Goal: Communication & Community: Answer question/provide support

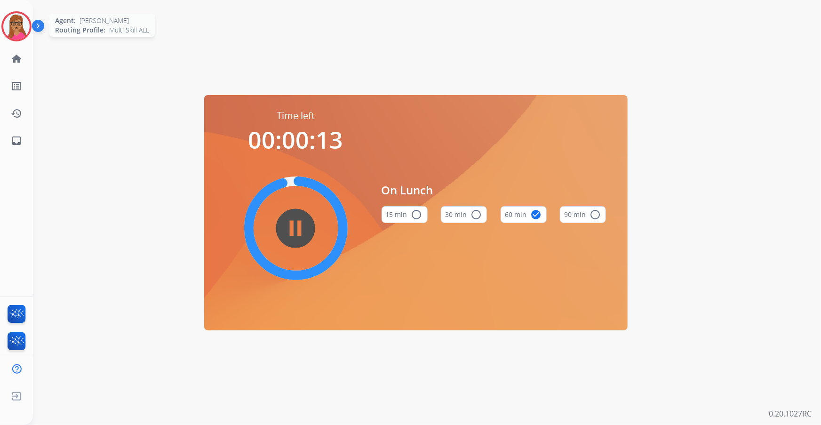
click at [17, 28] on img at bounding box center [16, 26] width 26 height 26
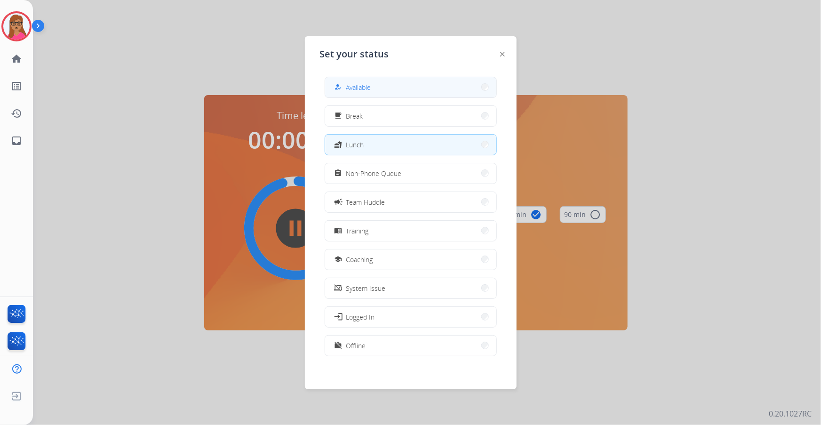
click at [405, 92] on button "how_to_reg Available" at bounding box center [410, 87] width 171 height 20
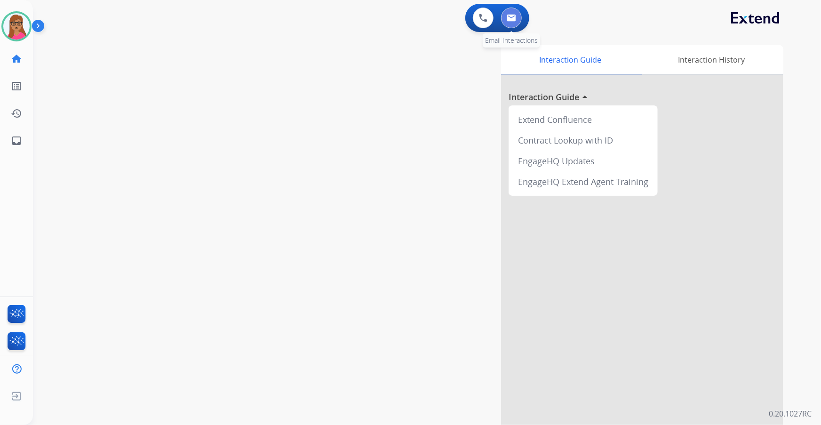
click at [516, 20] on button at bounding box center [511, 18] width 21 height 21
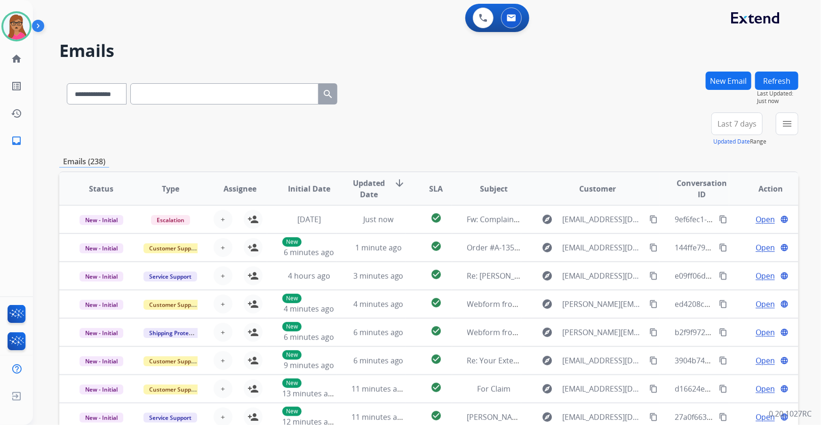
click at [732, 125] on span "Last 7 days" at bounding box center [736, 124] width 39 height 4
click at [733, 234] on div "Last 90 days" at bounding box center [734, 238] width 52 height 14
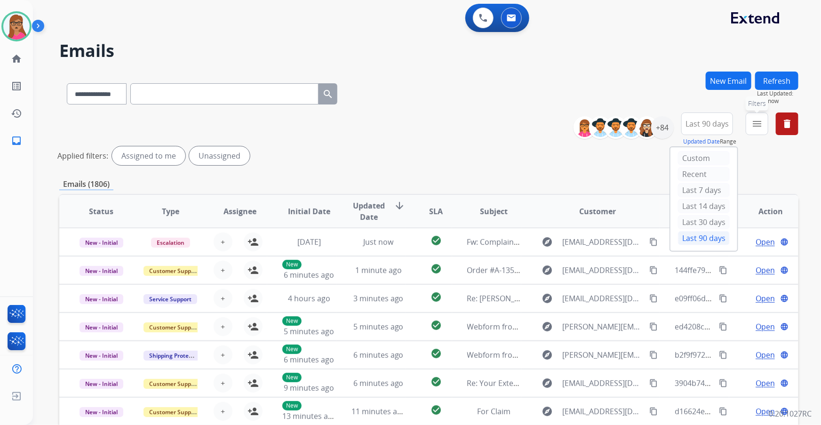
click at [757, 119] on mat-icon "menu" at bounding box center [756, 123] width 11 height 11
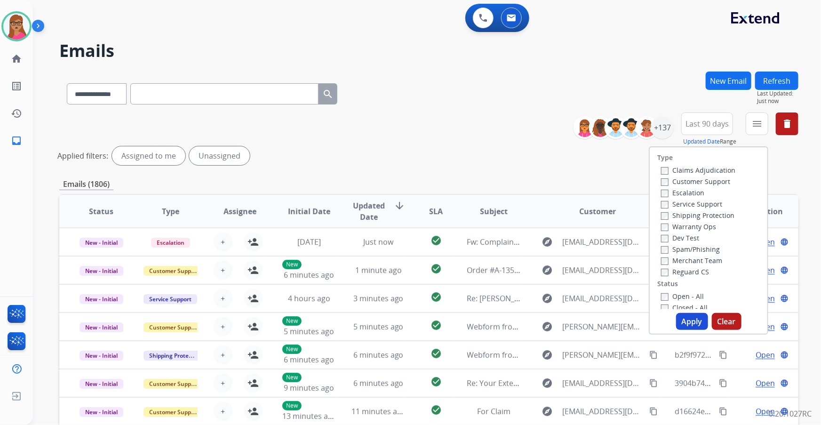
click at [721, 182] on label "Customer Support" at bounding box center [695, 181] width 69 height 9
click at [720, 214] on label "Shipping Protection" at bounding box center [697, 215] width 73 height 9
click at [691, 271] on label "Reguard CS" at bounding box center [685, 271] width 48 height 9
click at [678, 294] on label "Open - All" at bounding box center [682, 296] width 43 height 9
click at [691, 322] on button "Apply" at bounding box center [692, 321] width 32 height 17
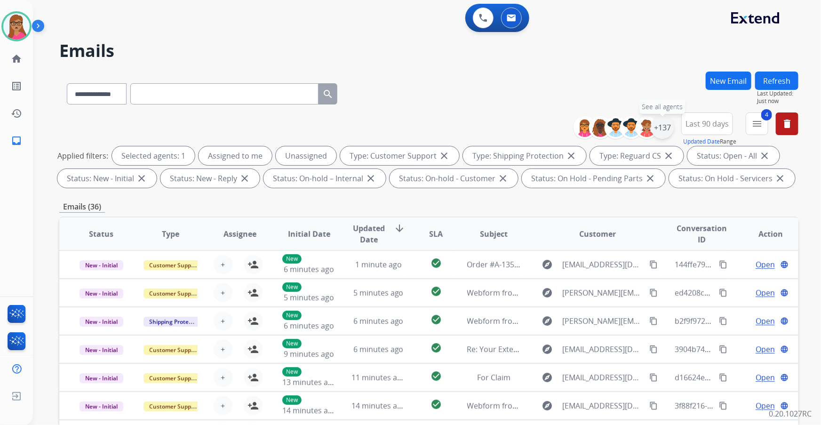
click at [661, 132] on div "+137" at bounding box center [662, 127] width 23 height 23
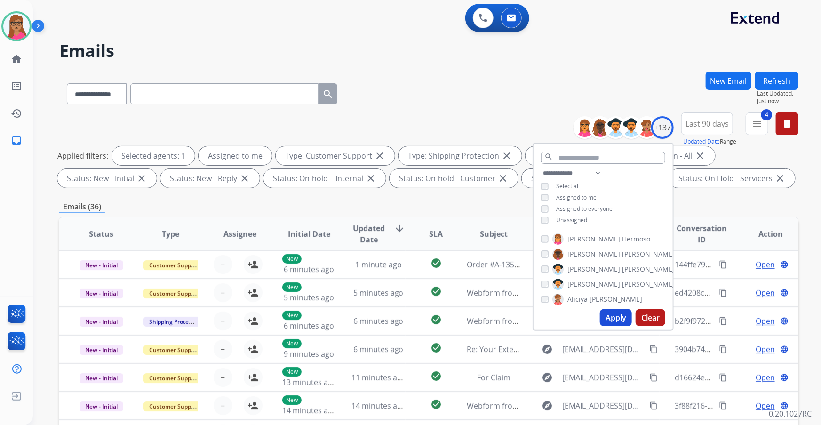
click at [611, 320] on button "Apply" at bounding box center [616, 317] width 32 height 17
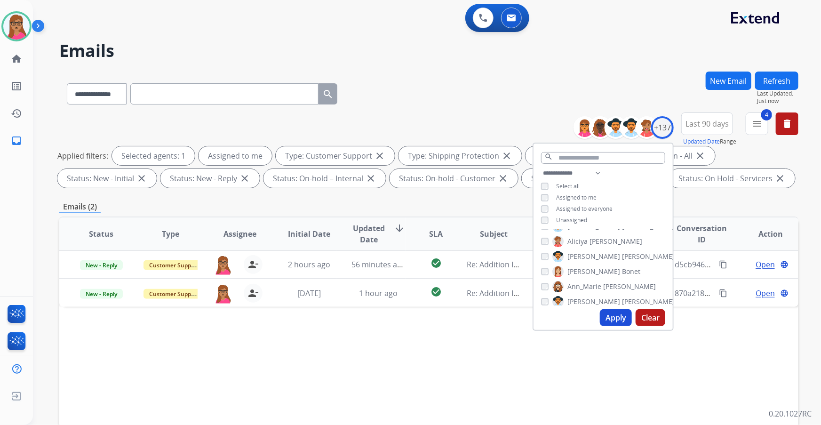
scroll to position [67, 0]
click at [736, 335] on div "Status Type Assignee Initial Date Updated Date arrow_downward SLA Subject Custo…" at bounding box center [428, 373] width 739 height 315
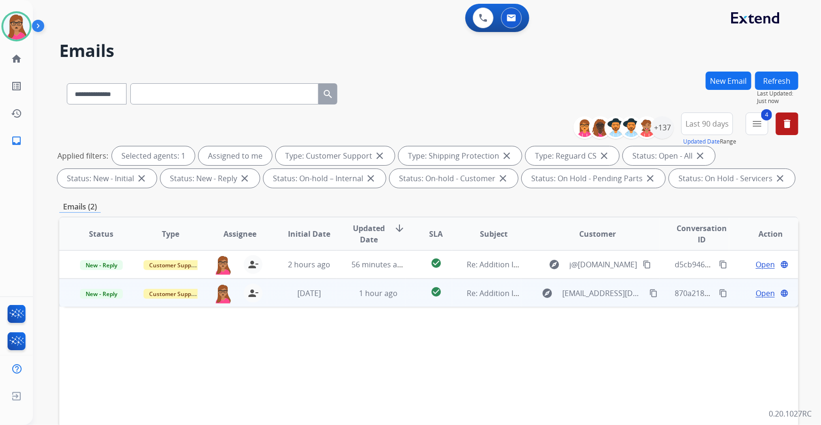
click at [755, 291] on span "Open" at bounding box center [764, 292] width 19 height 11
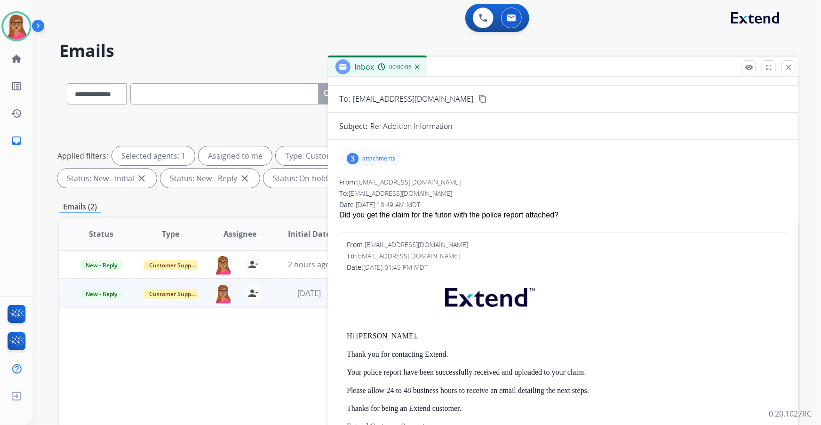
scroll to position [0, 0]
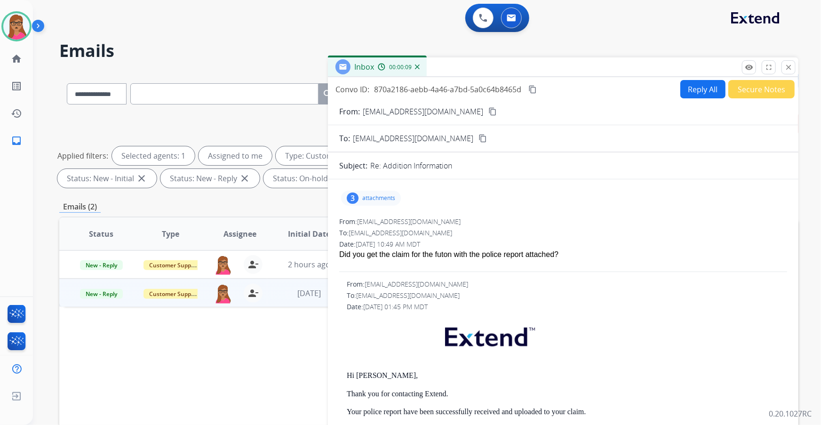
click at [359, 198] on div "3 attachments" at bounding box center [371, 197] width 60 height 15
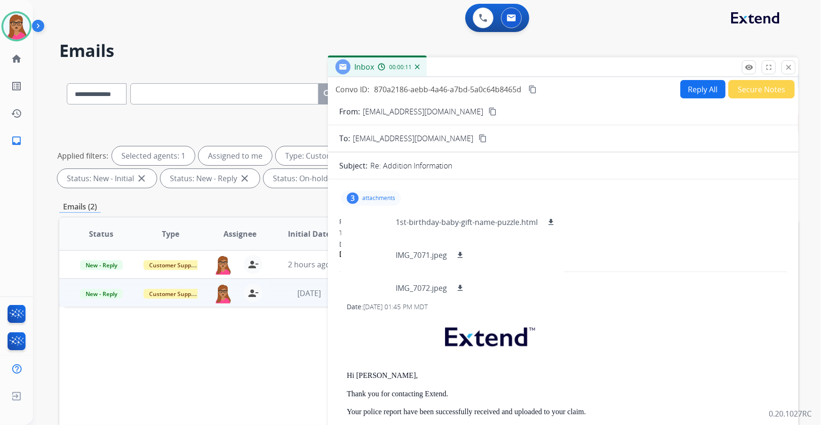
click at [488, 111] on mat-icon "content_copy" at bounding box center [492, 111] width 8 height 8
click at [379, 189] on div "3 attachments 1st-birthday-baby-gift-name-puzzle.html download IMG_7071.jpeg do…" at bounding box center [563, 198] width 448 height 23
click at [378, 194] on p "attachments" at bounding box center [378, 198] width 33 height 8
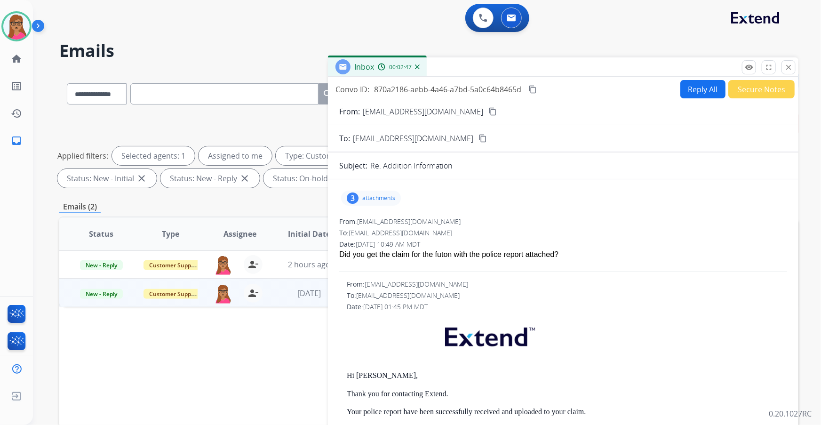
click at [697, 86] on button "Reply All" at bounding box center [702, 89] width 45 height 18
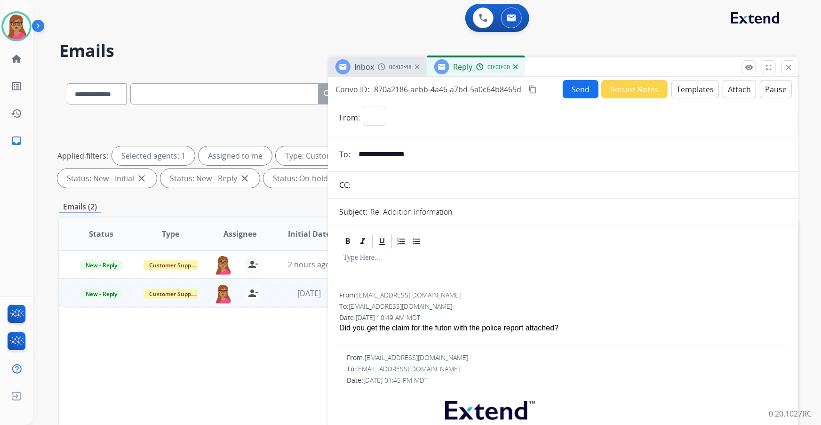
select select "**********"
click at [687, 85] on button "Templates" at bounding box center [695, 89] width 48 height 18
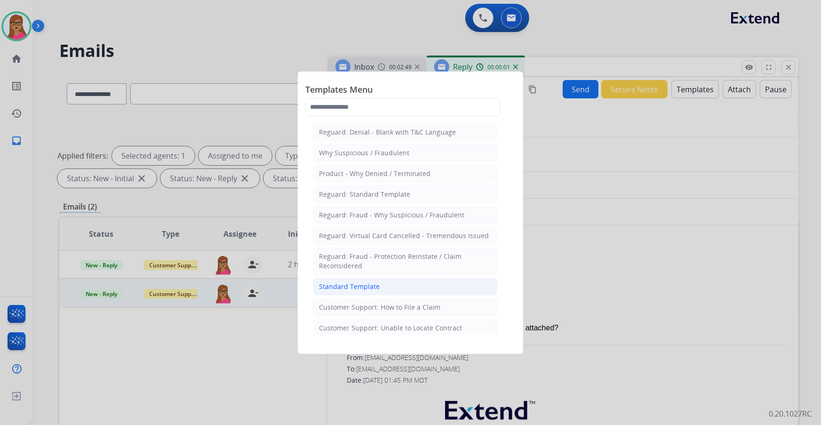
click at [355, 287] on div "Standard Template" at bounding box center [349, 286] width 61 height 9
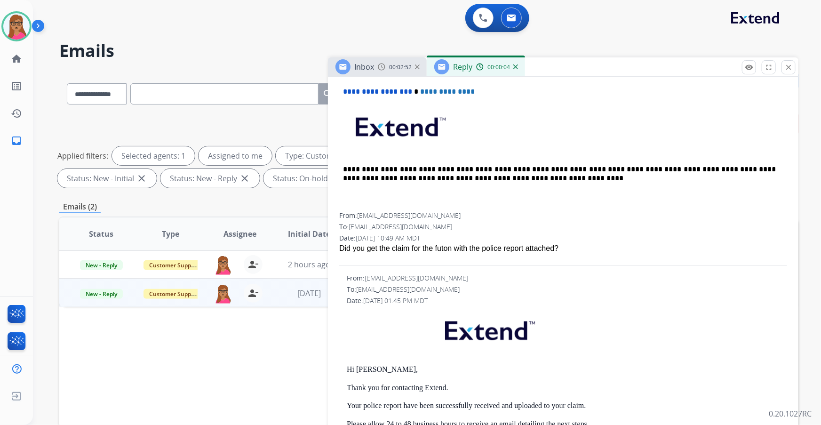
scroll to position [428, 0]
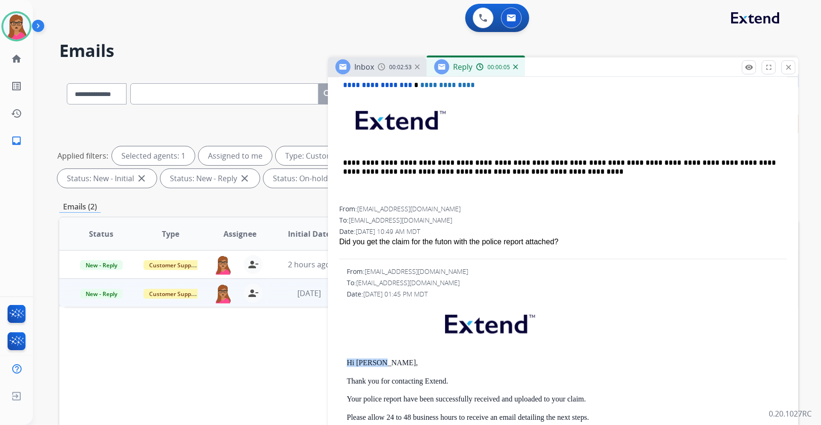
drag, startPoint x: 388, startPoint y: 363, endPoint x: 361, endPoint y: 362, distance: 27.3
copy p "Hi [PERSON_NAME],"
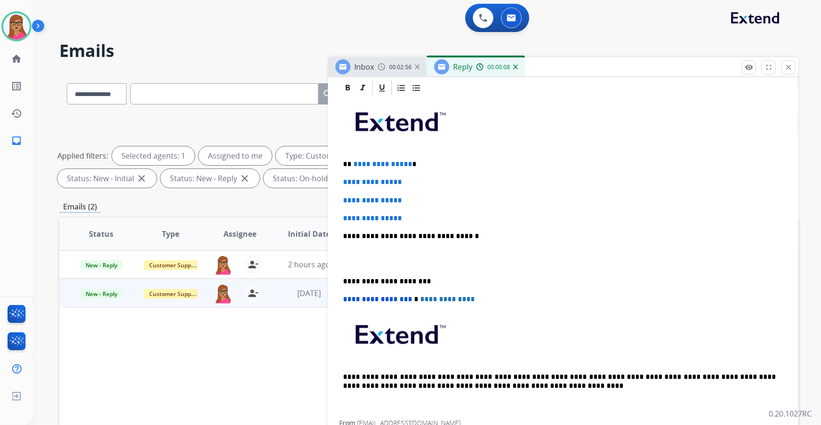
scroll to position [85, 0]
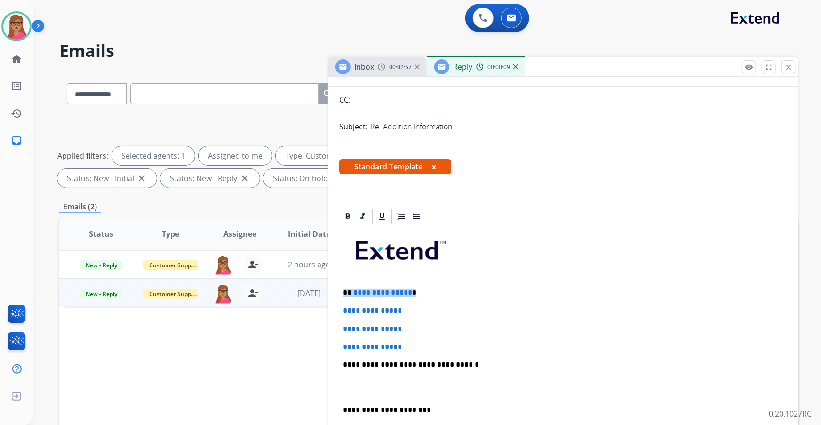
drag, startPoint x: 422, startPoint y: 286, endPoint x: 339, endPoint y: 288, distance: 83.3
click at [339, 288] on div "**********" at bounding box center [563, 387] width 448 height 324
drag, startPoint x: 341, startPoint y: 310, endPoint x: 410, endPoint y: 341, distance: 75.2
click at [410, 341] on div "**********" at bounding box center [563, 387] width 448 height 324
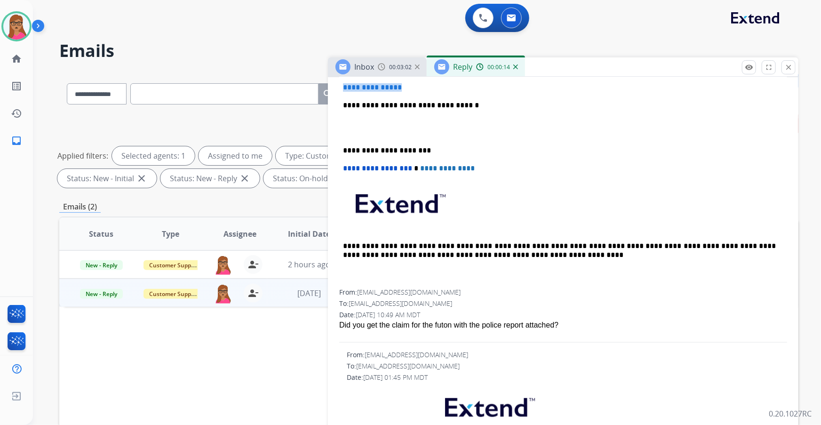
scroll to position [470, 0]
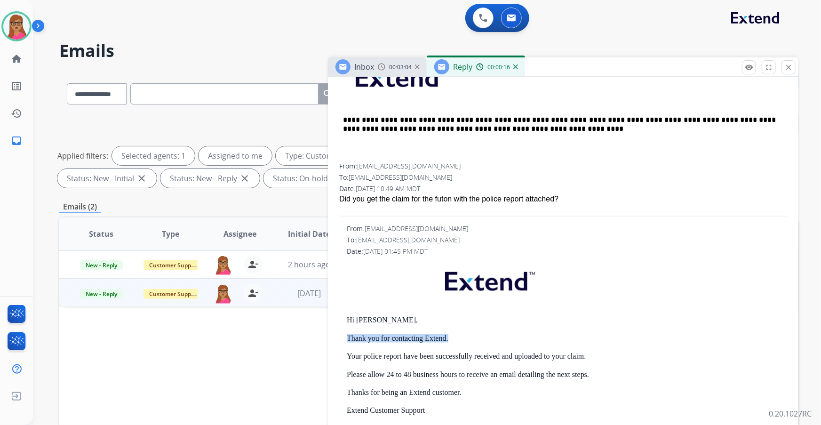
drag, startPoint x: 453, startPoint y: 336, endPoint x: 344, endPoint y: 337, distance: 108.7
click at [344, 337] on div "From: [EMAIL_ADDRESS][DOMAIN_NAME] To: [EMAIL_ADDRESS][DOMAIN_NAME] Date: [DATE…" at bounding box center [563, 377] width 448 height 306
copy p "Thank you for contacting Extend."
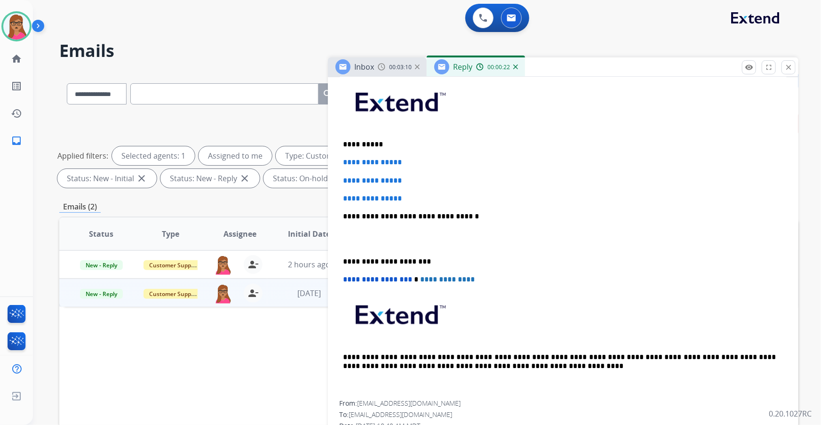
scroll to position [214, 0]
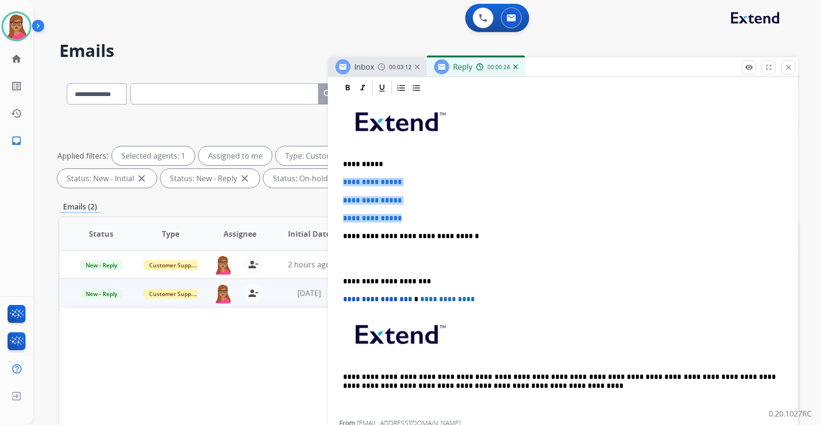
drag, startPoint x: 340, startPoint y: 178, endPoint x: 409, endPoint y: 211, distance: 76.4
click at [409, 211] on div "**********" at bounding box center [563, 258] width 448 height 324
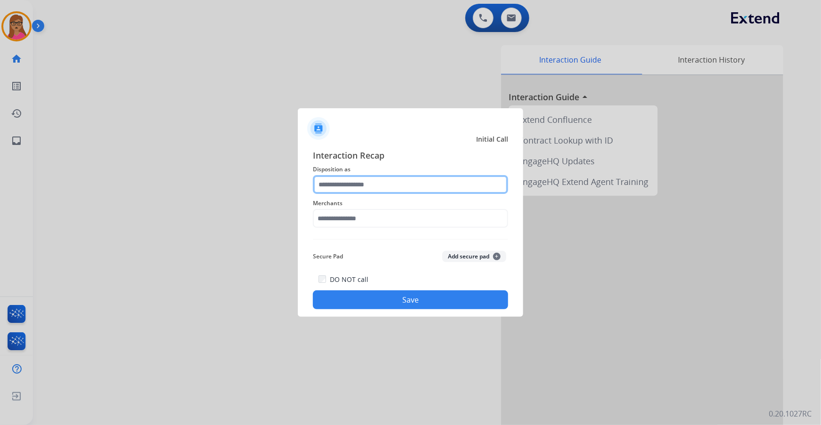
click at [350, 185] on input "text" at bounding box center [410, 184] width 195 height 19
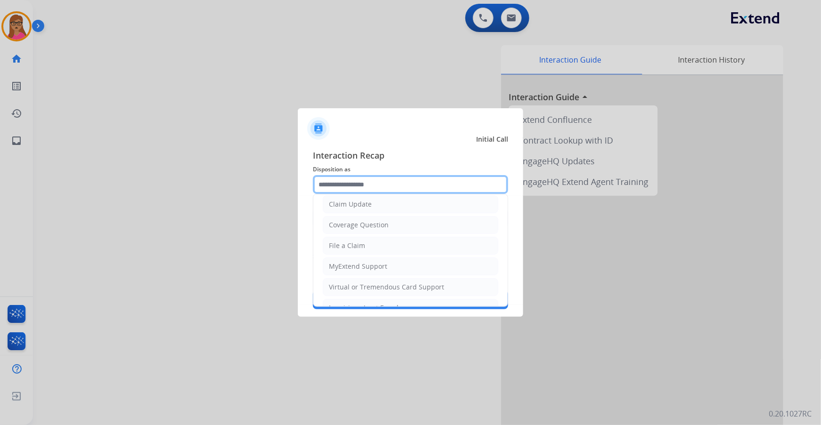
scroll to position [145, 0]
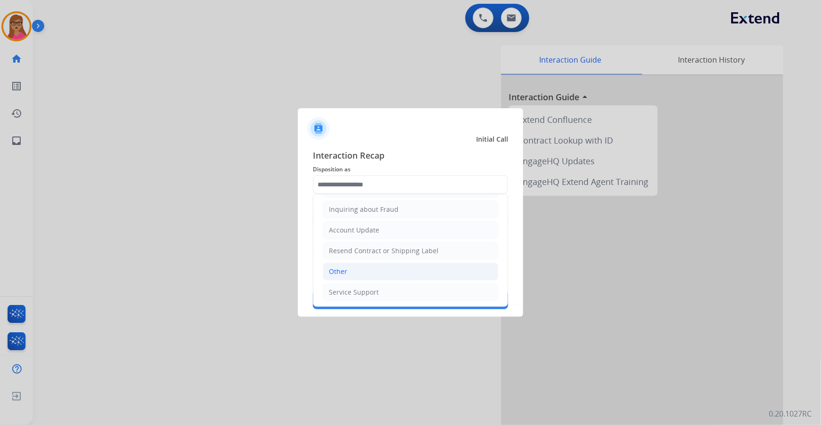
click at [371, 270] on li "Other" at bounding box center [410, 271] width 175 height 18
type input "*****"
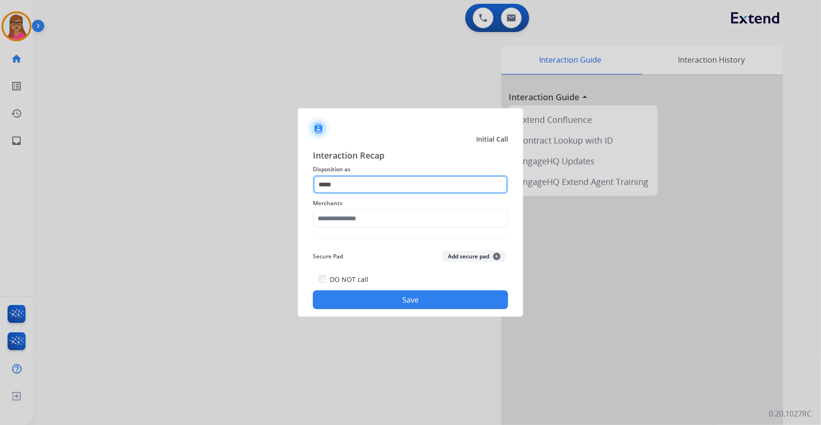
click at [387, 187] on input "*****" at bounding box center [410, 184] width 195 height 19
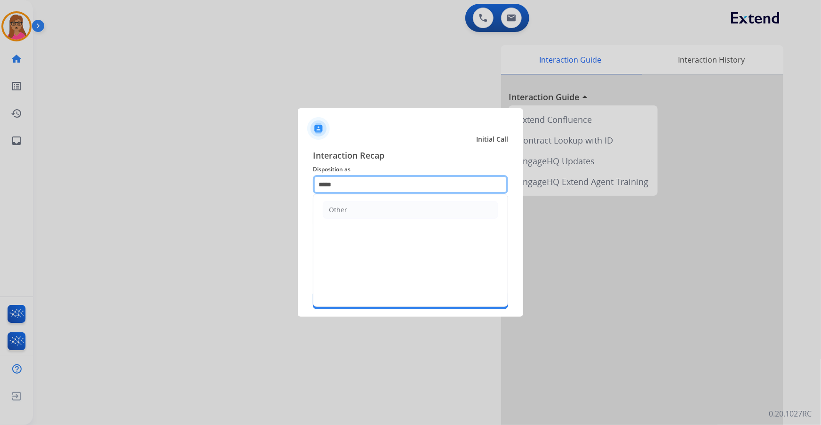
drag, startPoint x: 357, startPoint y: 186, endPoint x: 301, endPoint y: 190, distance: 56.1
click at [301, 191] on div "Interaction Recap Disposition as ***** Other Merchants Secure Pad Add secure pa…" at bounding box center [410, 228] width 225 height 175
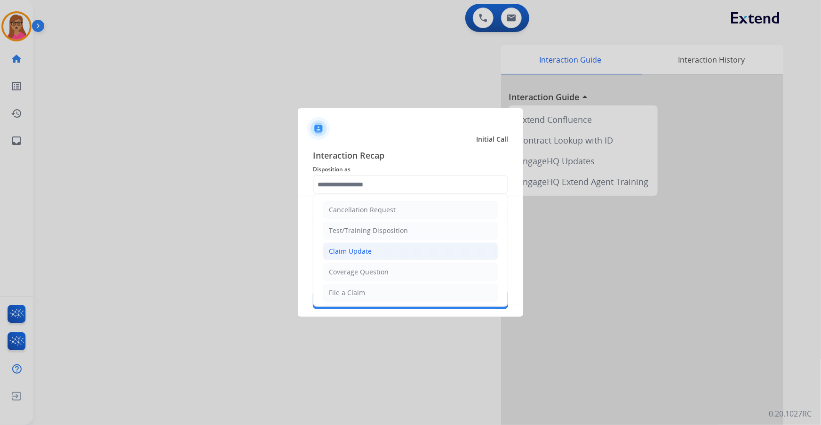
click at [371, 253] on li "Claim Update" at bounding box center [410, 251] width 175 height 18
type input "**********"
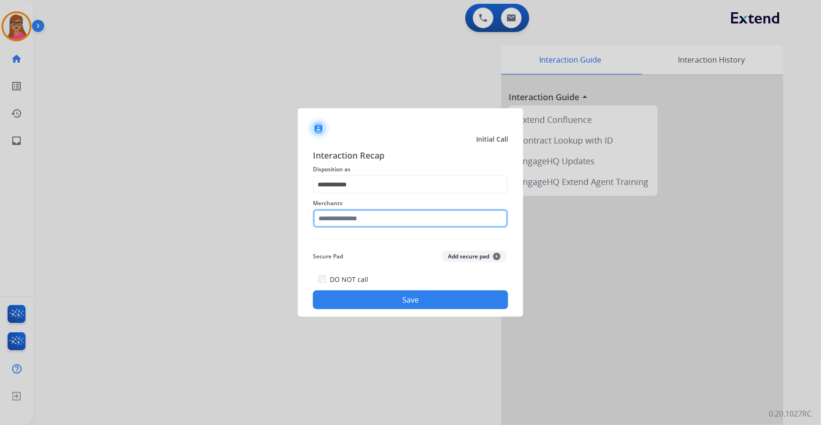
click at [349, 219] on input "text" at bounding box center [410, 218] width 195 height 19
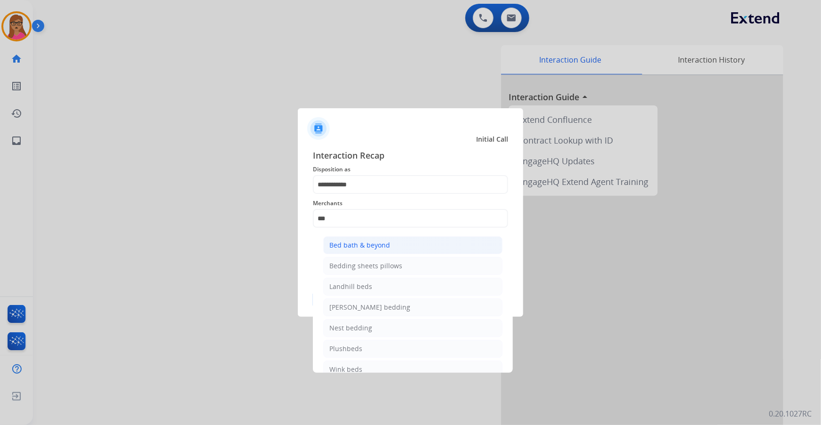
click at [353, 249] on div "Bed bath & beyond" at bounding box center [359, 244] width 61 height 9
type input "**********"
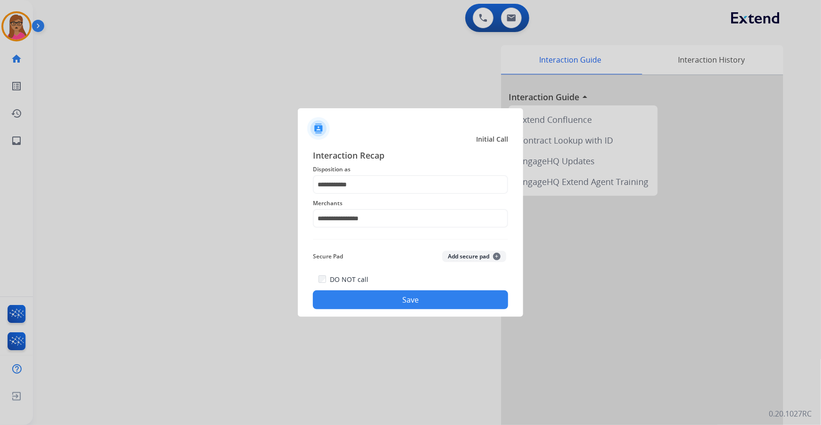
click at [413, 300] on button "Save" at bounding box center [410, 299] width 195 height 19
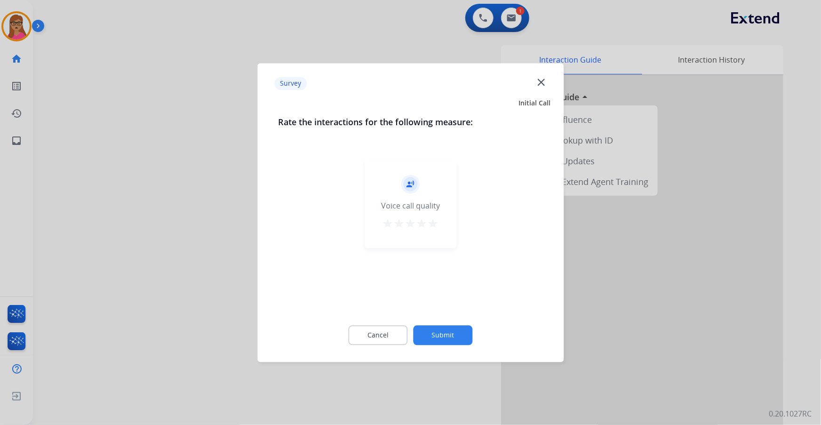
click at [132, 174] on div at bounding box center [410, 212] width 821 height 425
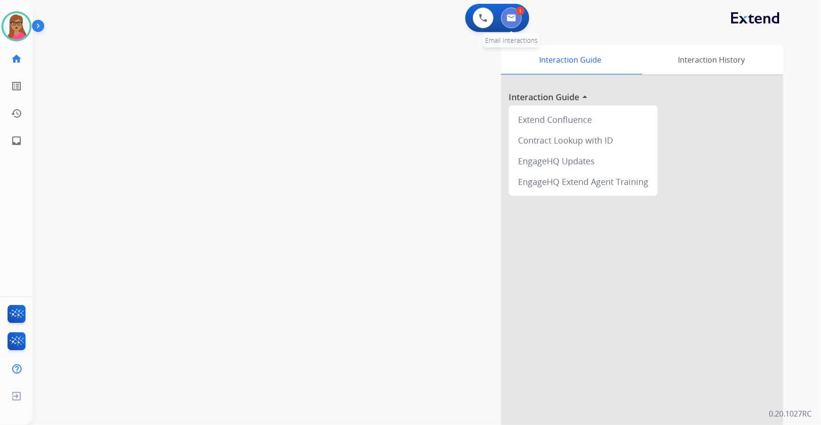
click at [518, 16] on button at bounding box center [511, 18] width 21 height 21
select select "**********"
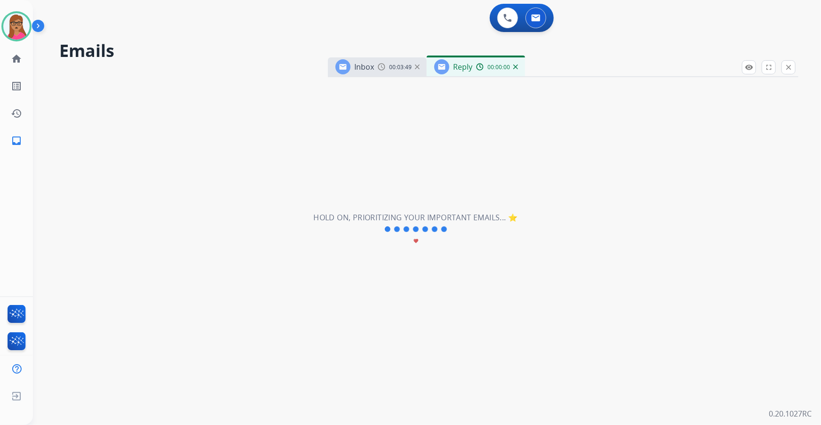
select select "**********"
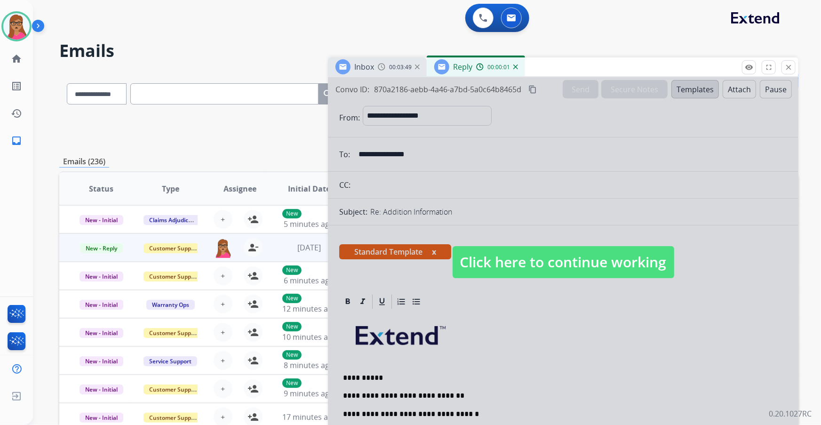
click at [370, 66] on span "Inbox" at bounding box center [364, 67] width 20 height 10
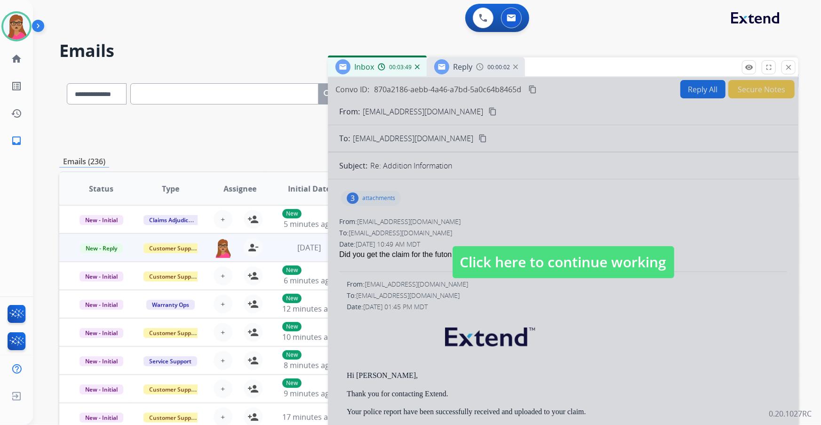
drag, startPoint x: 485, startPoint y: 147, endPoint x: 458, endPoint y: 132, distance: 31.2
click at [485, 146] on div at bounding box center [563, 252] width 470 height 351
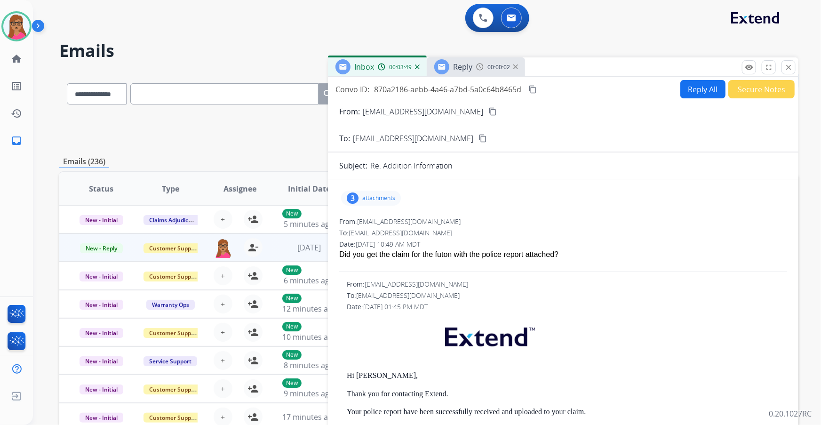
click at [488, 112] on mat-icon "content_copy" at bounding box center [492, 111] width 8 height 8
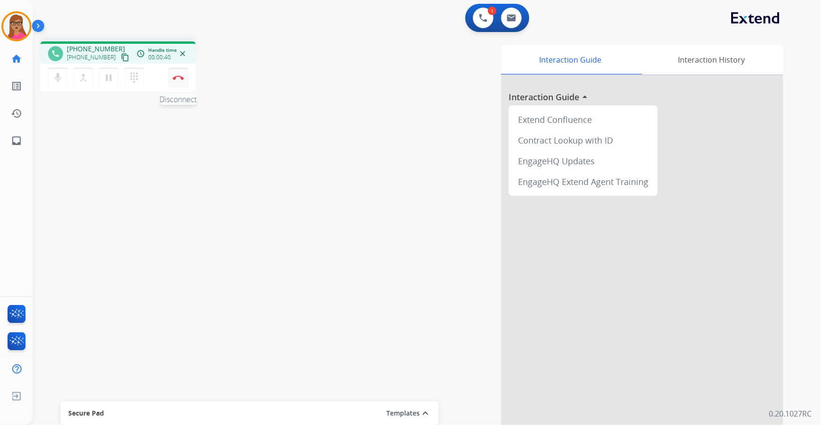
click at [180, 80] on button "Disconnect" at bounding box center [178, 78] width 20 height 20
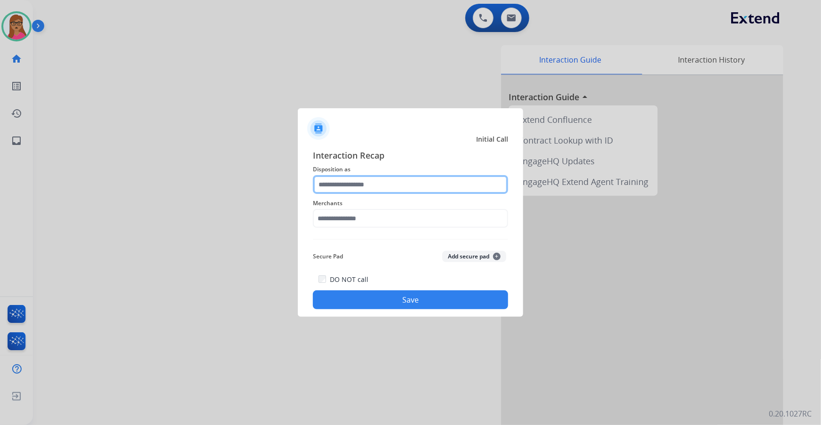
click at [346, 190] on input "text" at bounding box center [410, 184] width 195 height 19
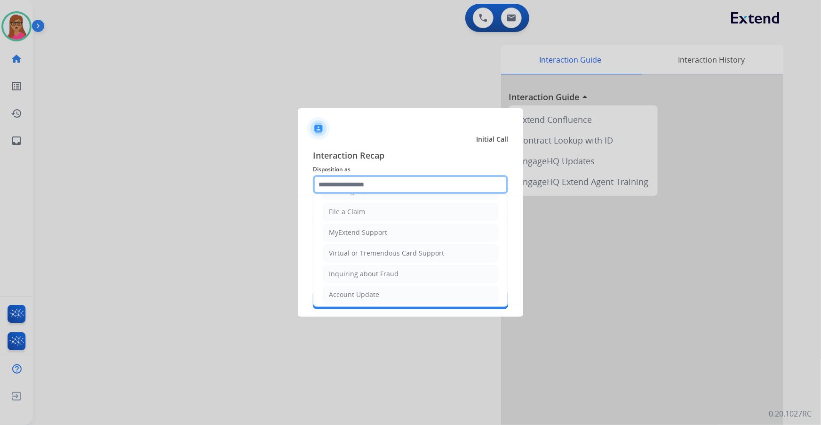
scroll to position [145, 0]
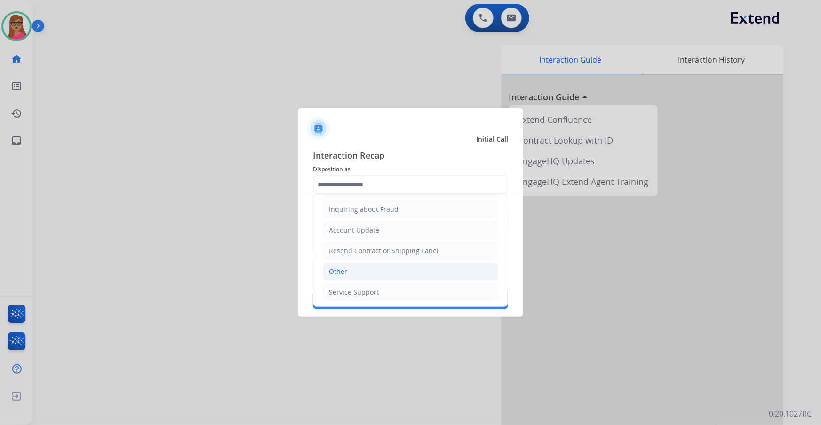
click at [339, 272] on div "Other" at bounding box center [338, 271] width 18 height 9
type input "*****"
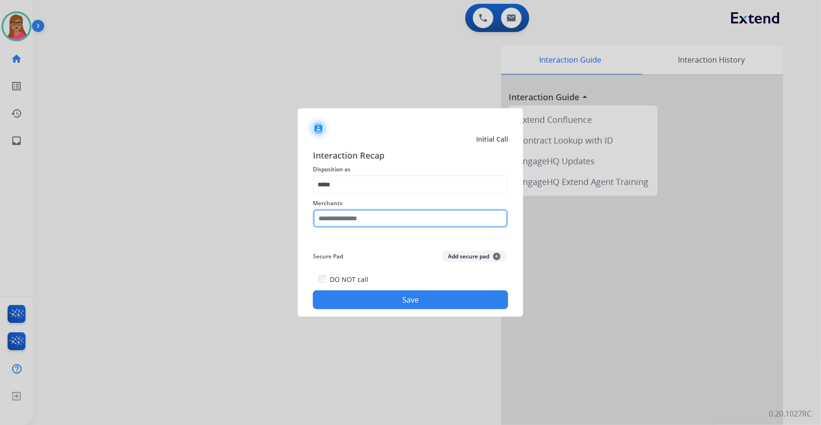
click at [392, 209] on input "text" at bounding box center [410, 218] width 195 height 19
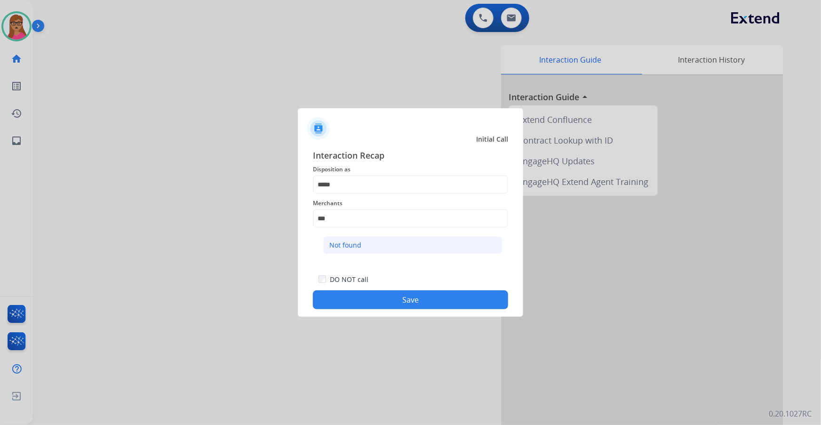
drag, startPoint x: 353, startPoint y: 249, endPoint x: 355, endPoint y: 263, distance: 14.2
click at [353, 250] on li "Not found" at bounding box center [412, 245] width 179 height 18
type input "*********"
click at [378, 295] on button "Save" at bounding box center [410, 299] width 195 height 19
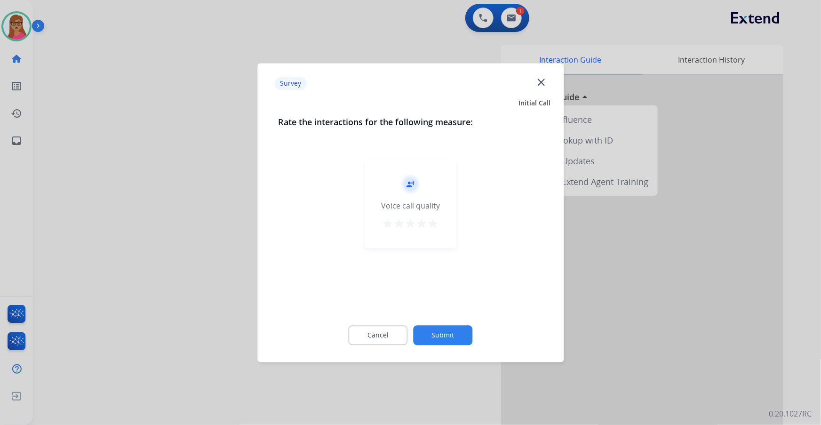
click at [125, 208] on div at bounding box center [410, 212] width 821 height 425
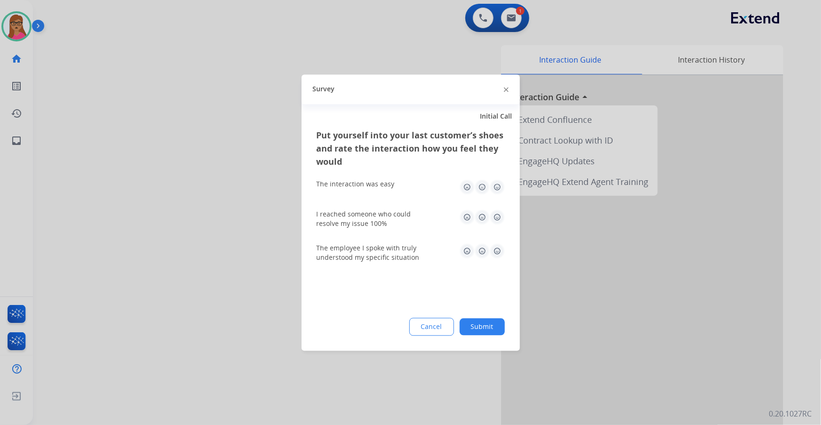
click at [125, 208] on div at bounding box center [410, 212] width 821 height 425
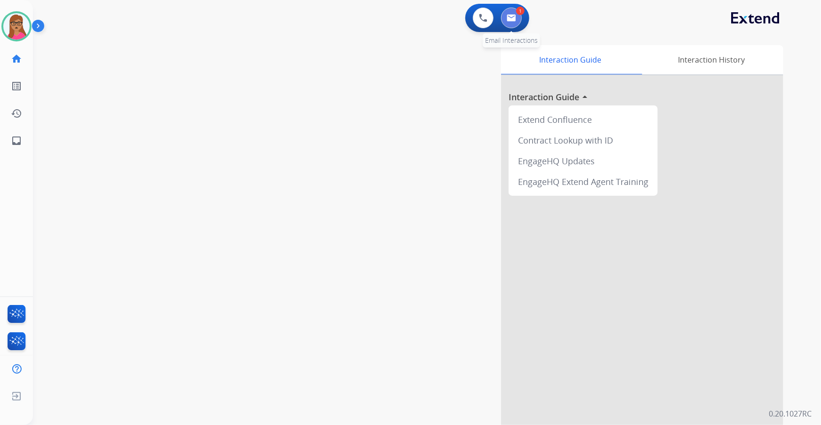
click at [511, 23] on button at bounding box center [511, 18] width 21 height 21
select select "**********"
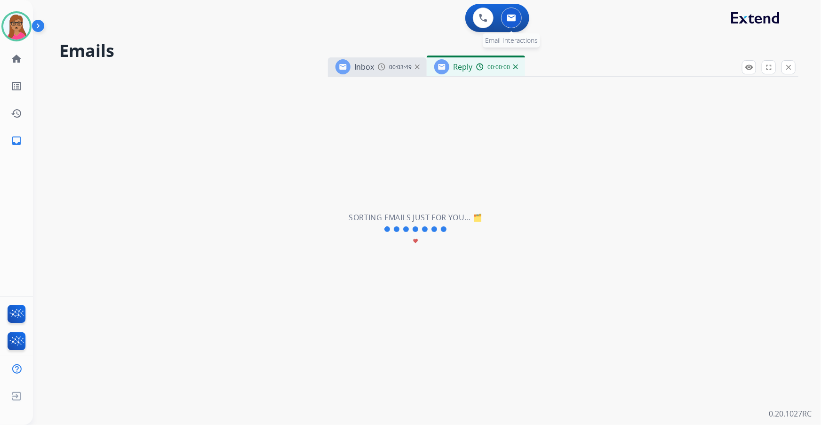
select select "**********"
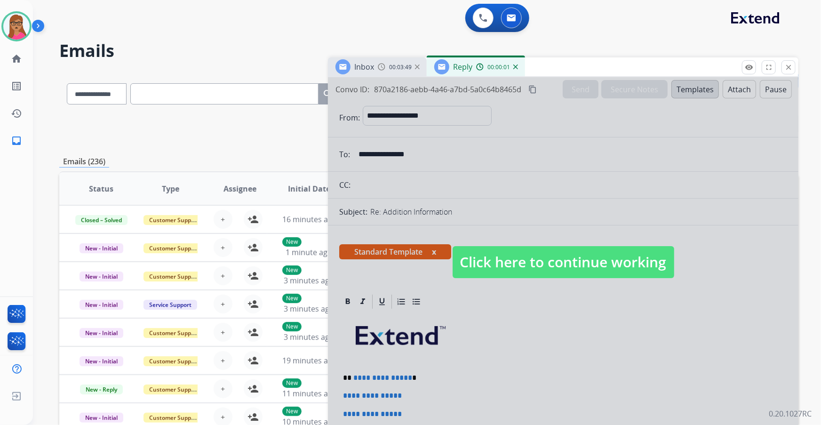
click at [535, 272] on span "Click here to continue working" at bounding box center [563, 262] width 222 height 32
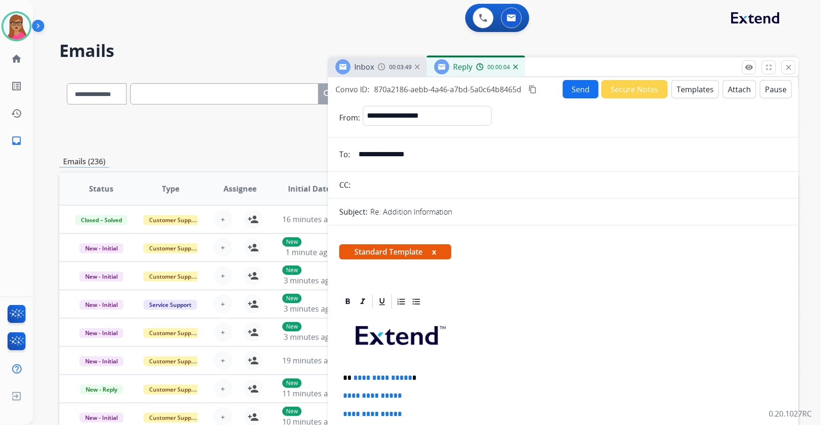
click at [374, 66] on span "Inbox" at bounding box center [364, 67] width 20 height 10
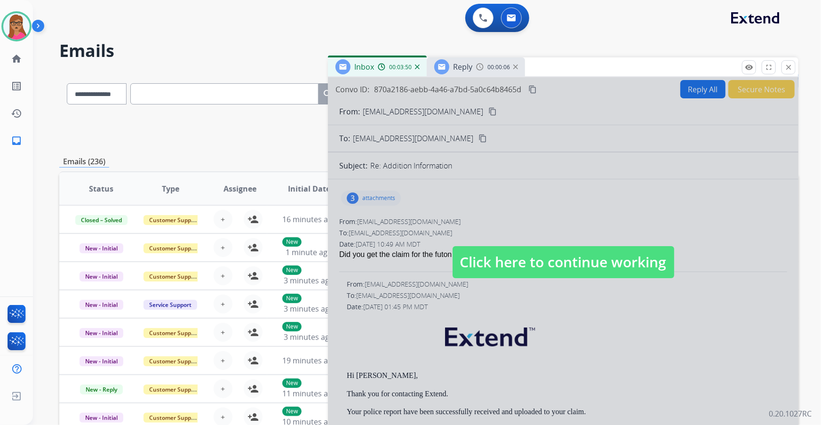
click at [470, 279] on div at bounding box center [563, 252] width 470 height 351
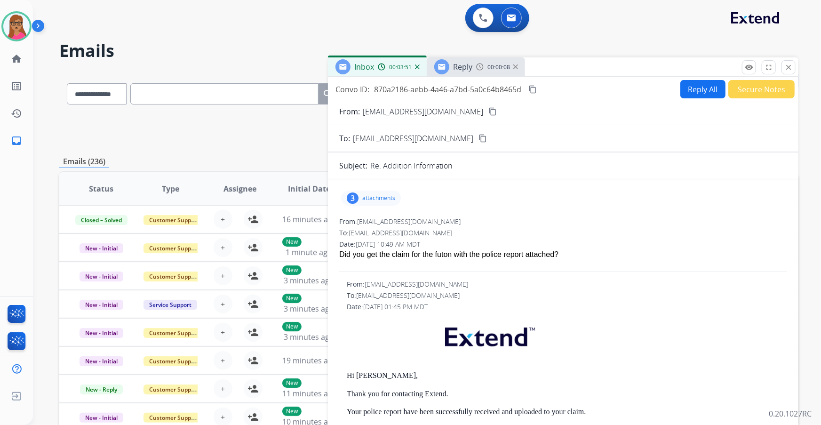
click at [464, 64] on span "Reply" at bounding box center [462, 67] width 19 height 10
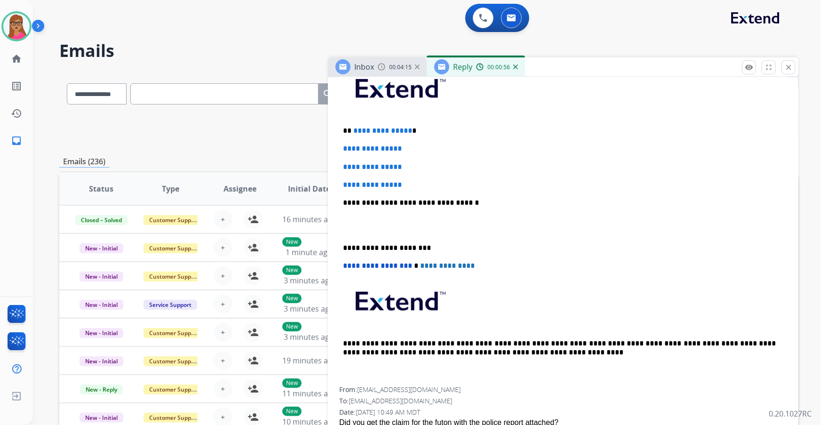
scroll to position [171, 0]
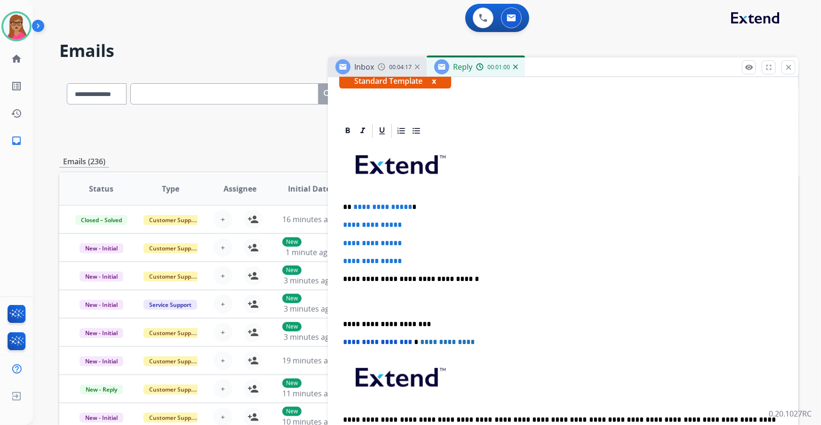
click at [421, 204] on p "**********" at bounding box center [559, 207] width 433 height 8
drag, startPoint x: 352, startPoint y: 204, endPoint x: 412, endPoint y: 206, distance: 59.3
click at [412, 206] on p "**********" at bounding box center [559, 207] width 433 height 8
drag, startPoint x: 340, startPoint y: 222, endPoint x: 423, endPoint y: 260, distance: 91.6
click at [423, 260] on div "**********" at bounding box center [563, 301] width 448 height 324
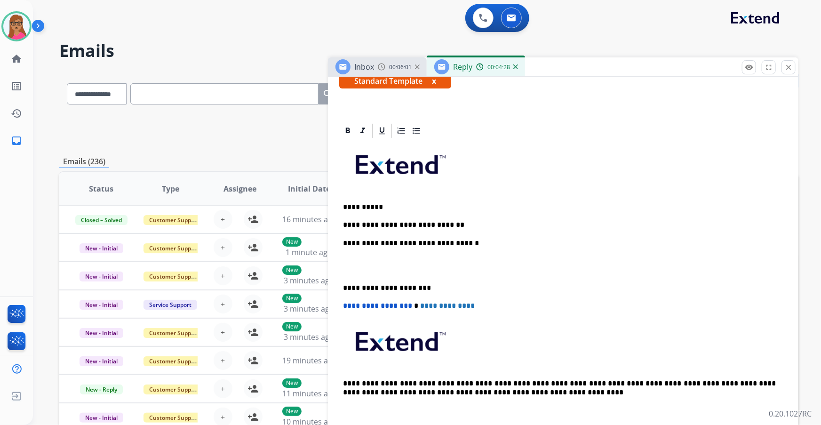
click at [465, 221] on p "**********" at bounding box center [559, 225] width 433 height 8
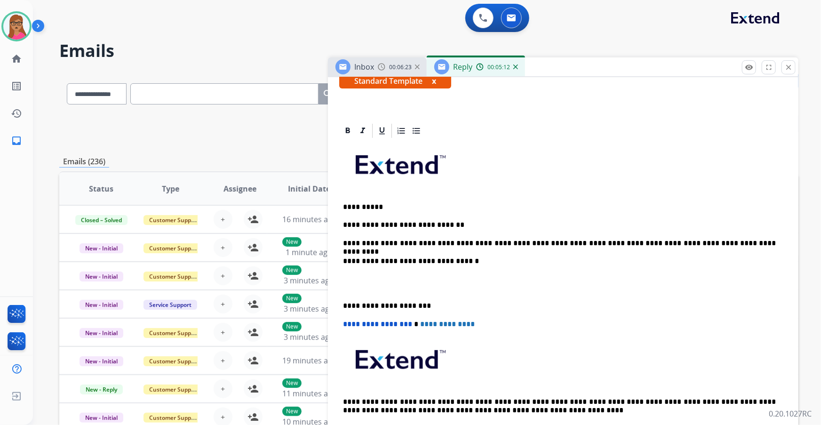
click at [344, 303] on p "**********" at bounding box center [559, 306] width 433 height 8
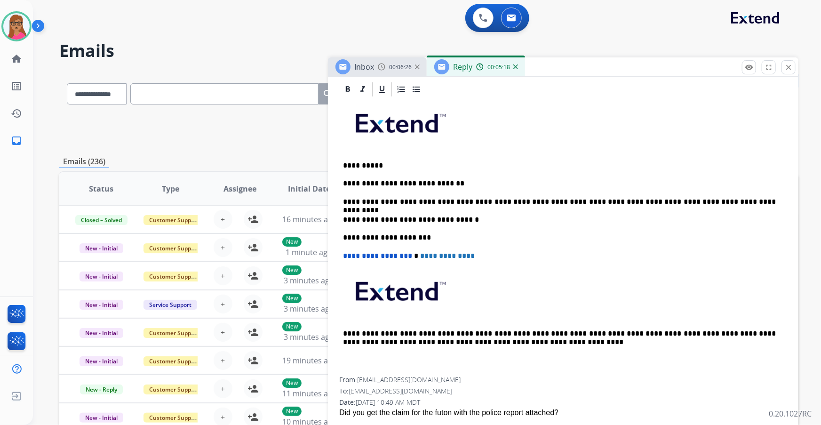
scroll to position [214, 0]
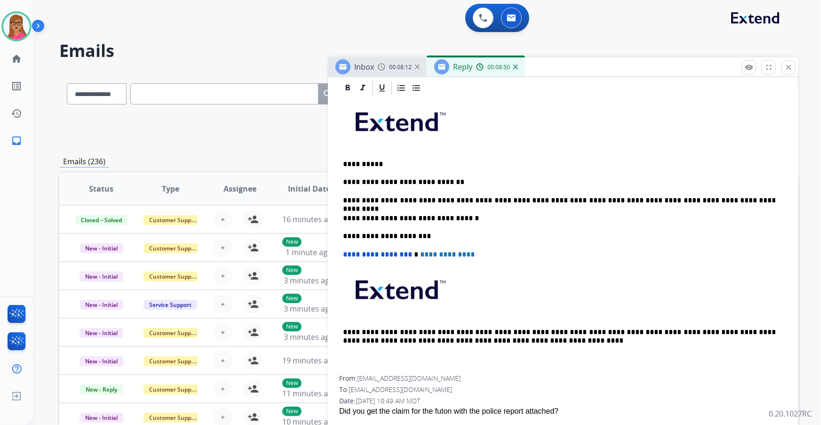
click at [395, 69] on span "00:08:12" at bounding box center [400, 67] width 23 height 8
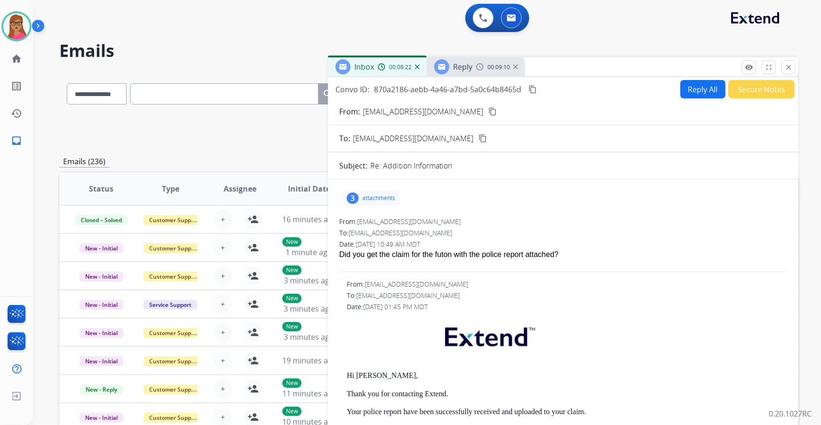
click at [514, 69] on img at bounding box center [515, 66] width 5 height 5
click at [747, 88] on button "Secure Notes" at bounding box center [761, 89] width 66 height 18
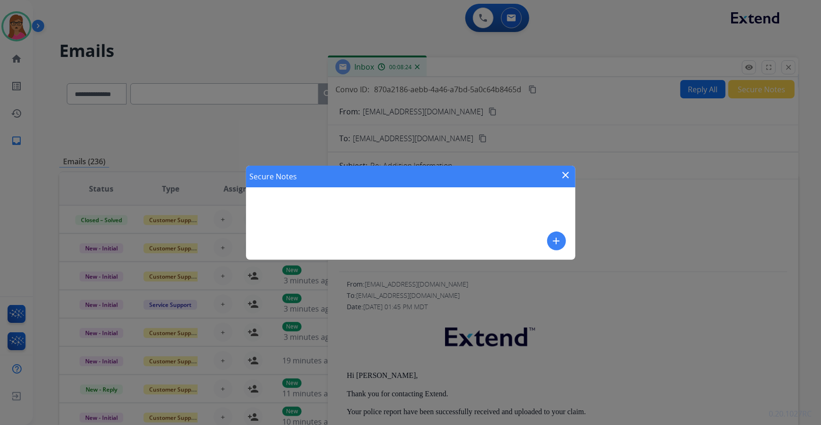
click at [559, 237] on mat-icon "add" at bounding box center [556, 240] width 11 height 11
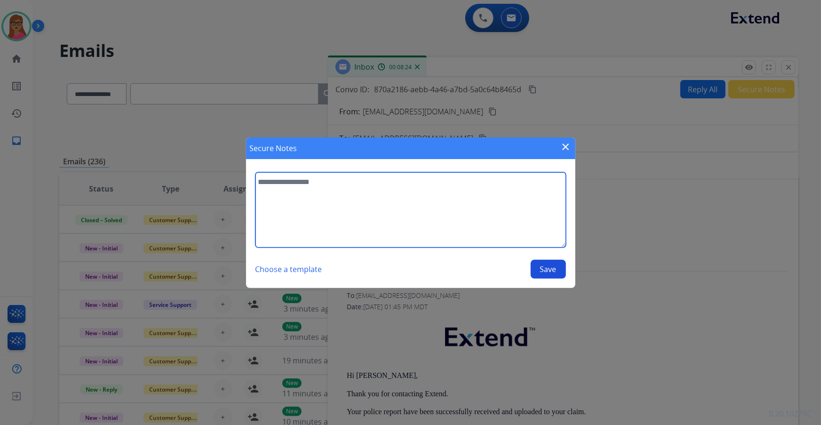
drag, startPoint x: 404, startPoint y: 205, endPoint x: 406, endPoint y: 188, distance: 17.6
click at [403, 205] on textarea at bounding box center [410, 209] width 310 height 75
type textarea "**********"
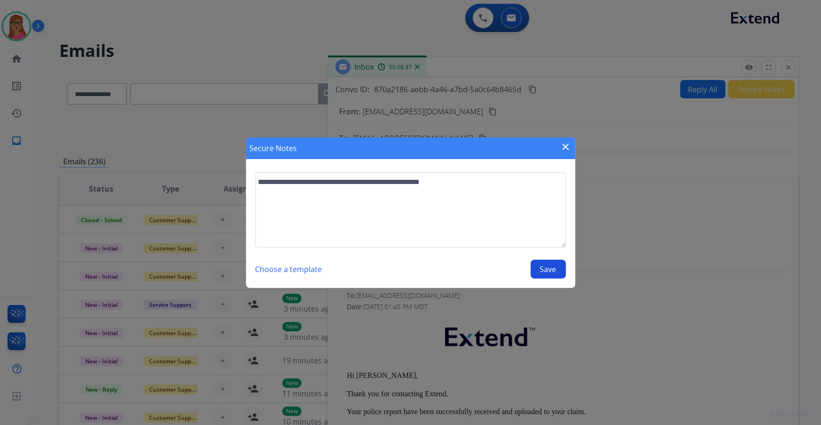
click at [547, 270] on button "Save" at bounding box center [548, 269] width 35 height 19
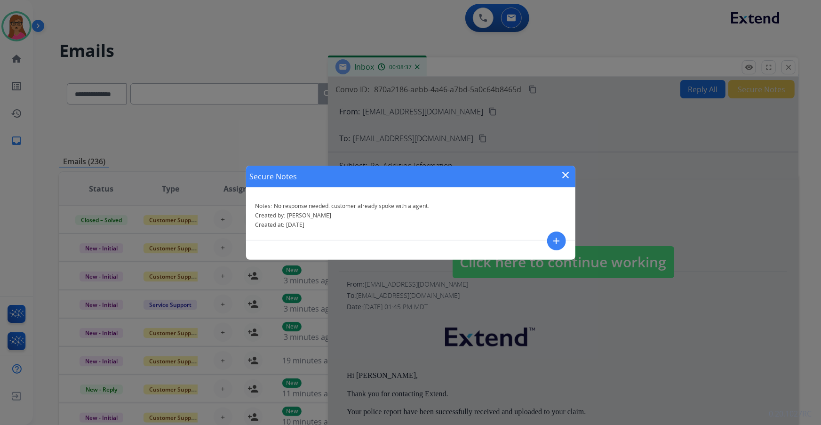
click at [789, 66] on div "Secure Notes close Notes: No response needed. customer already spoke with a age…" at bounding box center [410, 212] width 821 height 425
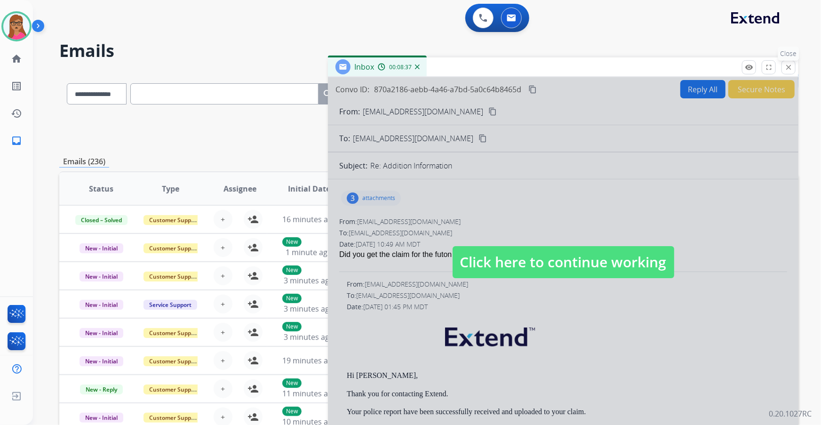
click at [783, 67] on button "close Close" at bounding box center [788, 67] width 14 height 14
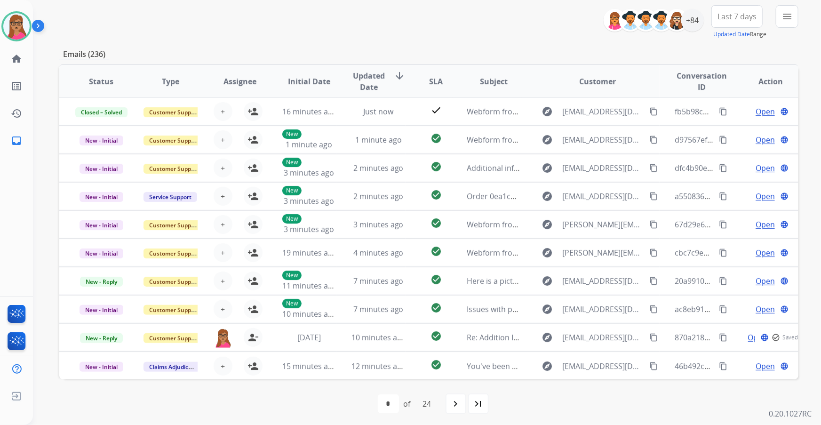
scroll to position [111, 0]
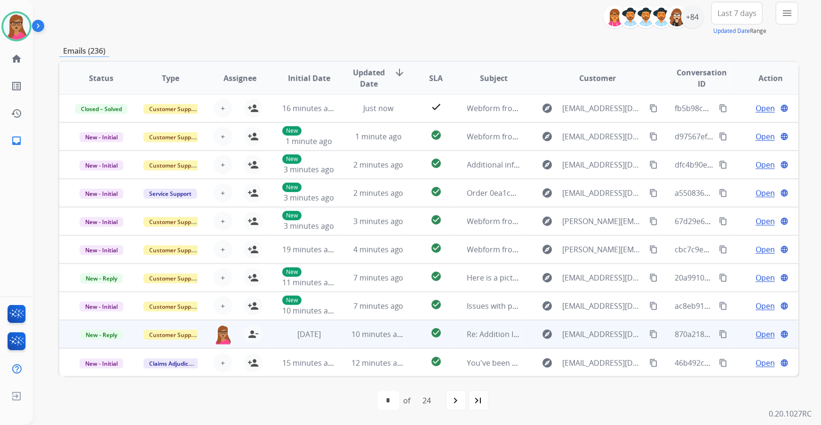
click at [755, 335] on span "Open" at bounding box center [764, 333] width 19 height 11
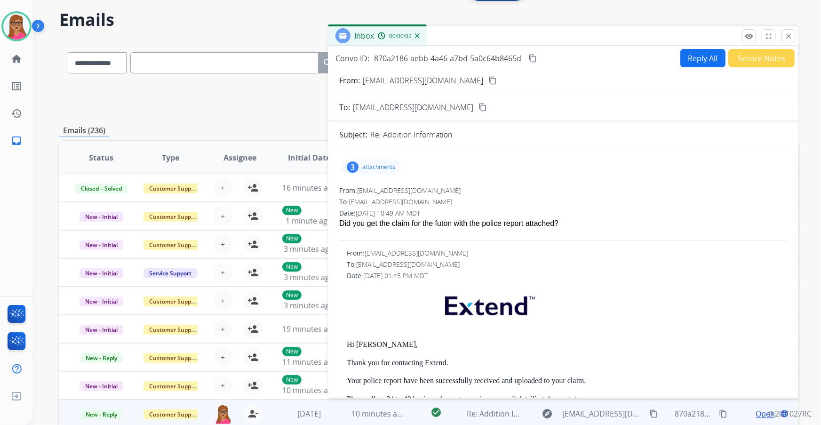
scroll to position [0, 0]
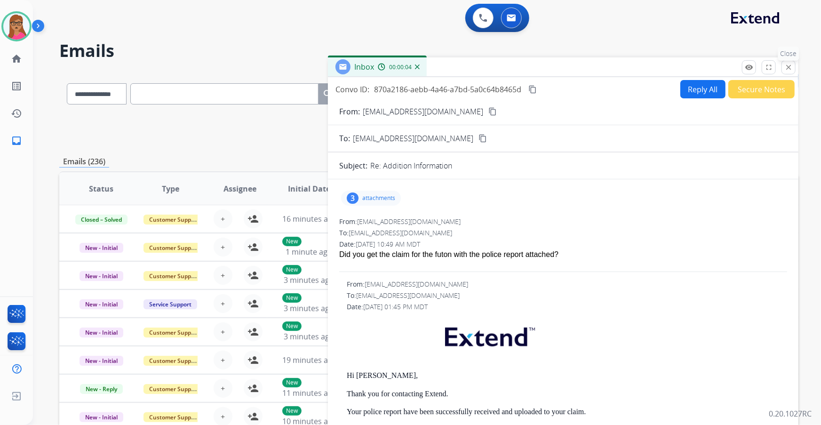
click at [786, 66] on mat-icon "close" at bounding box center [788, 67] width 8 height 8
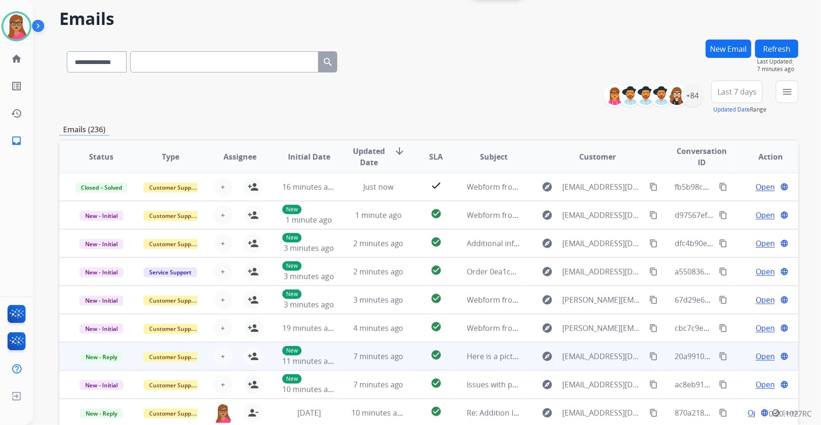
scroll to position [111, 0]
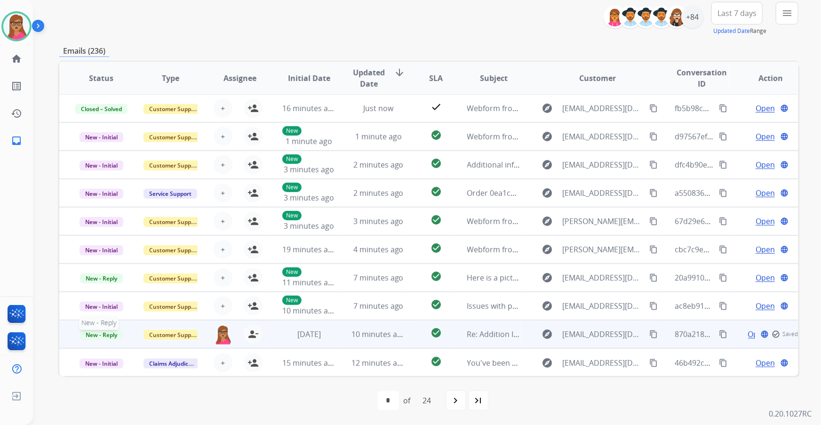
click at [101, 335] on span "New - Reply" at bounding box center [101, 335] width 43 height 10
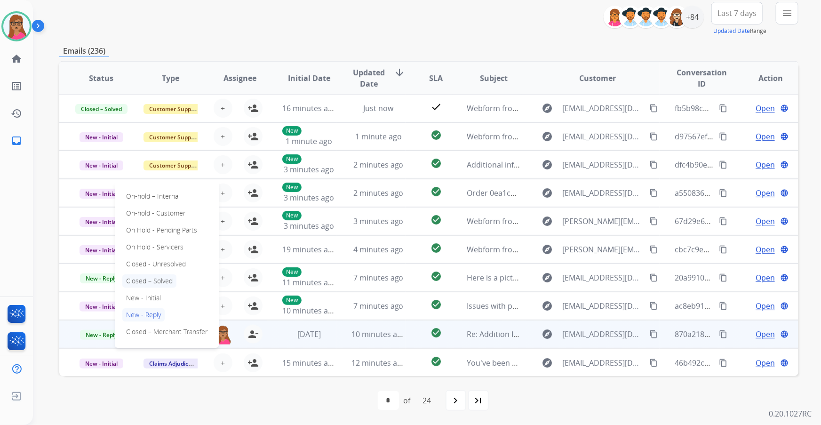
click at [160, 278] on p "Closed – Solved" at bounding box center [149, 280] width 54 height 13
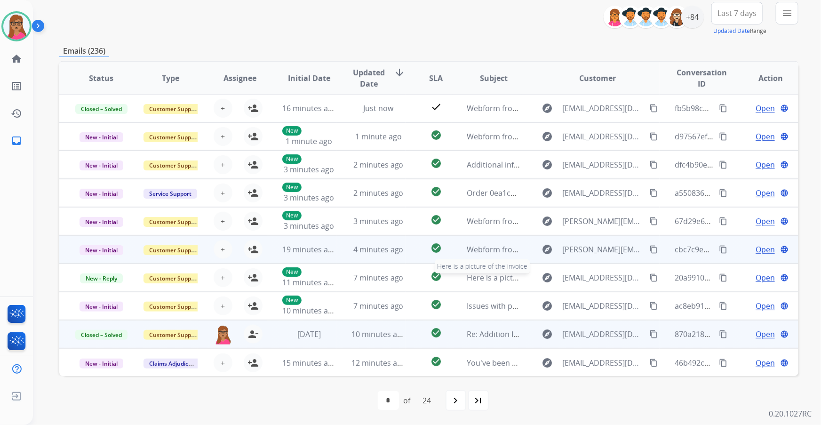
scroll to position [0, 0]
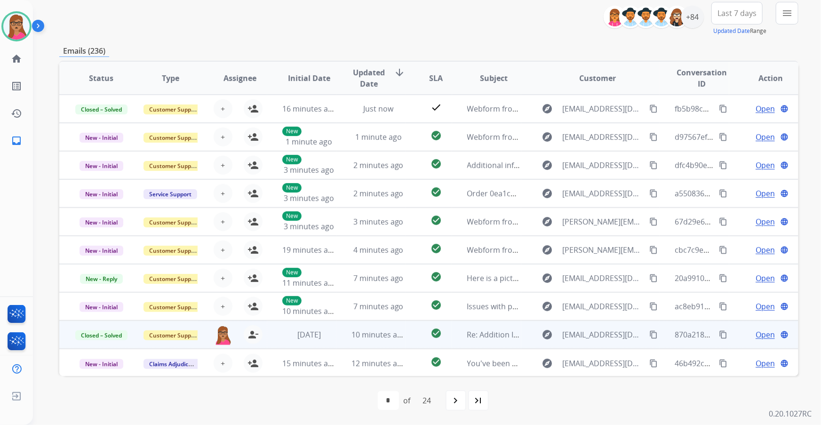
click at [748, 15] on span "Last 7 days" at bounding box center [736, 13] width 39 height 4
click at [717, 128] on div "Last 90 days" at bounding box center [734, 127] width 52 height 14
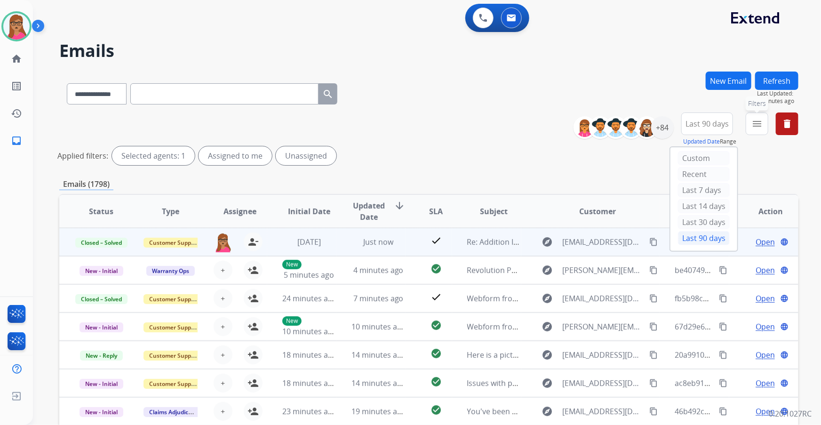
click at [757, 118] on mat-icon "menu" at bounding box center [756, 123] width 11 height 11
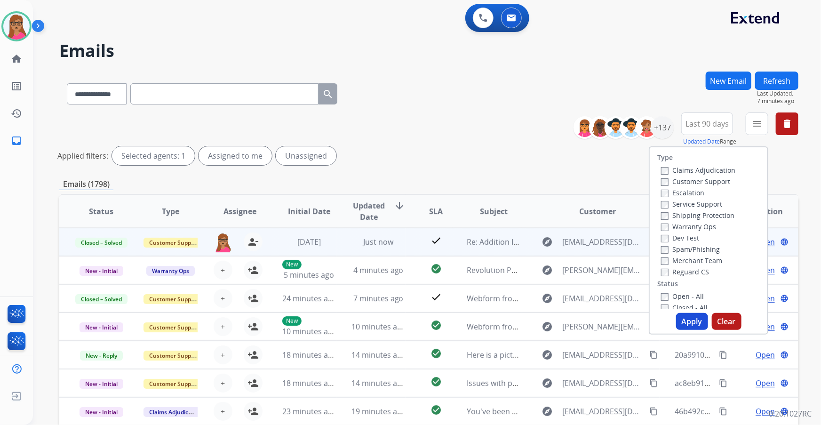
click at [720, 181] on label "Customer Support" at bounding box center [695, 181] width 69 height 9
click at [715, 214] on label "Shipping Protection" at bounding box center [697, 215] width 73 height 9
click at [691, 270] on label "Reguard CS" at bounding box center [685, 271] width 48 height 9
click at [668, 295] on label "Open - All" at bounding box center [682, 296] width 43 height 9
click at [682, 321] on button "Apply" at bounding box center [692, 321] width 32 height 17
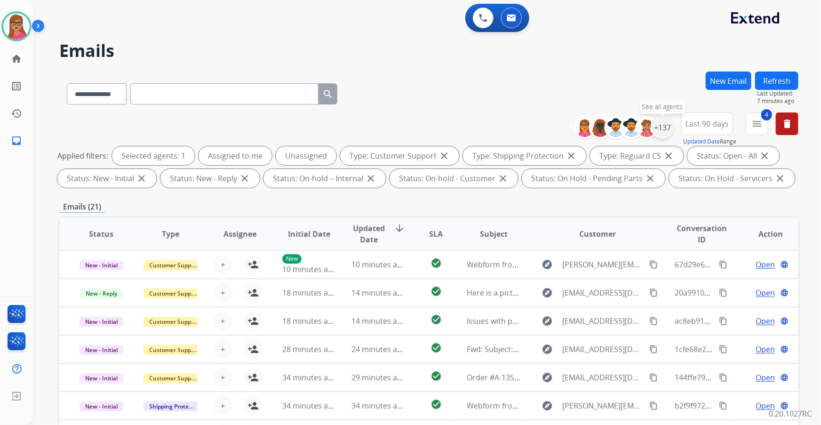
click at [665, 127] on div "+137" at bounding box center [662, 127] width 23 height 23
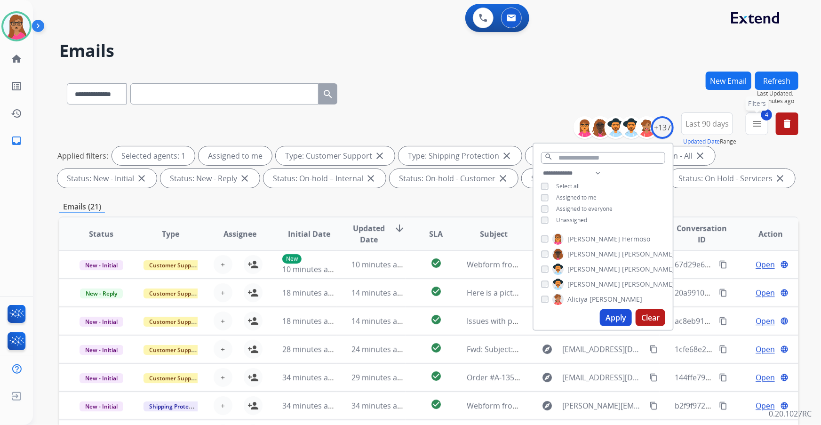
click at [762, 126] on button "4 menu Filters" at bounding box center [757, 123] width 23 height 23
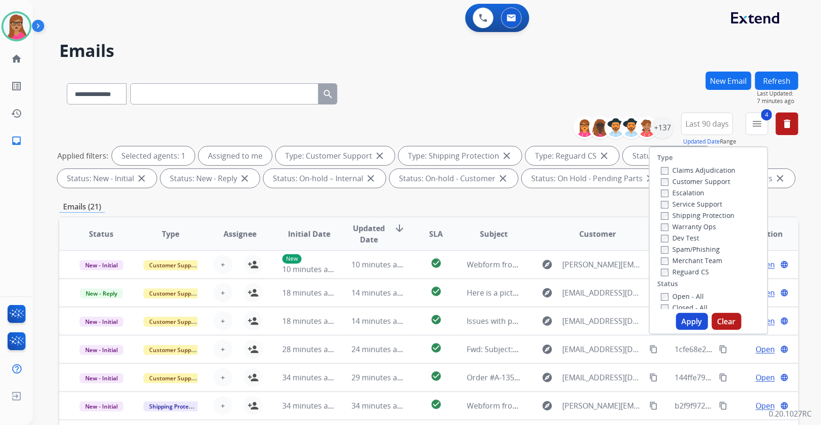
click at [619, 82] on div "**********" at bounding box center [428, 91] width 739 height 41
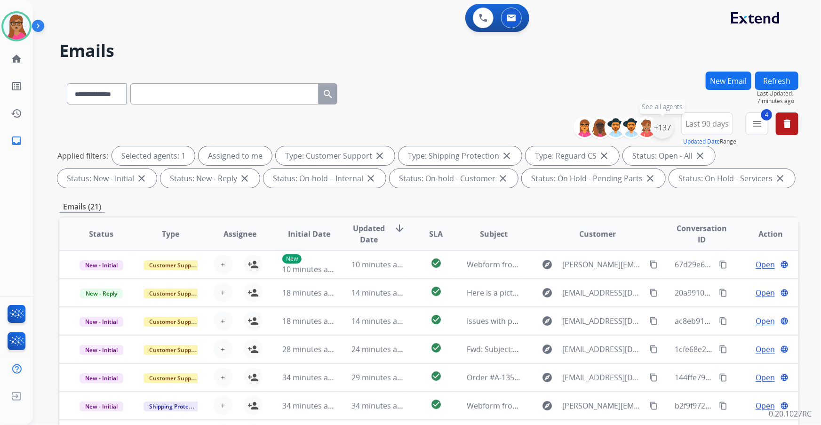
click at [668, 128] on div "+137" at bounding box center [662, 127] width 23 height 23
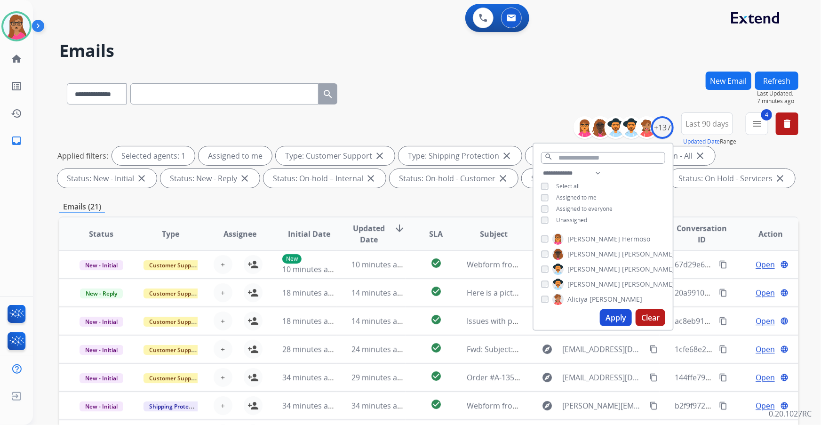
click at [624, 317] on button "Apply" at bounding box center [616, 317] width 32 height 17
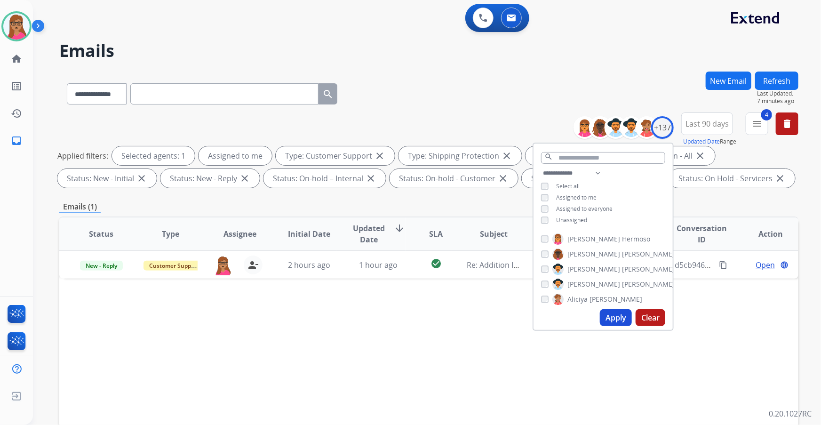
click at [382, 325] on div "Status Type Assignee Initial Date Updated Date arrow_downward SLA Subject Custo…" at bounding box center [428, 373] width 739 height 315
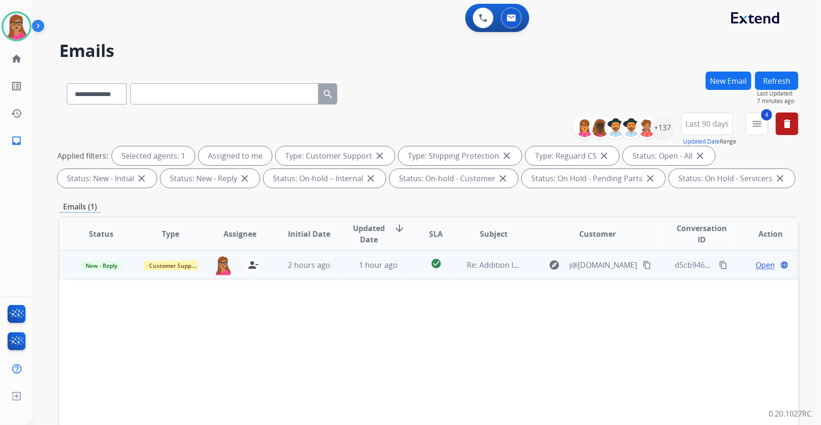
click at [760, 266] on span "Open" at bounding box center [764, 264] width 19 height 11
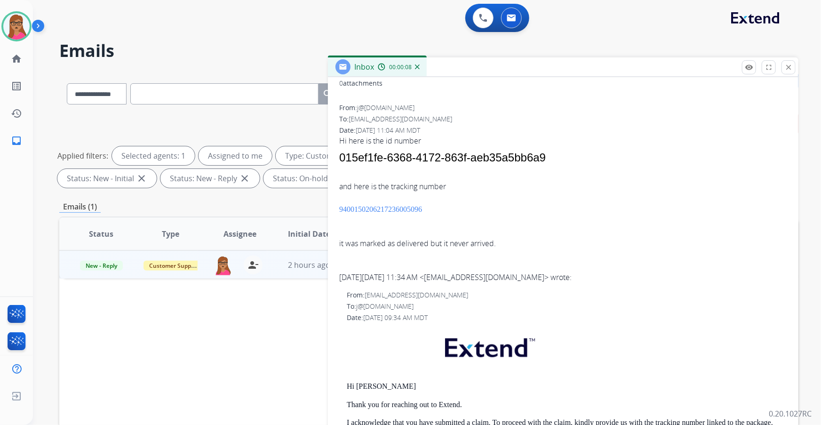
scroll to position [113, 0]
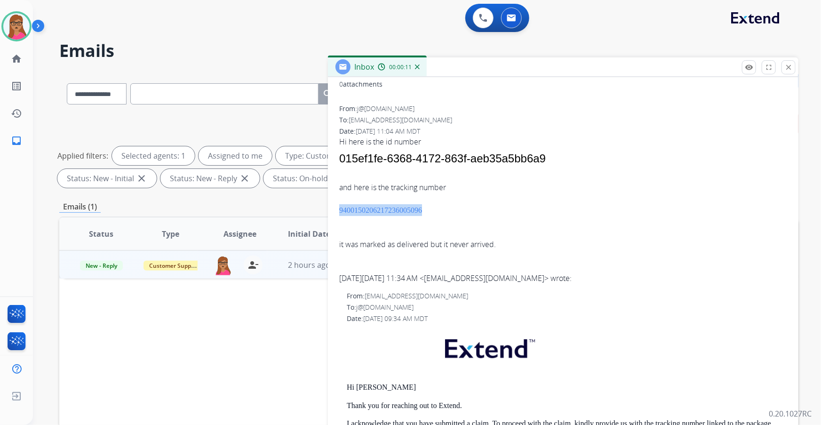
drag, startPoint x: 467, startPoint y: 207, endPoint x: 337, endPoint y: 210, distance: 129.8
click at [337, 210] on div "0 attachments From: j@[DOMAIN_NAME] To: [EMAIL_ADDRESS][DOMAIN_NAME] Date: [DAT…" at bounding box center [563, 330] width 470 height 513
drag, startPoint x: 355, startPoint y: 206, endPoint x: 625, endPoint y: 239, distance: 271.5
click at [625, 239] on div "9400150206217236005096 it was marked as delivered but it never arrived." at bounding box center [563, 227] width 448 height 46
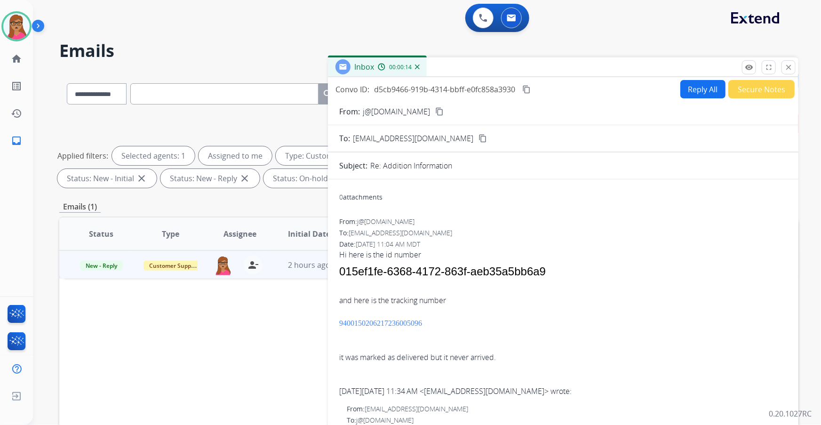
scroll to position [0, 0]
click at [435, 107] on mat-icon "content_copy" at bounding box center [439, 111] width 8 height 8
drag, startPoint x: 455, startPoint y: 323, endPoint x: 333, endPoint y: 323, distance: 122.3
copy link "9400150206217236005096"
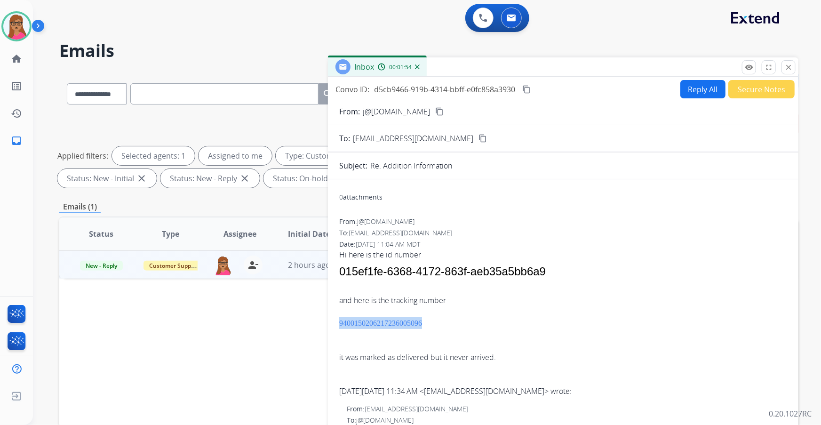
copy link "9400150206217236005096"
click at [532, 86] on button "content_copy" at bounding box center [526, 89] width 11 height 11
click at [670, 85] on div "Convo ID: d5cb9466-919b-4314-bbff-e0fc858a3930 content_copy Reply All Secure No…" at bounding box center [563, 89] width 470 height 18
click at [684, 85] on button "Reply All" at bounding box center [702, 89] width 45 height 18
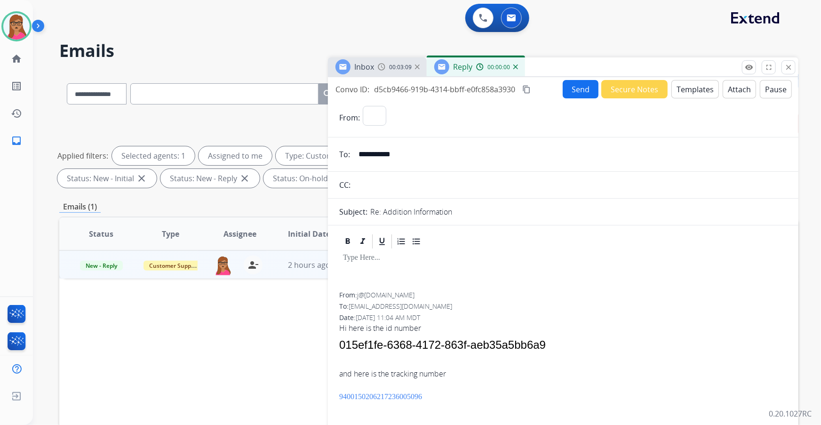
select select "**********"
click at [693, 97] on button "Templates" at bounding box center [695, 89] width 48 height 18
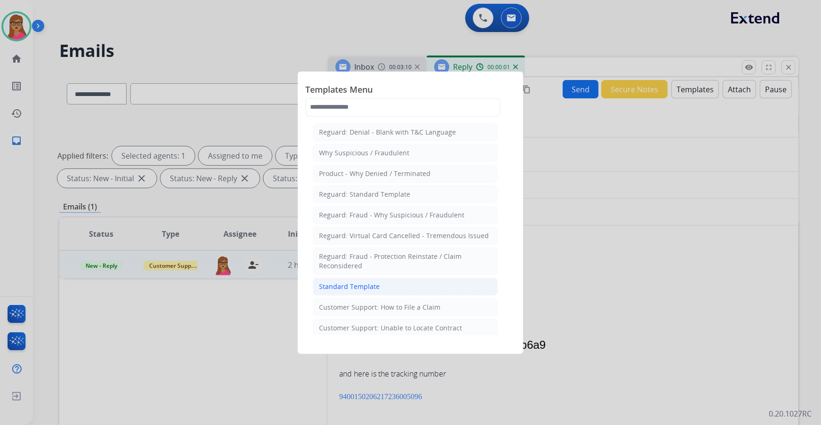
click at [385, 288] on li "Standard Template" at bounding box center [405, 287] width 185 height 18
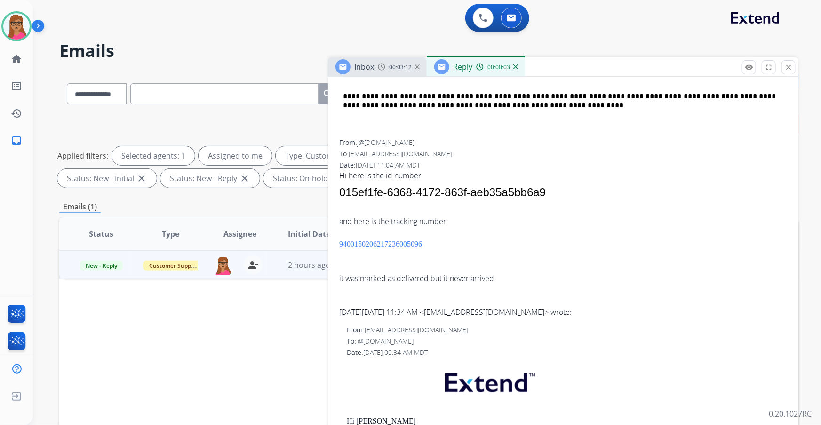
scroll to position [598, 0]
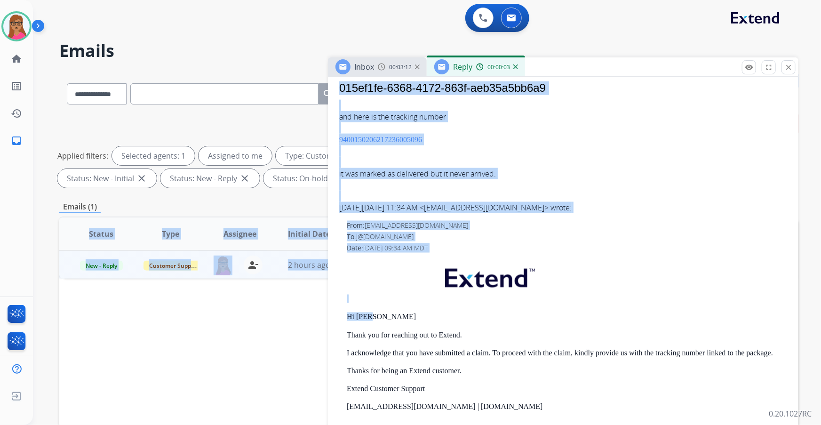
drag, startPoint x: 369, startPoint y: 316, endPoint x: 325, endPoint y: 312, distance: 44.9
click at [325, 312] on div "**********" at bounding box center [428, 325] width 739 height 509
click at [396, 313] on p "Hi [PERSON_NAME]" at bounding box center [567, 316] width 440 height 8
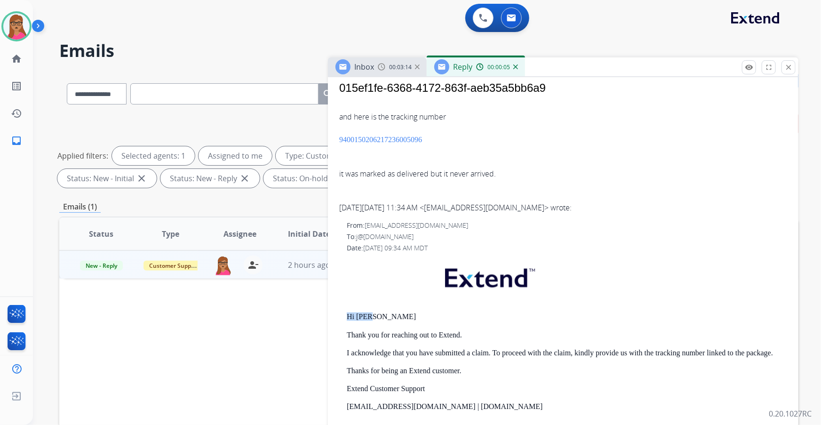
drag, startPoint x: 382, startPoint y: 313, endPoint x: 344, endPoint y: 315, distance: 37.7
click at [344, 315] on div "From: [EMAIL_ADDRESS][DOMAIN_NAME] To: j@[DOMAIN_NAME] Date: [DATE] 09:34 AM MD…" at bounding box center [563, 365] width 448 height 288
copy p "Hi [PERSON_NAME]"
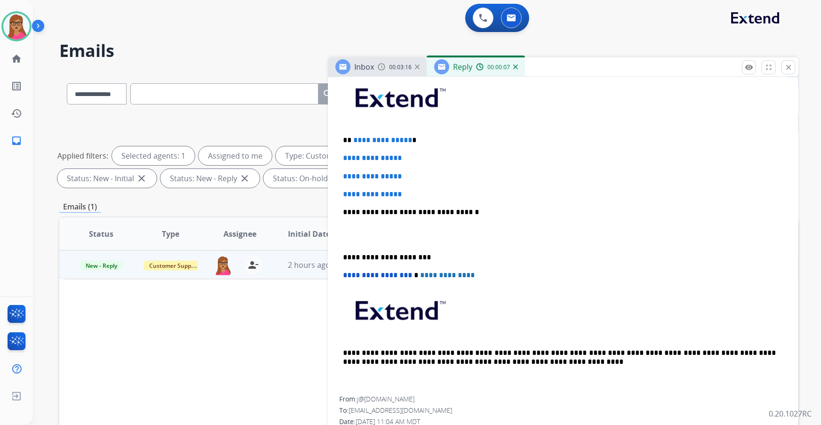
scroll to position [171, 0]
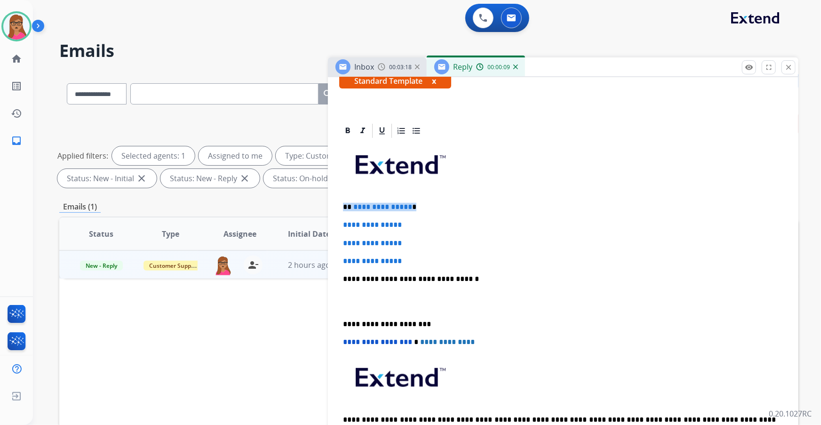
drag, startPoint x: 414, startPoint y: 206, endPoint x: 340, endPoint y: 202, distance: 74.4
click at [340, 202] on div "**********" at bounding box center [563, 301] width 448 height 324
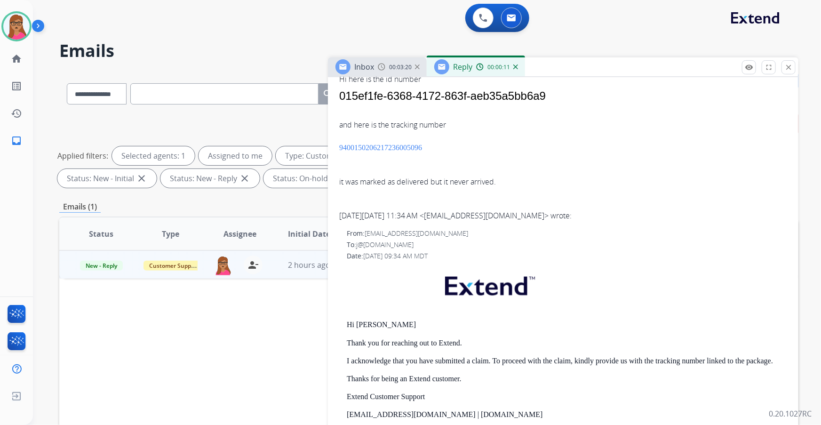
scroll to position [654, 0]
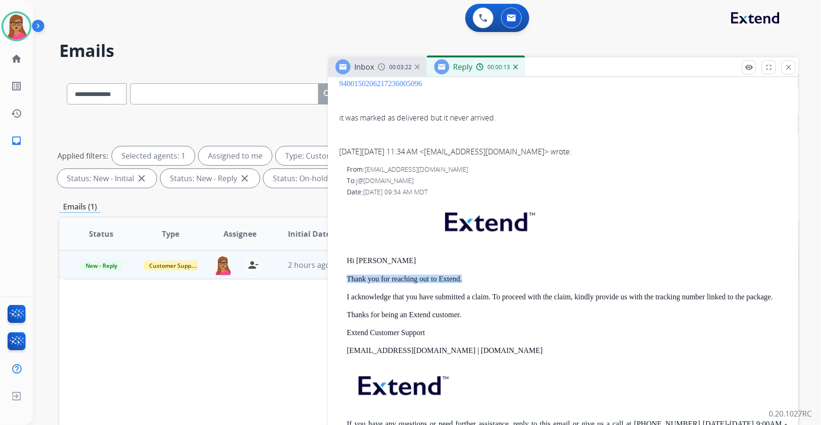
drag, startPoint x: 417, startPoint y: 274, endPoint x: 341, endPoint y: 276, distance: 76.7
click at [341, 276] on div "From: [EMAIL_ADDRESS][DOMAIN_NAME] To: j@[DOMAIN_NAME] Date: [DATE] 09:34 AM MD…" at bounding box center [563, 309] width 448 height 288
copy p "Thank you for reaching out to Extend."
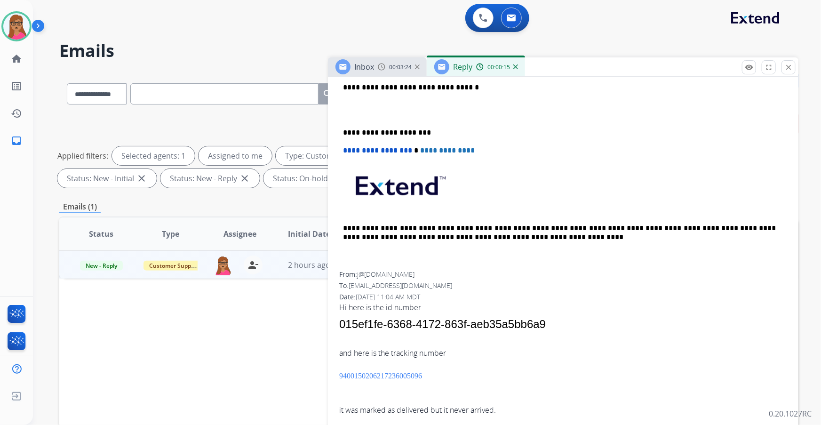
scroll to position [270, 0]
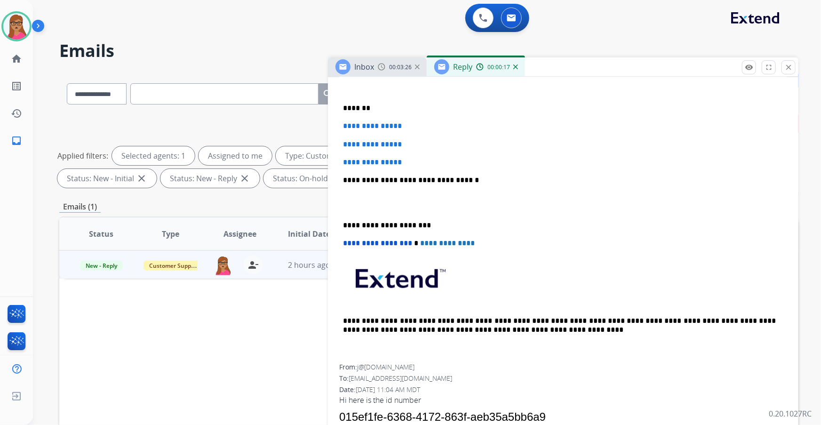
drag, startPoint x: 416, startPoint y: 124, endPoint x: 339, endPoint y: 144, distance: 79.7
click at [339, 144] on div "**********" at bounding box center [563, 202] width 448 height 324
drag, startPoint x: 339, startPoint y: 123, endPoint x: 409, endPoint y: 161, distance: 79.5
click at [409, 161] on div "**********" at bounding box center [563, 202] width 448 height 324
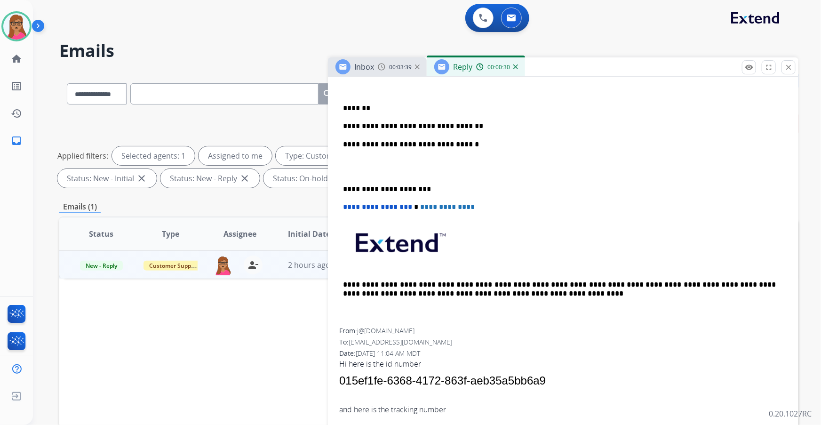
click at [484, 123] on p "**********" at bounding box center [559, 126] width 433 height 8
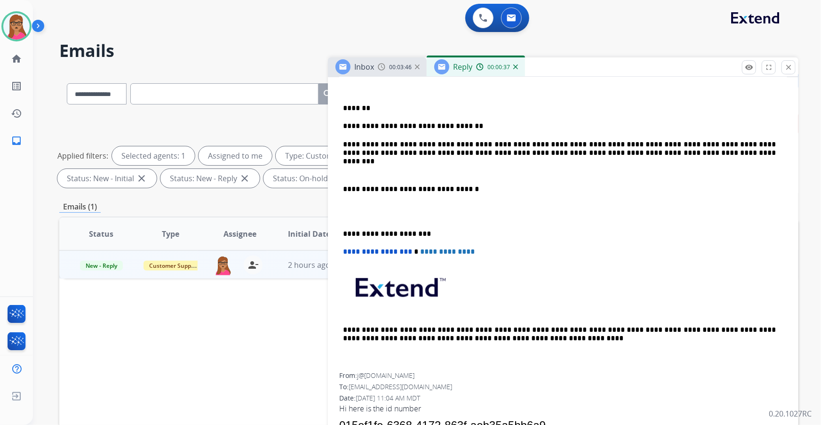
click at [339, 184] on div "**********" at bounding box center [563, 206] width 448 height 332
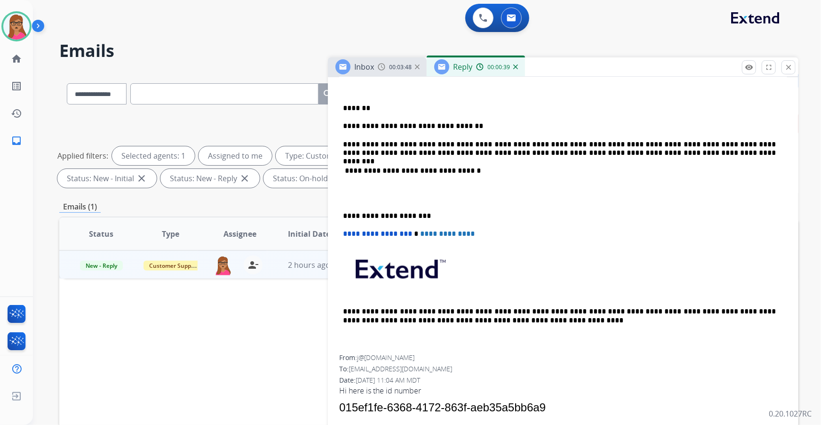
click at [342, 206] on div "**********" at bounding box center [563, 197] width 448 height 314
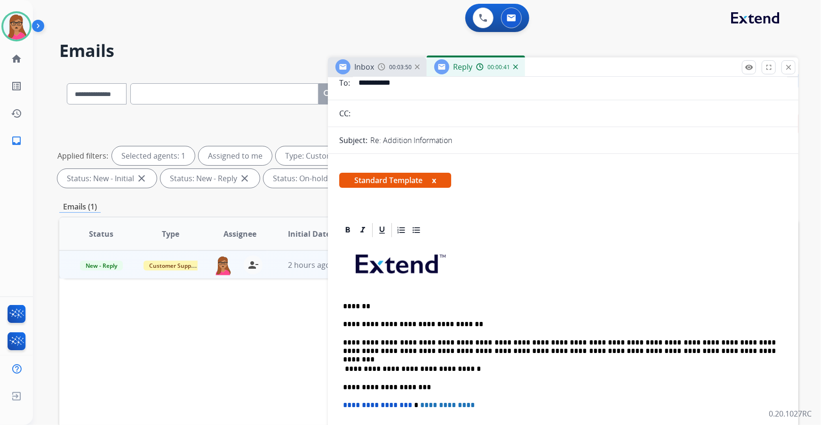
scroll to position [128, 0]
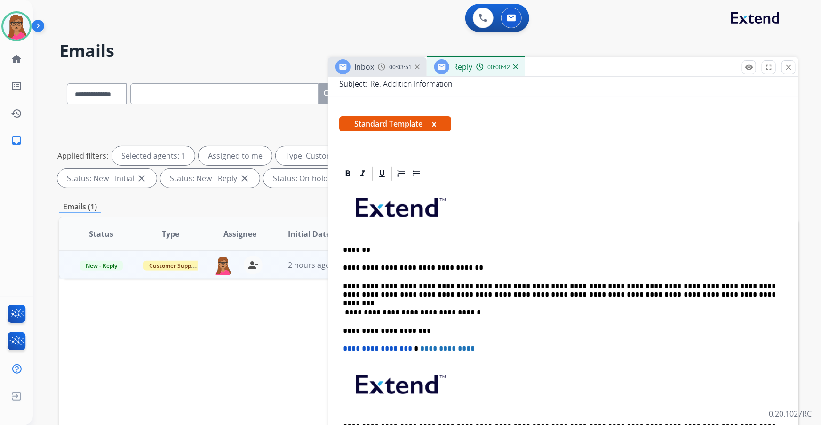
click at [646, 293] on p "**********" at bounding box center [559, 290] width 433 height 17
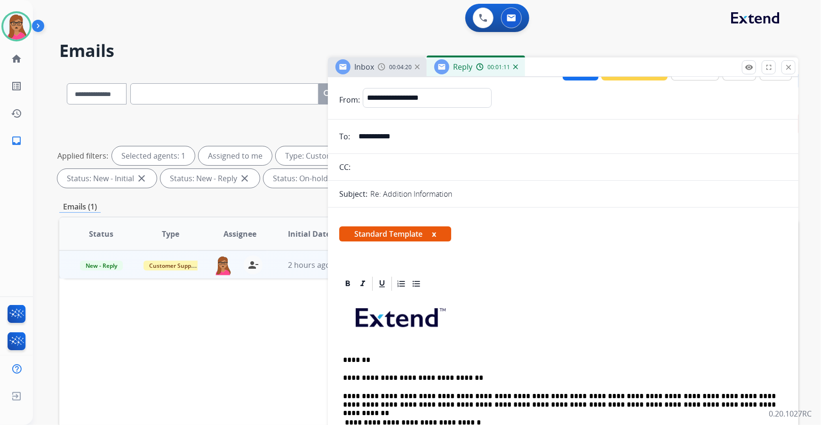
scroll to position [0, 0]
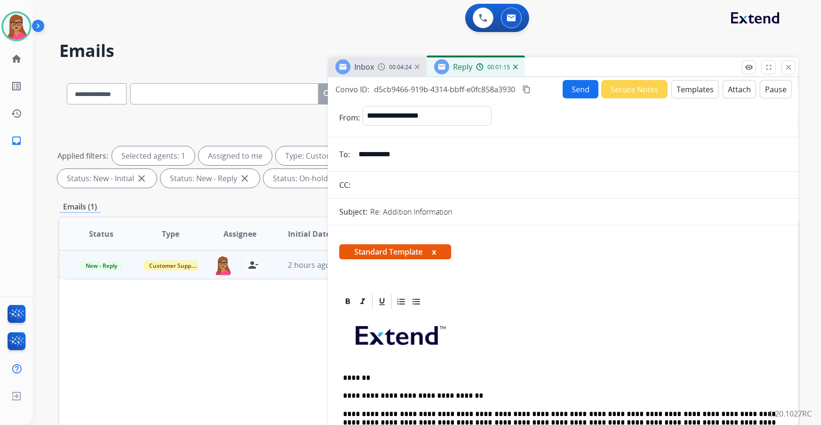
click at [575, 92] on button "Send" at bounding box center [581, 89] width 36 height 18
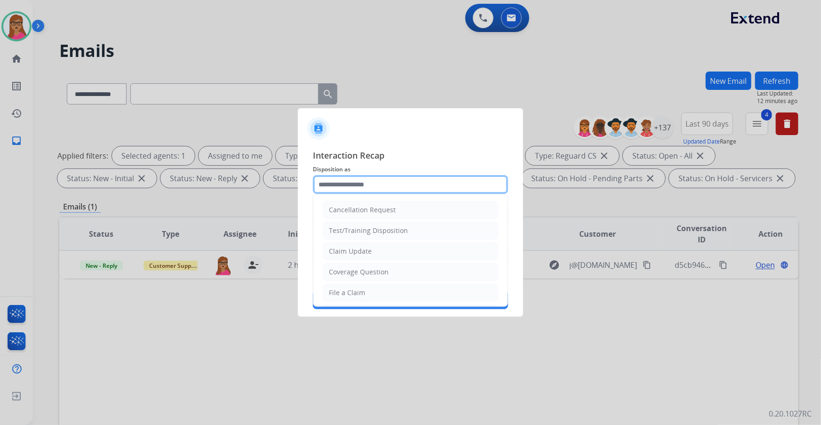
click at [347, 184] on input "text" at bounding box center [410, 184] width 195 height 19
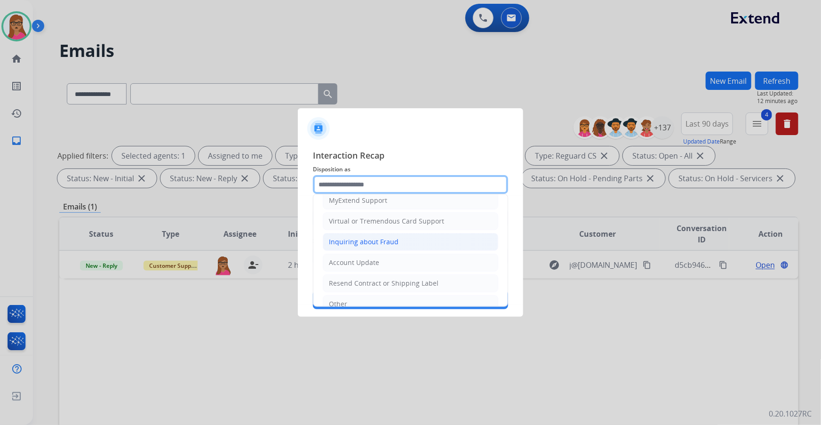
scroll to position [128, 0]
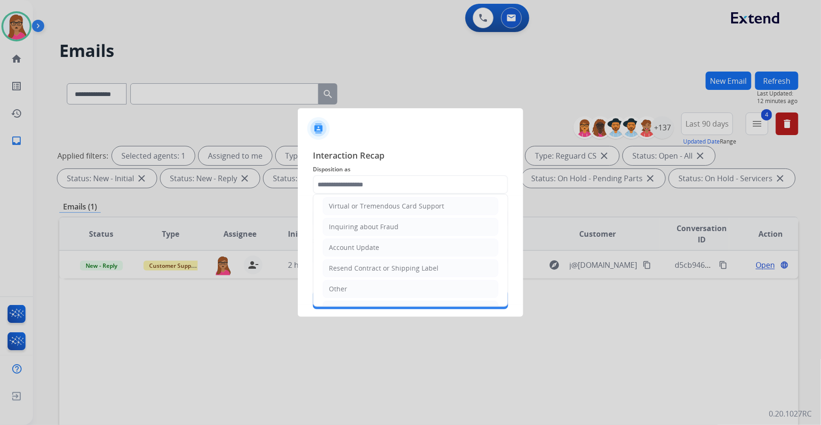
click at [349, 278] on ul "Cancellation Request Test/Training Disposition Claim Update Coverage Question F…" at bounding box center [410, 195] width 194 height 259
click at [348, 289] on li "Other" at bounding box center [410, 289] width 175 height 18
type input "*****"
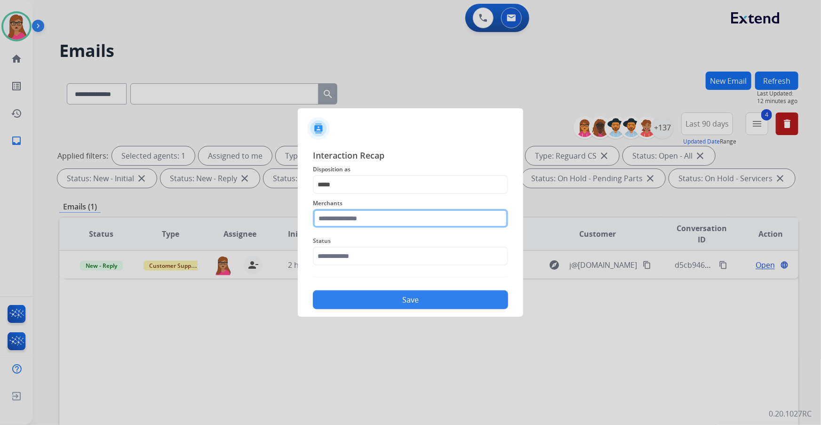
click at [353, 214] on input "text" at bounding box center [410, 218] width 195 height 19
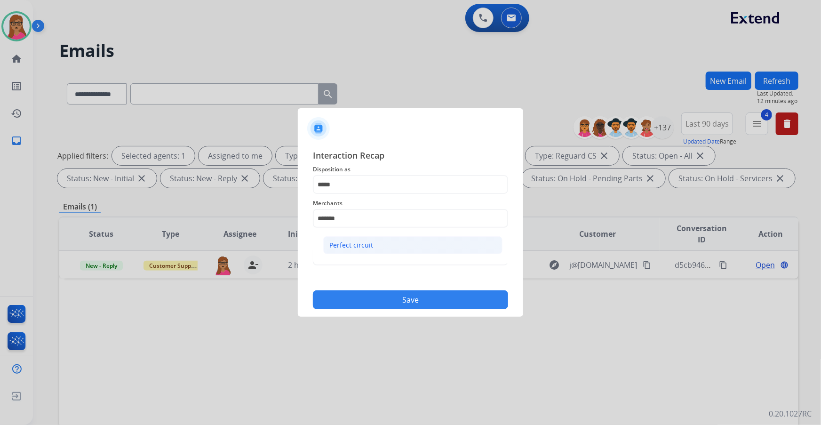
click at [352, 245] on div "Perfect circuit" at bounding box center [351, 244] width 44 height 9
type input "**********"
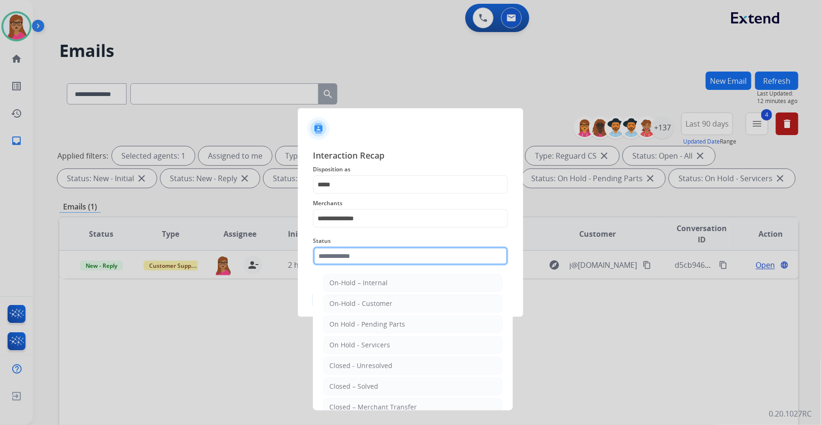
click at [342, 264] on input "text" at bounding box center [410, 255] width 195 height 19
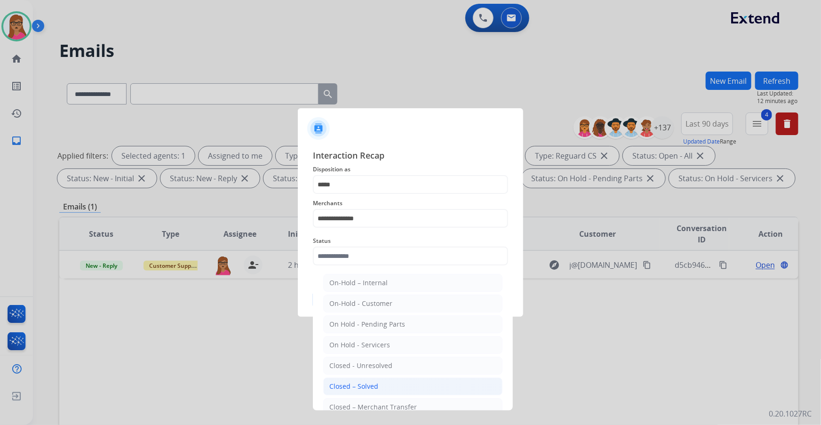
drag, startPoint x: 369, startPoint y: 381, endPoint x: 372, endPoint y: 369, distance: 12.6
click at [368, 381] on div "Closed – Solved" at bounding box center [353, 385] width 49 height 9
type input "**********"
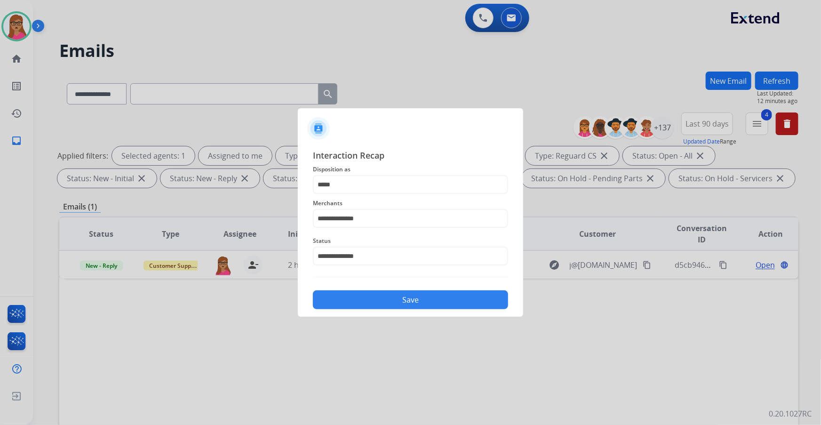
click at [397, 303] on button "Save" at bounding box center [410, 299] width 195 height 19
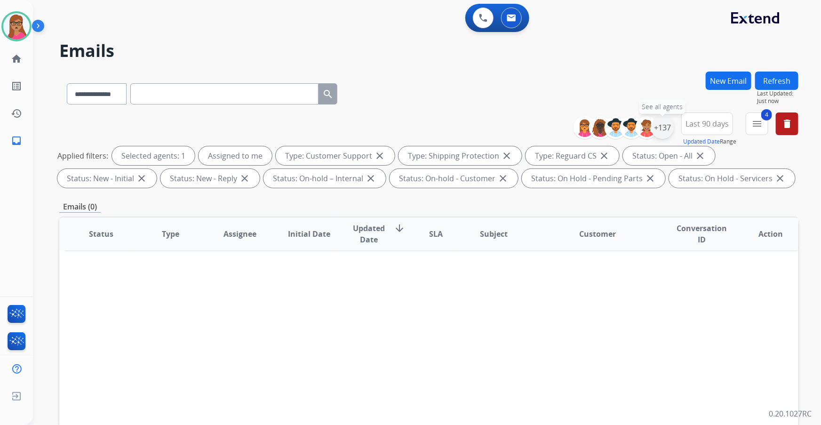
click at [667, 130] on div "+137" at bounding box center [662, 127] width 23 height 23
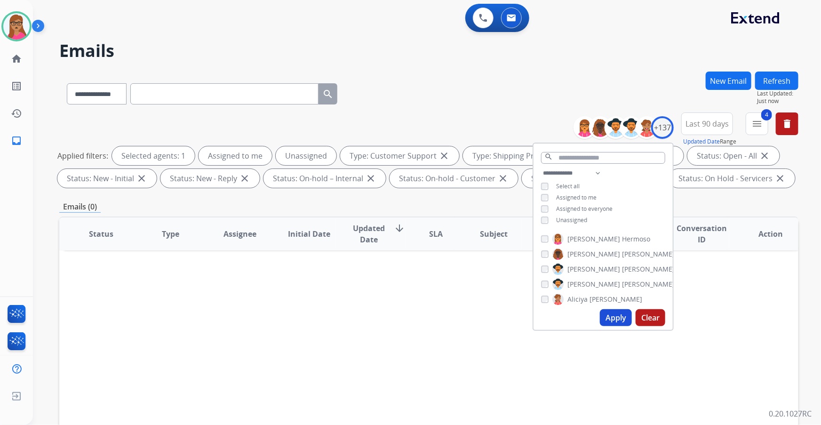
click at [611, 313] on button "Apply" at bounding box center [616, 317] width 32 height 17
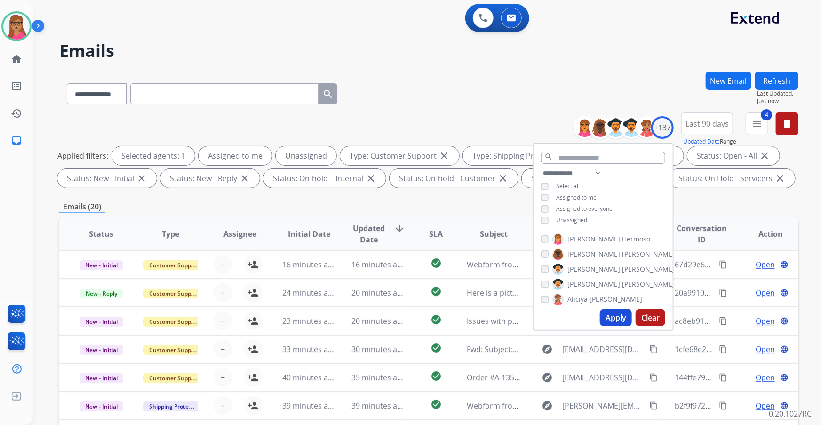
click at [398, 185] on div "Status: On-hold - Customer close" at bounding box center [453, 178] width 128 height 19
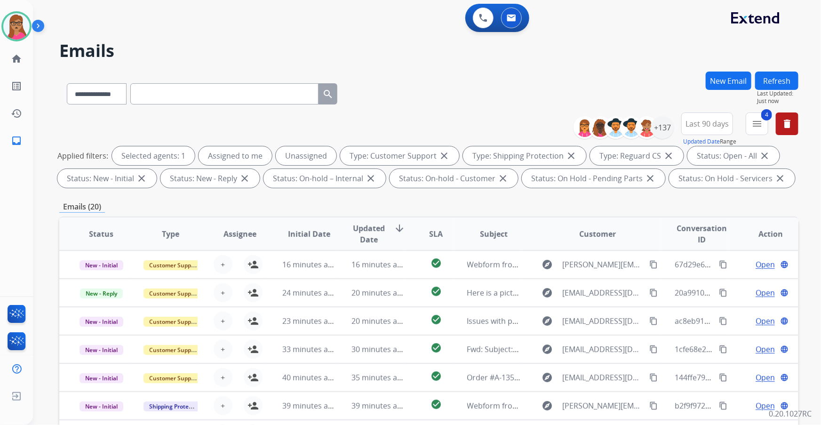
click at [389, 204] on div "Emails (20)" at bounding box center [428, 207] width 739 height 12
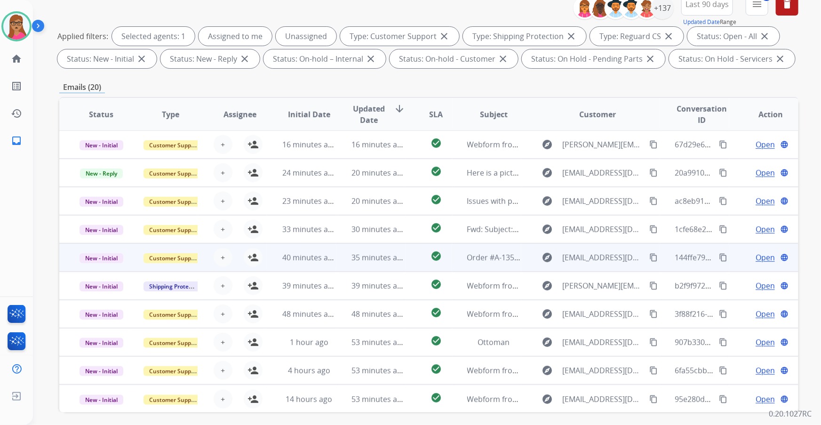
scroll to position [155, 0]
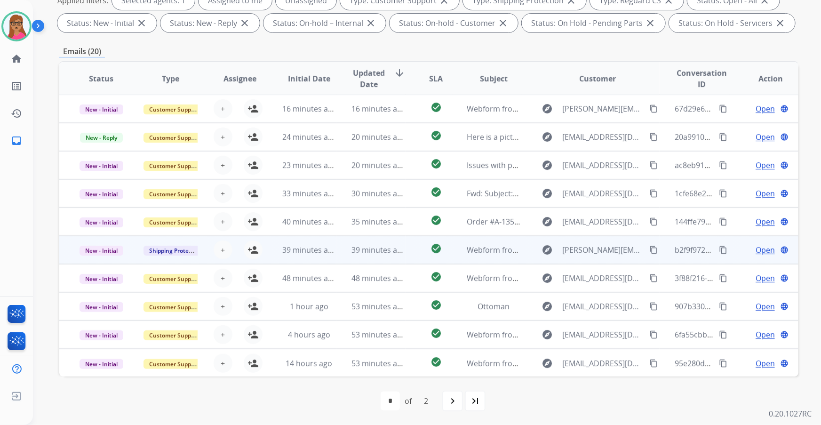
click at [114, 259] on td "New - Initial" at bounding box center [93, 250] width 69 height 28
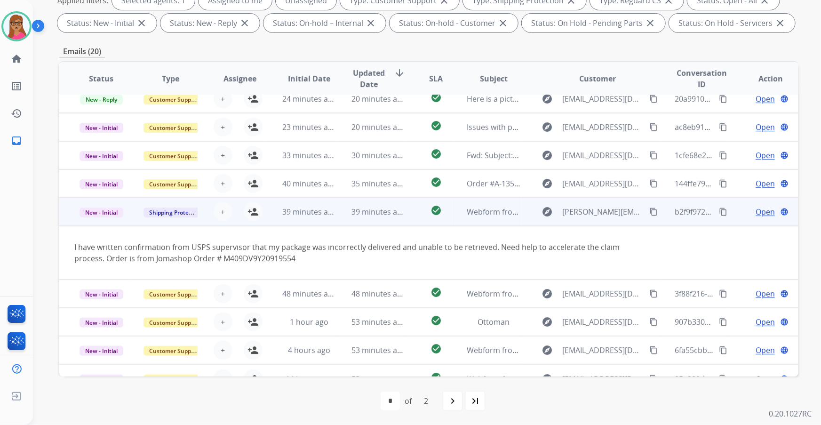
scroll to position [54, 0]
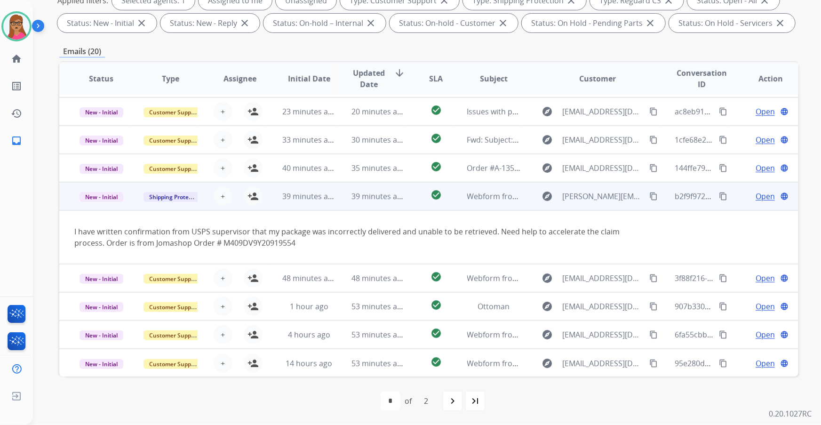
click at [98, 206] on td "New - Initial" at bounding box center [93, 196] width 69 height 28
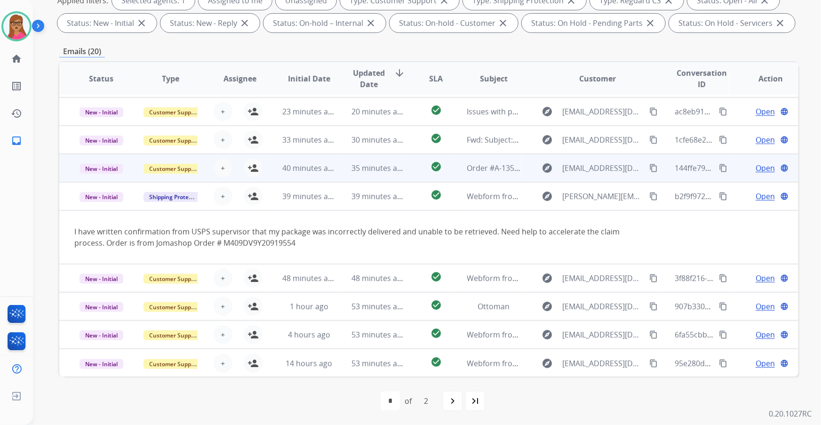
scroll to position [0, 0]
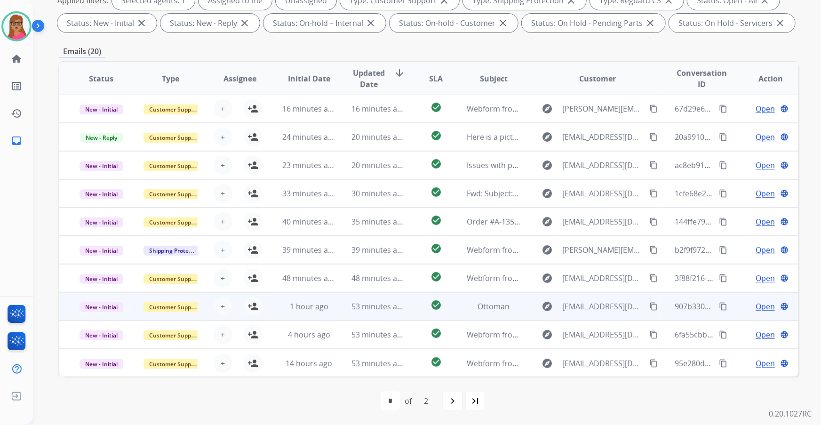
click at [98, 292] on td "New - Initial" at bounding box center [93, 306] width 69 height 28
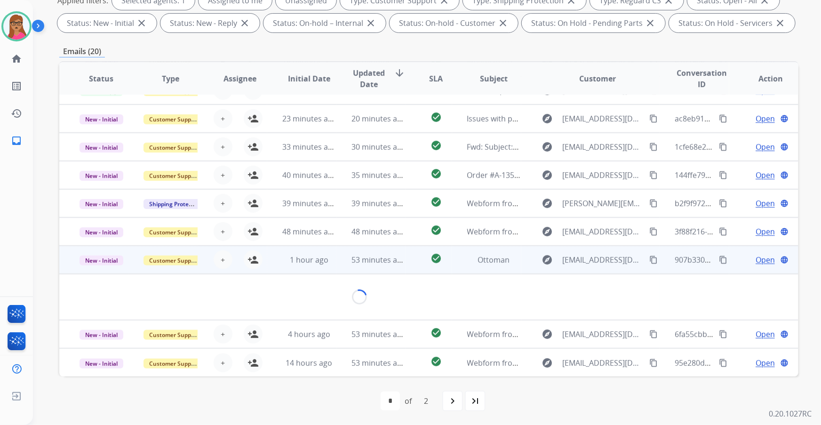
scroll to position [39, 0]
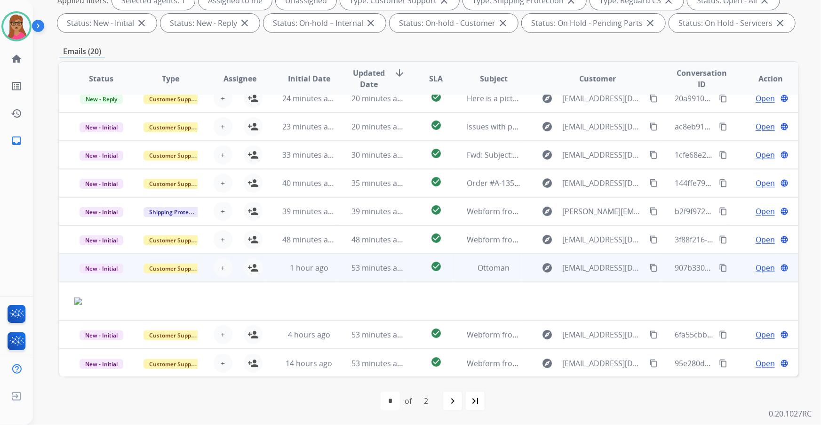
click at [101, 280] on td "New - Initial" at bounding box center [93, 268] width 69 height 28
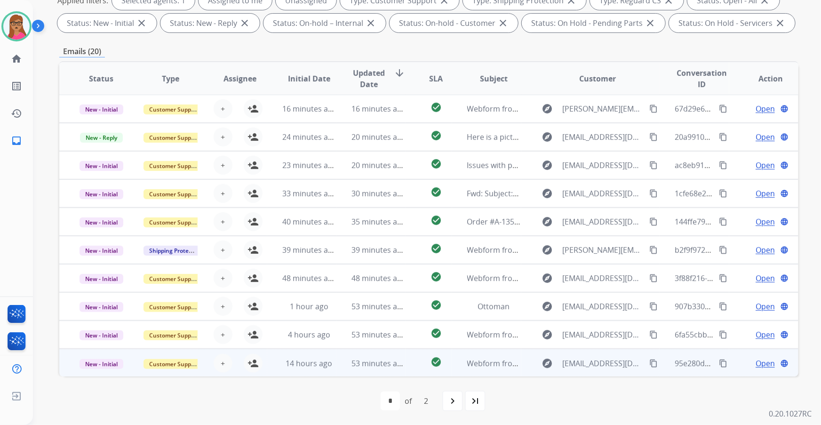
click at [107, 373] on td "New - Initial" at bounding box center [93, 363] width 69 height 28
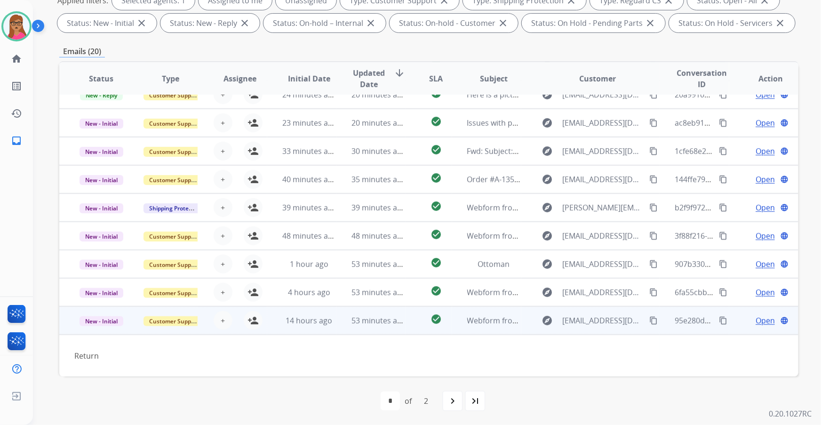
scroll to position [42, 0]
click at [649, 321] on mat-icon "content_copy" at bounding box center [653, 321] width 8 height 8
click at [250, 320] on mat-icon "person_add" at bounding box center [252, 320] width 11 height 11
click at [757, 318] on span "Open" at bounding box center [764, 320] width 19 height 11
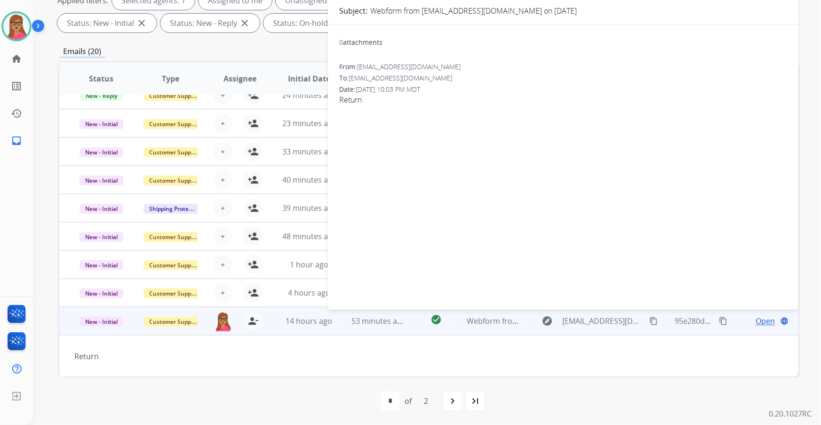
scroll to position [0, 0]
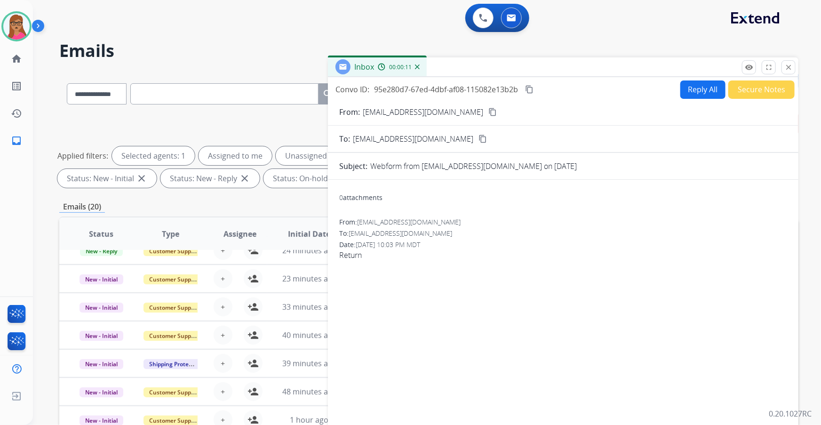
click at [716, 88] on button "Reply All" at bounding box center [702, 89] width 45 height 18
select select "**********"
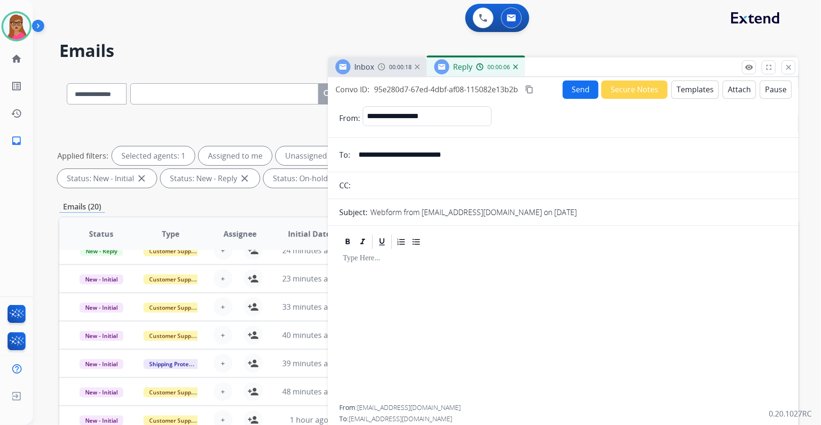
click at [680, 89] on button "Templates" at bounding box center [695, 89] width 48 height 18
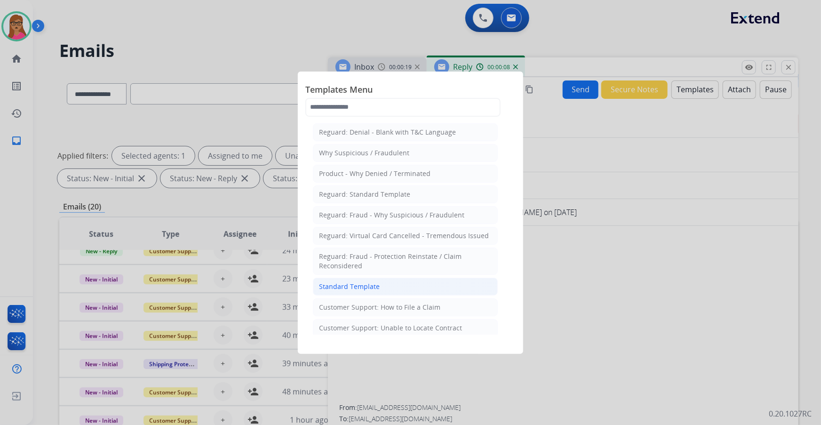
click at [380, 287] on li "Standard Template" at bounding box center [405, 287] width 185 height 18
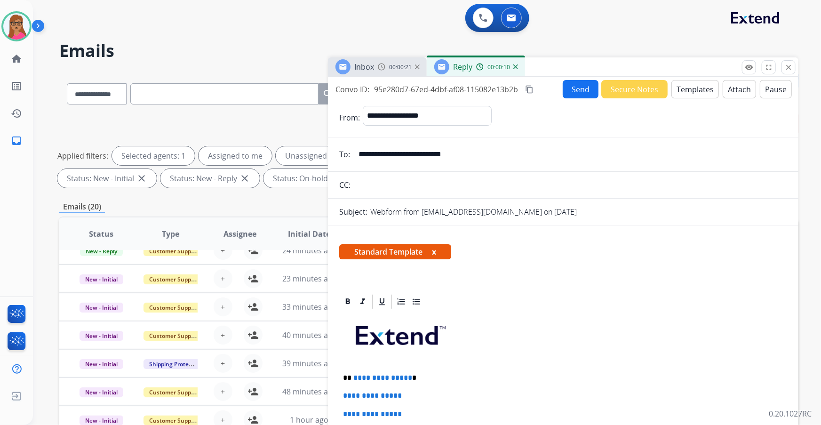
click at [436, 250] on button "x" at bounding box center [434, 251] width 4 height 11
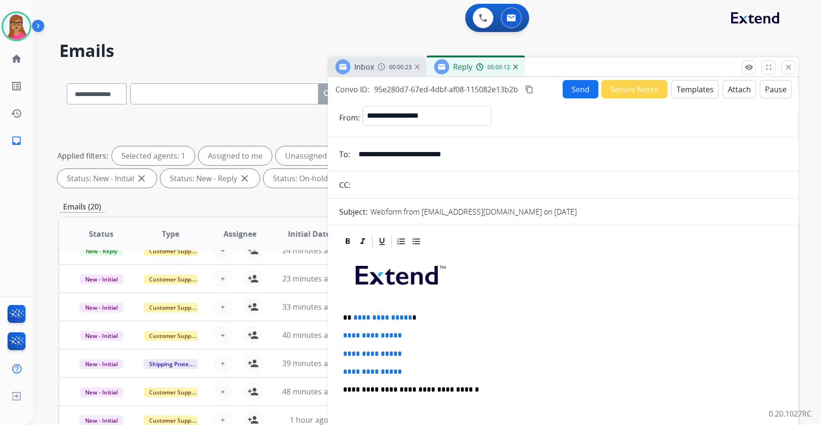
click at [514, 68] on img at bounding box center [515, 66] width 5 height 5
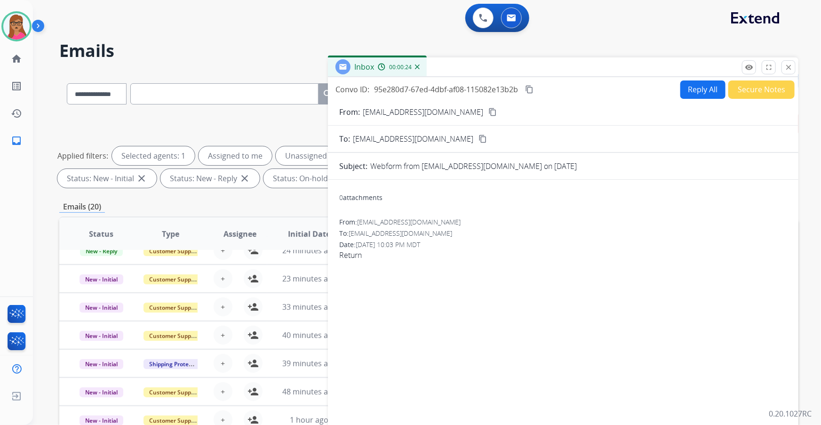
click at [383, 65] on img at bounding box center [382, 67] width 8 height 8
click at [694, 93] on button "Reply All" at bounding box center [702, 89] width 45 height 18
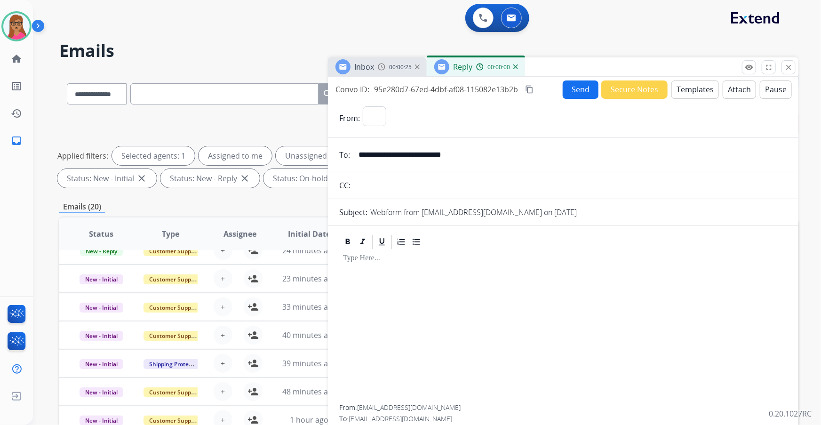
select select "**********"
click at [705, 89] on button "Templates" at bounding box center [695, 89] width 48 height 18
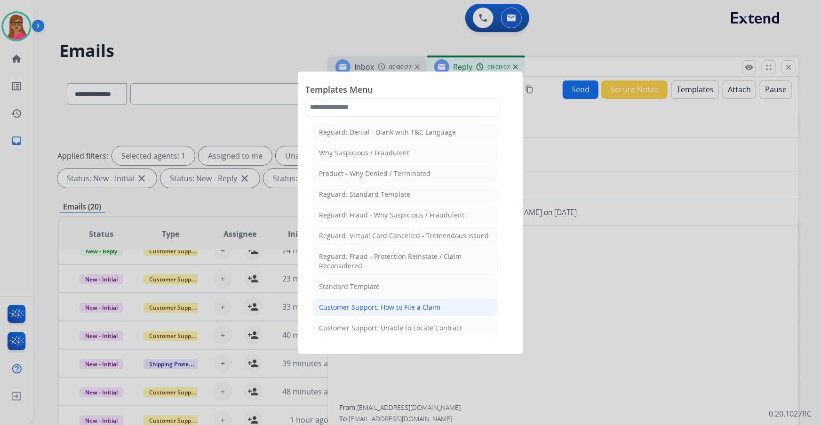
click at [406, 307] on div "Customer Support: How to File a Claim" at bounding box center [379, 306] width 121 height 9
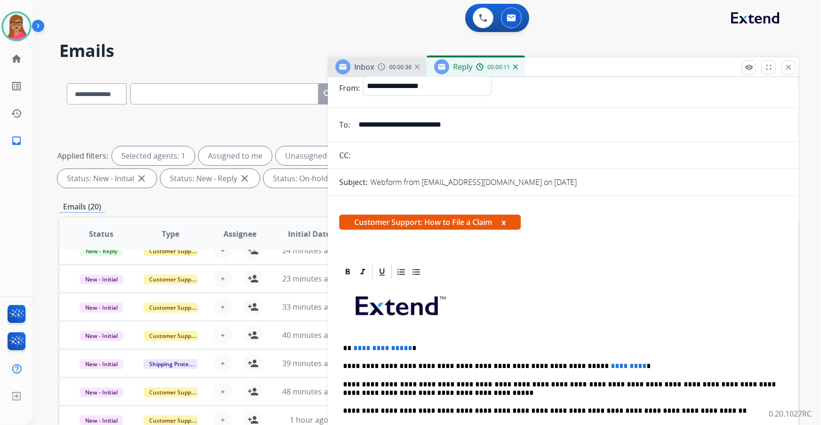
scroll to position [42, 0]
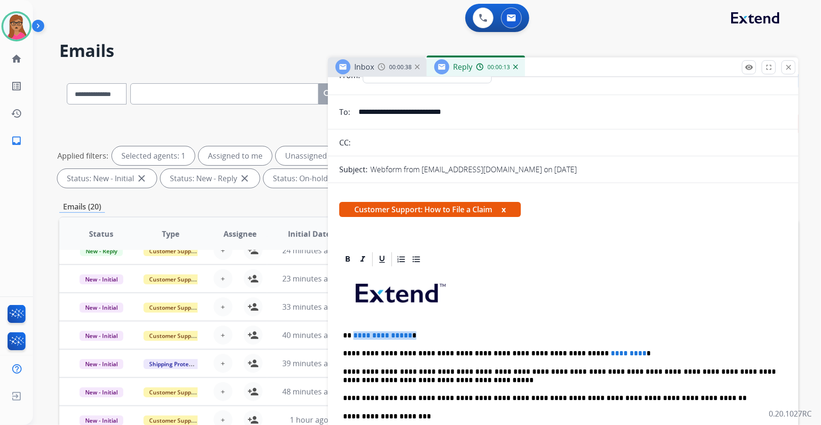
drag, startPoint x: 414, startPoint y: 334, endPoint x: 353, endPoint y: 334, distance: 61.1
click at [353, 334] on p "**********" at bounding box center [559, 335] width 433 height 8
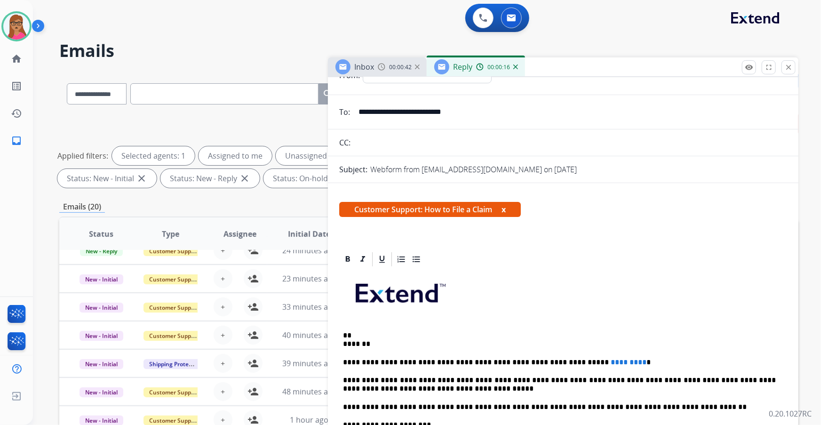
click at [341, 342] on div "**********" at bounding box center [563, 416] width 448 height 296
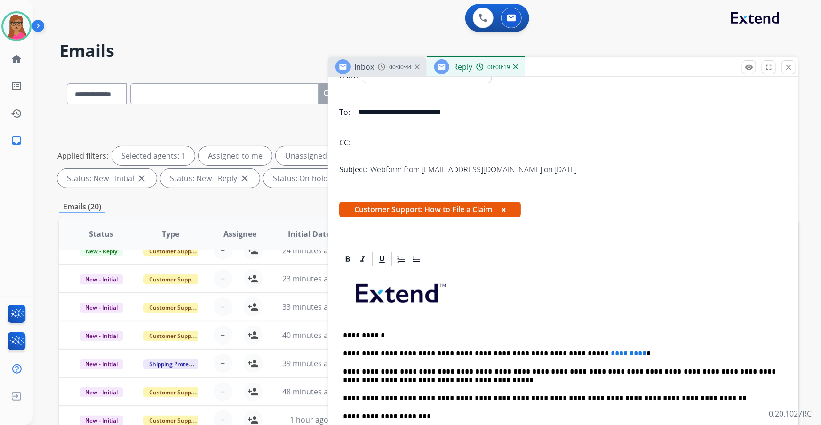
click at [390, 334] on p "**********" at bounding box center [559, 335] width 433 height 8
click at [357, 334] on p "**********" at bounding box center [559, 335] width 433 height 8
drag, startPoint x: 607, startPoint y: 353, endPoint x: 558, endPoint y: 353, distance: 48.9
click at [558, 353] on p "**********" at bounding box center [559, 353] width 433 height 8
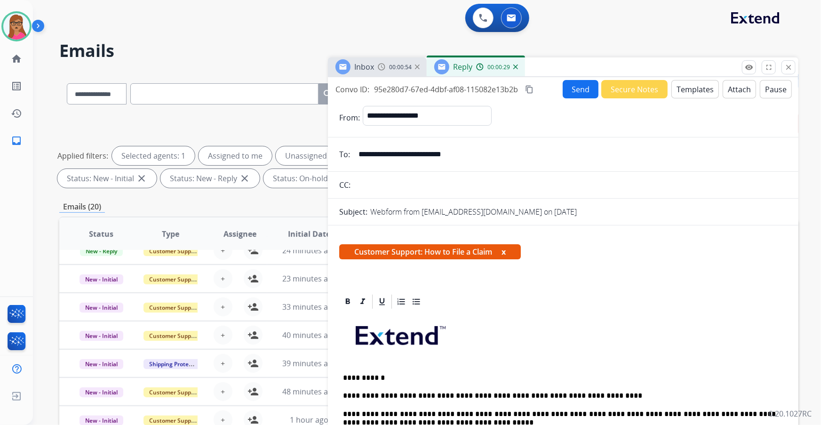
scroll to position [0, 0]
click at [532, 89] on mat-icon "content_copy" at bounding box center [529, 89] width 8 height 8
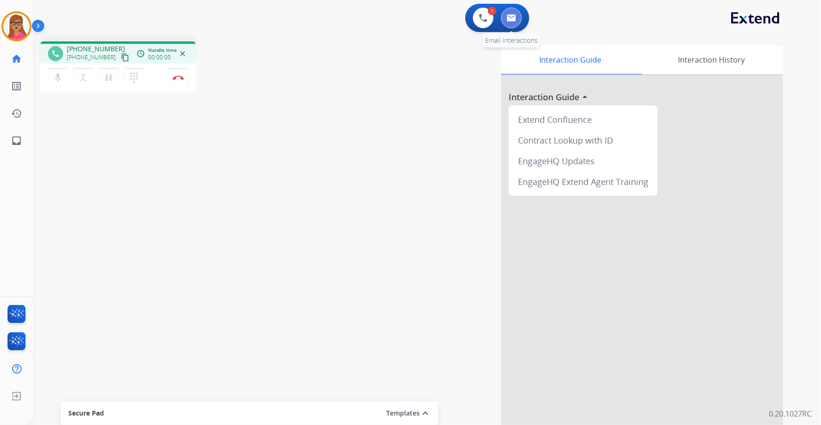
click at [508, 16] on img at bounding box center [511, 18] width 9 height 8
select select "**********"
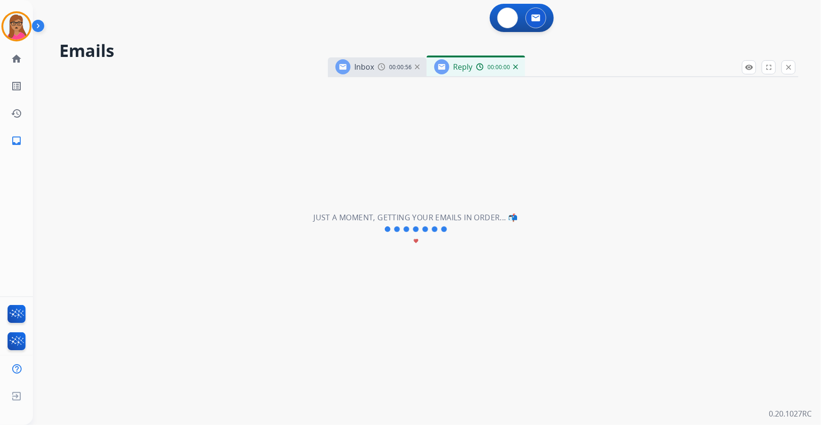
select select "**********"
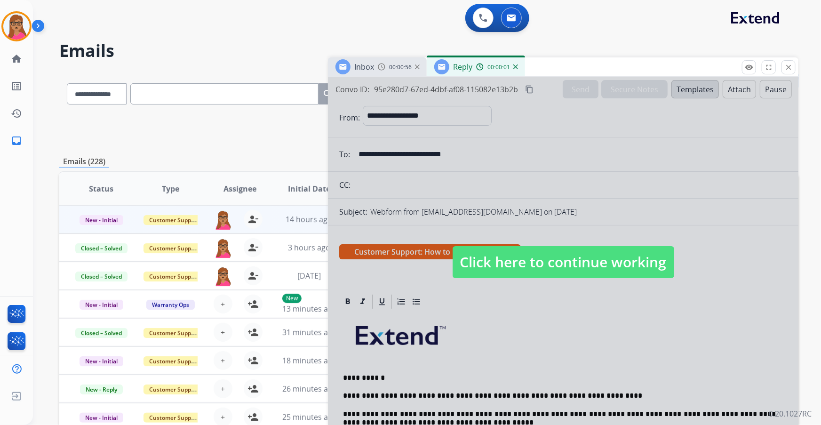
click at [519, 262] on span "Click here to continue working" at bounding box center [563, 262] width 222 height 32
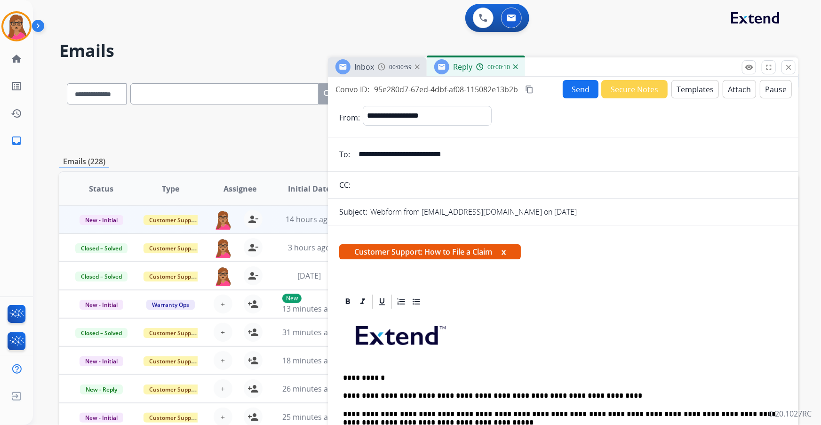
click at [583, 89] on button "Send" at bounding box center [581, 89] width 36 height 18
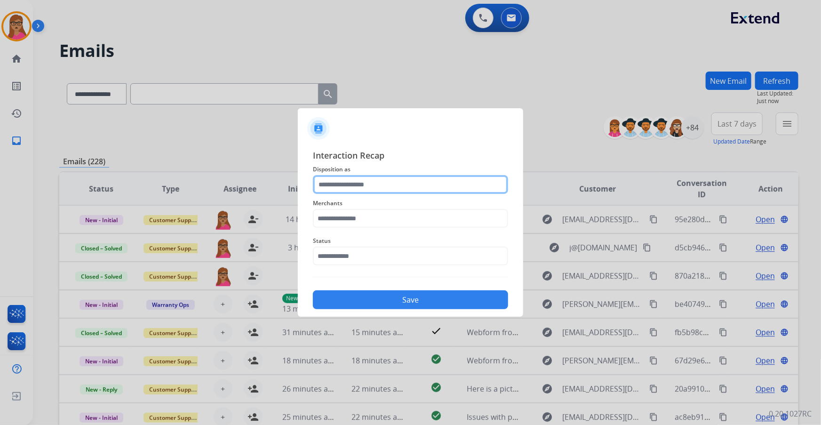
click at [353, 181] on input "text" at bounding box center [410, 184] width 195 height 19
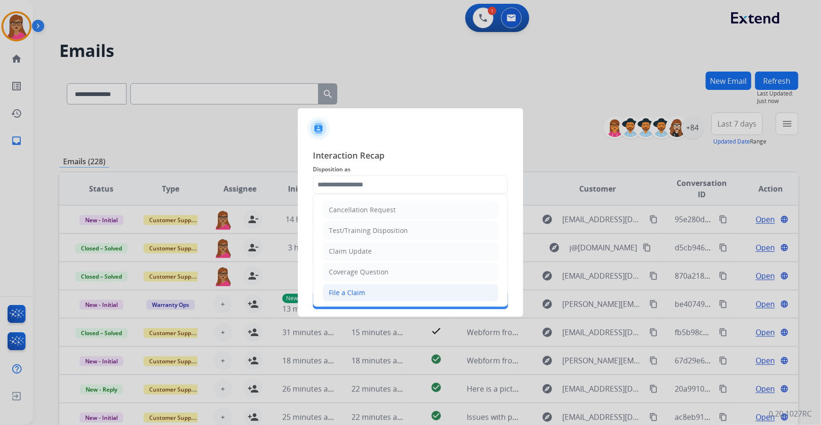
click at [353, 296] on div "File a Claim" at bounding box center [347, 292] width 36 height 9
type input "**********"
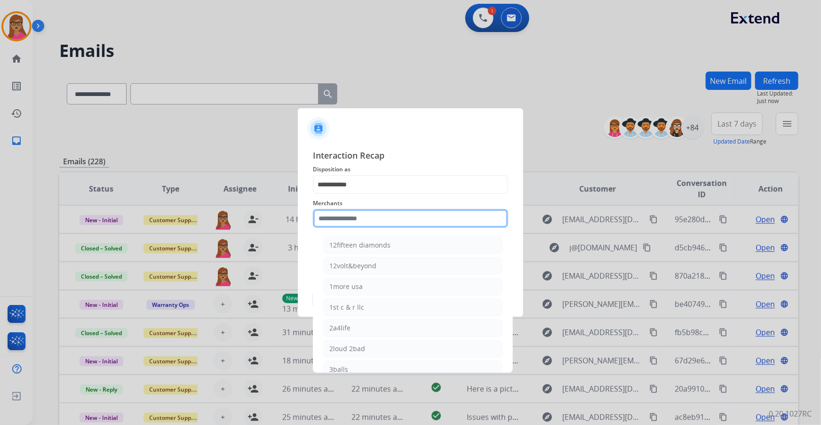
click at [377, 214] on input "text" at bounding box center [410, 218] width 195 height 19
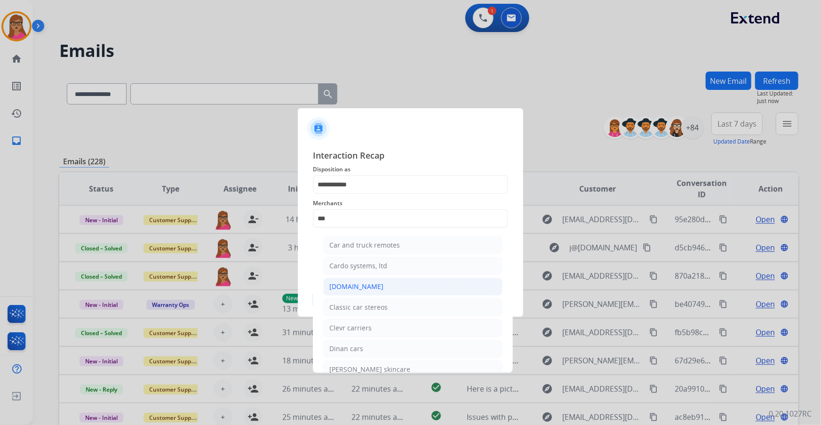
click at [369, 282] on div "[DOMAIN_NAME]" at bounding box center [356, 286] width 54 height 9
type input "**********"
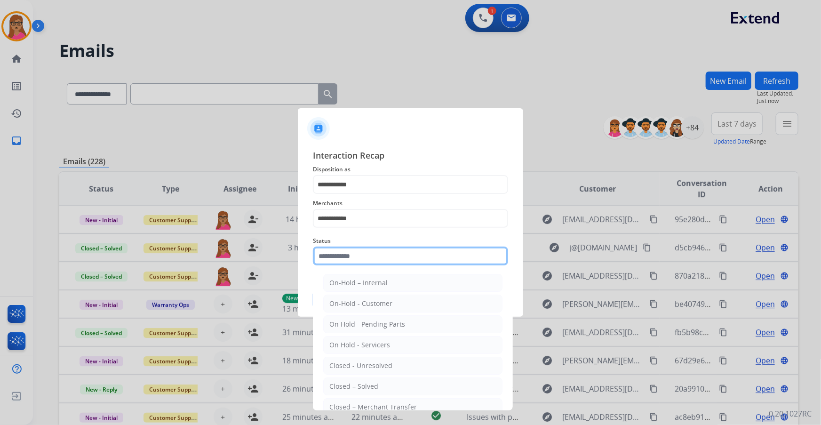
click at [353, 249] on input "text" at bounding box center [410, 255] width 195 height 19
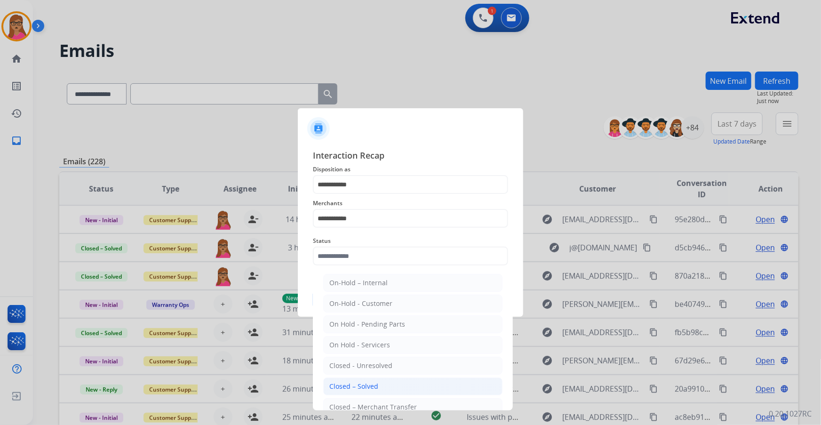
click at [370, 382] on div "Closed – Solved" at bounding box center [353, 385] width 49 height 9
type input "**********"
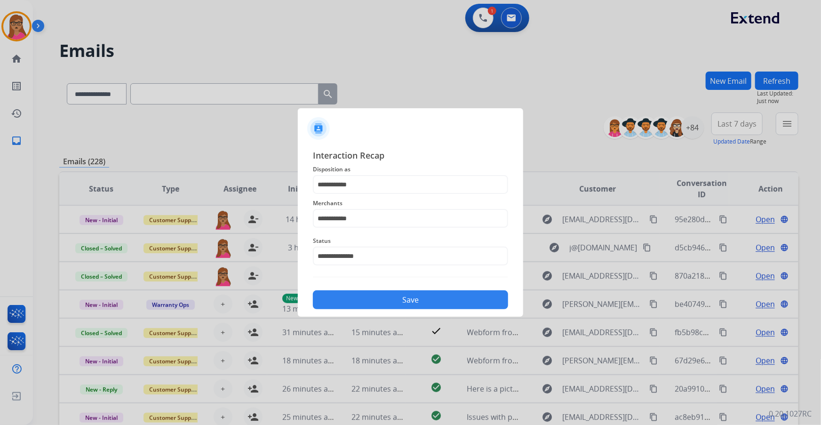
click at [394, 295] on button "Save" at bounding box center [410, 299] width 195 height 19
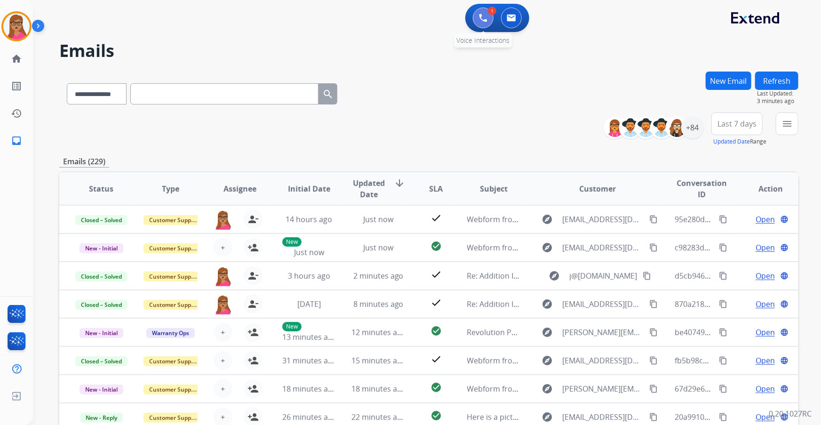
click at [480, 19] on img at bounding box center [483, 18] width 8 height 8
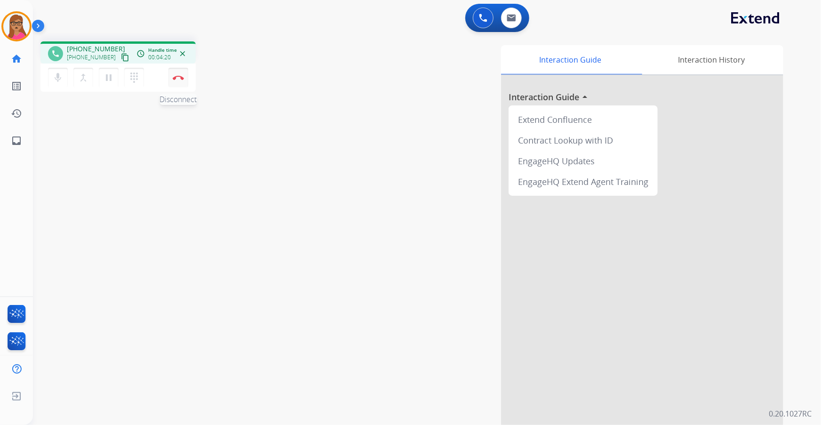
click at [183, 79] on button "Disconnect" at bounding box center [178, 78] width 20 height 20
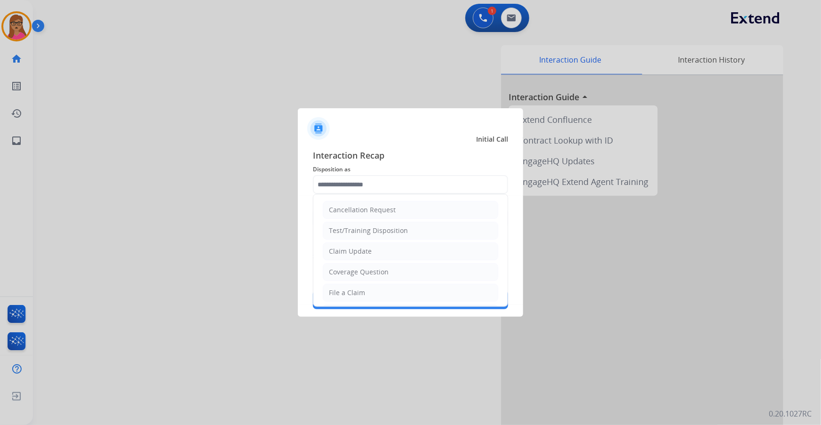
click at [376, 179] on input "text" at bounding box center [410, 184] width 195 height 19
click at [348, 282] on li "Other" at bounding box center [410, 289] width 175 height 18
type input "*****"
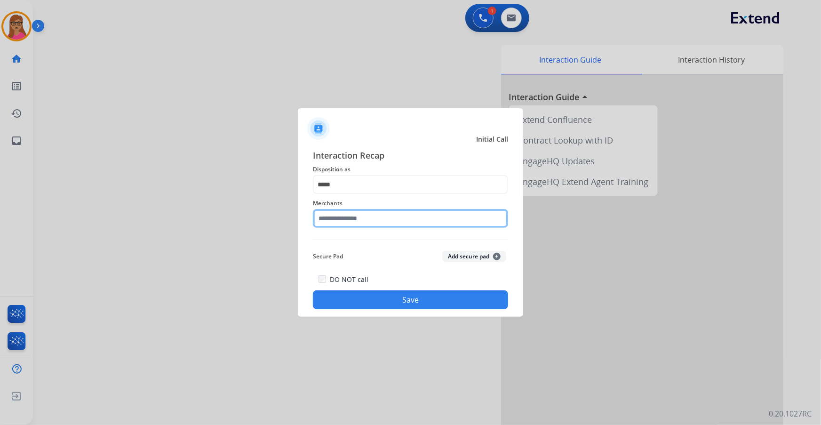
click at [339, 227] on input "text" at bounding box center [410, 218] width 195 height 19
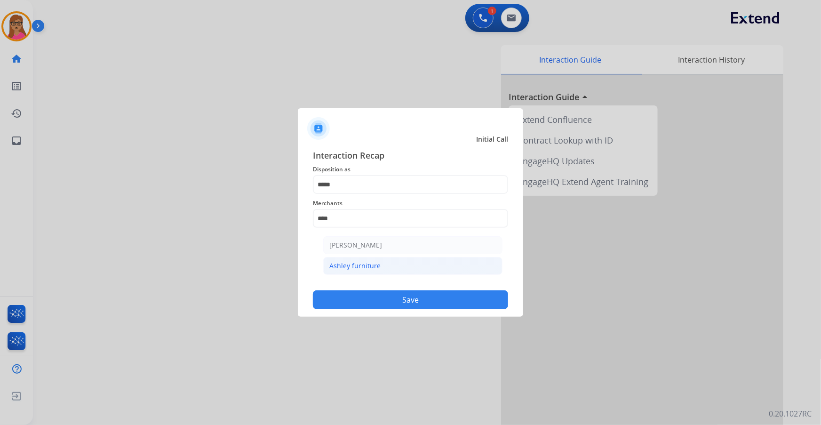
click at [362, 266] on div "Ashley furniture" at bounding box center [354, 265] width 51 height 9
type input "**********"
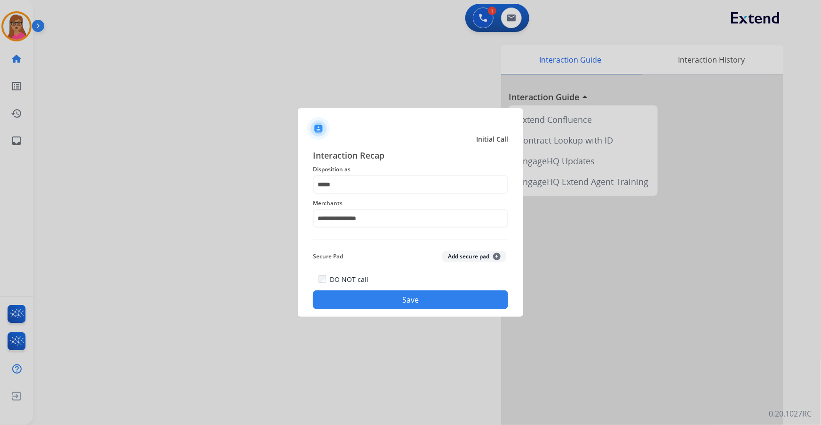
click at [399, 298] on button "Save" at bounding box center [410, 299] width 195 height 19
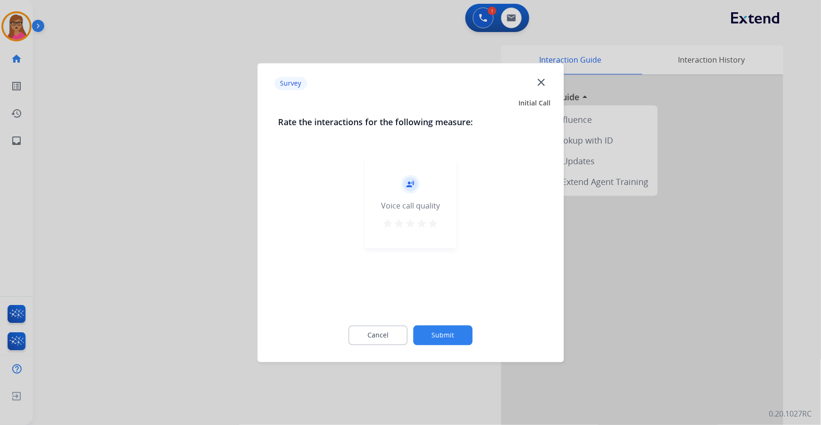
click at [163, 143] on div at bounding box center [410, 212] width 821 height 425
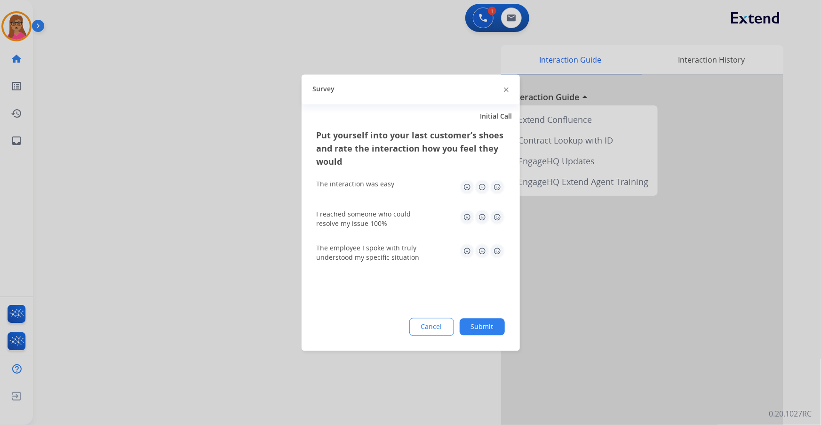
click at [164, 143] on div at bounding box center [410, 212] width 821 height 425
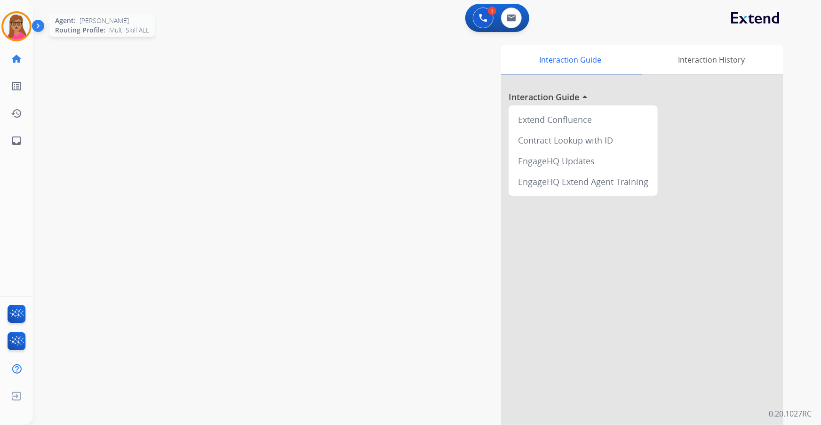
click at [16, 25] on img at bounding box center [16, 26] width 26 height 26
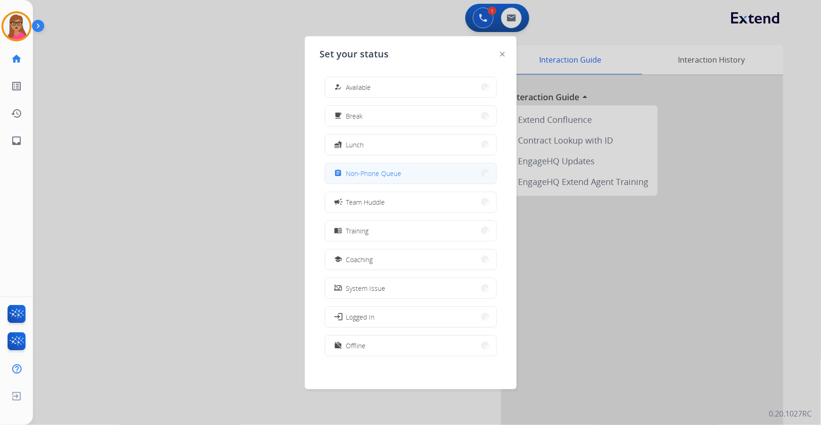
click at [386, 168] on span "Non-Phone Queue" at bounding box center [374, 173] width 56 height 10
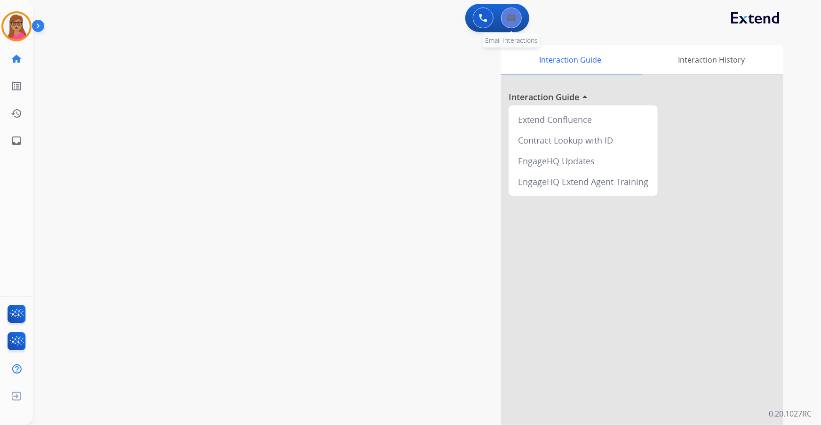
click at [510, 16] on img at bounding box center [511, 18] width 9 height 8
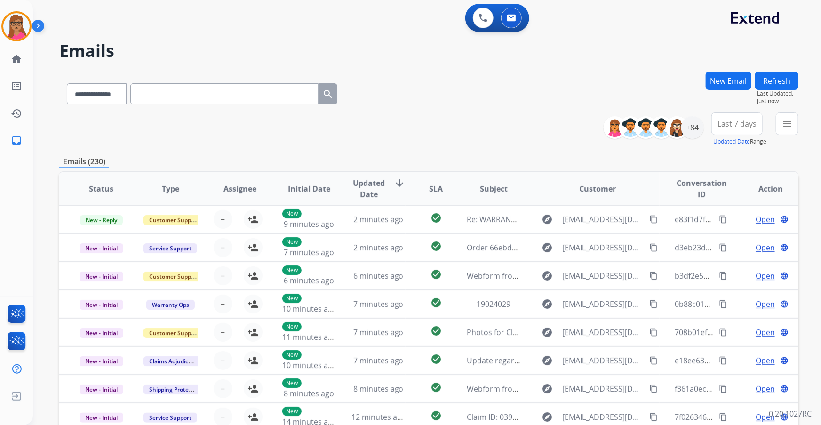
click at [714, 77] on button "New Email" at bounding box center [729, 80] width 46 height 18
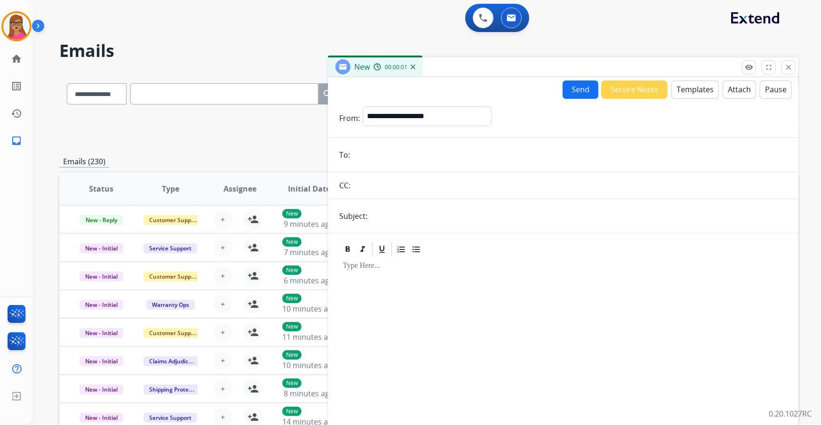
paste input "**********"
type input "**********"
click at [397, 115] on select "**********" at bounding box center [427, 115] width 128 height 19
select select "**********"
click at [363, 106] on select "**********" at bounding box center [427, 115] width 128 height 19
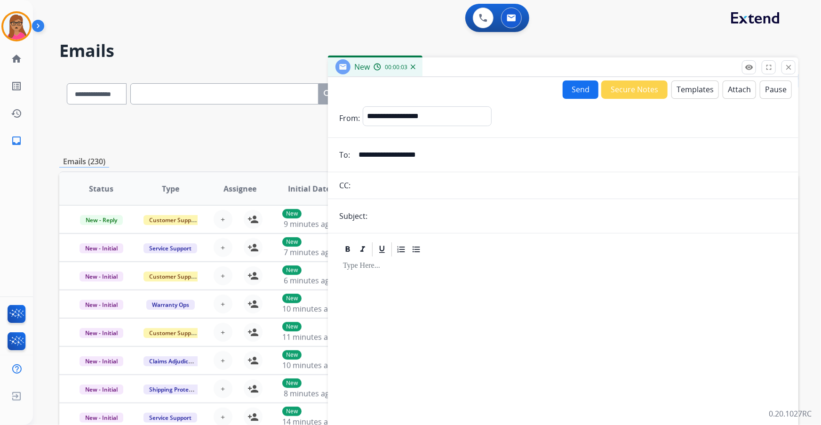
click at [408, 223] on input "text" at bounding box center [578, 215] width 417 height 19
type input "**********"
click at [406, 269] on p at bounding box center [563, 266] width 440 height 8
click at [698, 88] on button "Templates" at bounding box center [695, 89] width 48 height 18
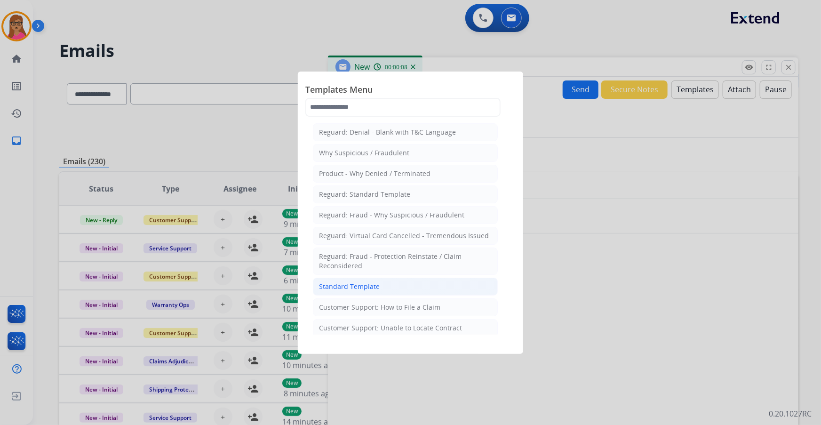
click at [348, 288] on div "Standard Template" at bounding box center [349, 286] width 61 height 9
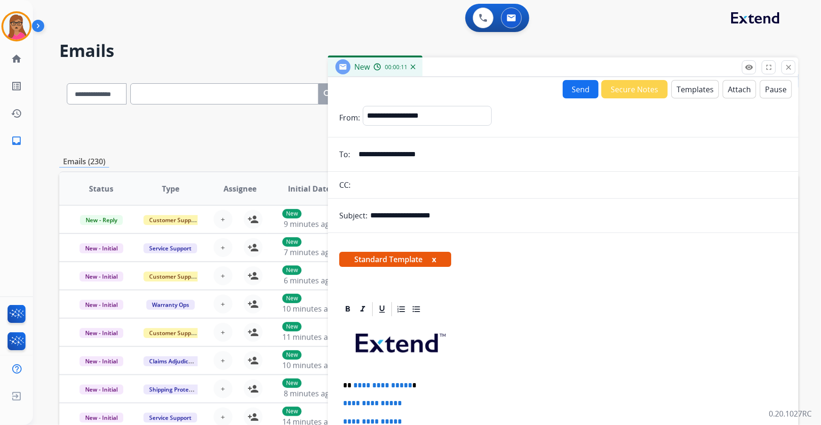
scroll to position [85, 0]
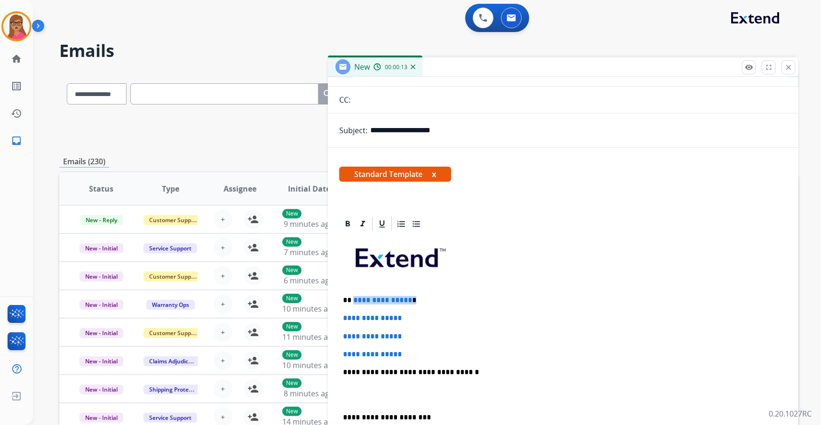
drag, startPoint x: 416, startPoint y: 301, endPoint x: 353, endPoint y: 295, distance: 63.8
click at [353, 296] on p "**********" at bounding box center [559, 300] width 433 height 8
drag, startPoint x: 343, startPoint y: 314, endPoint x: 421, endPoint y: 347, distance: 84.3
click at [421, 347] on div "**********" at bounding box center [563, 394] width 448 height 324
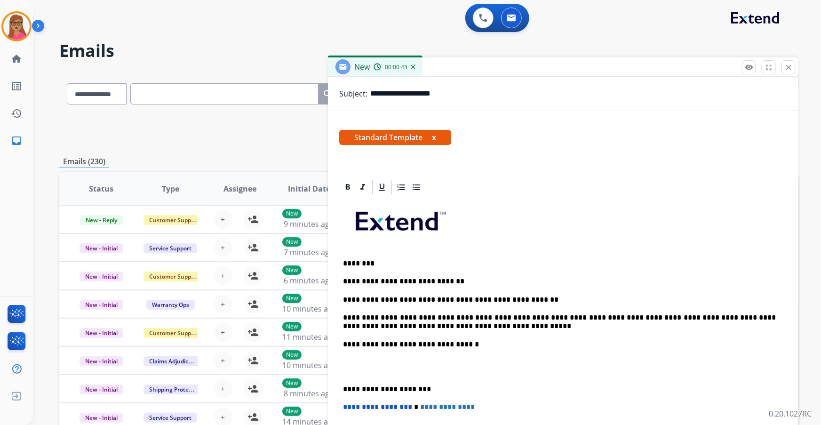
scroll to position [171, 0]
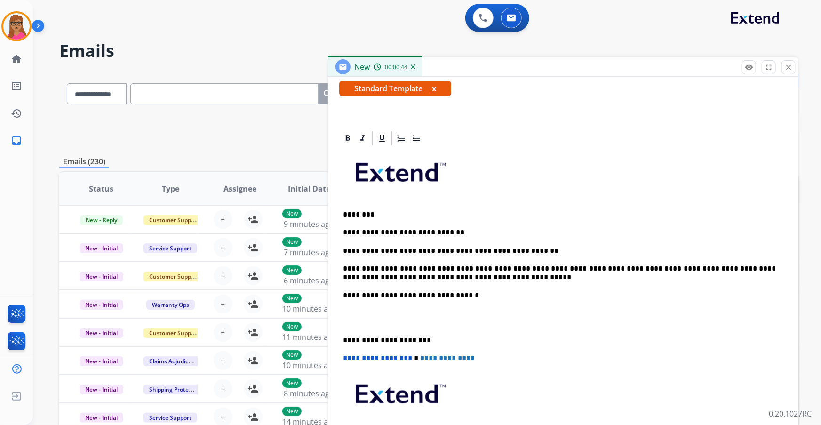
click at [343, 337] on p "**********" at bounding box center [559, 340] width 433 height 8
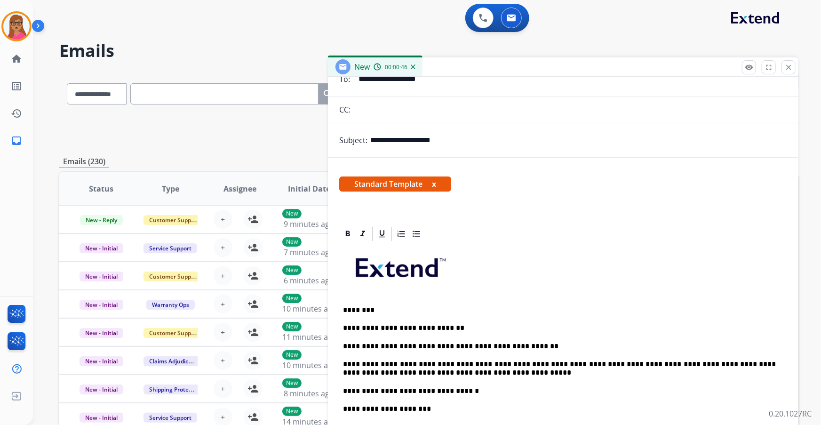
scroll to position [0, 0]
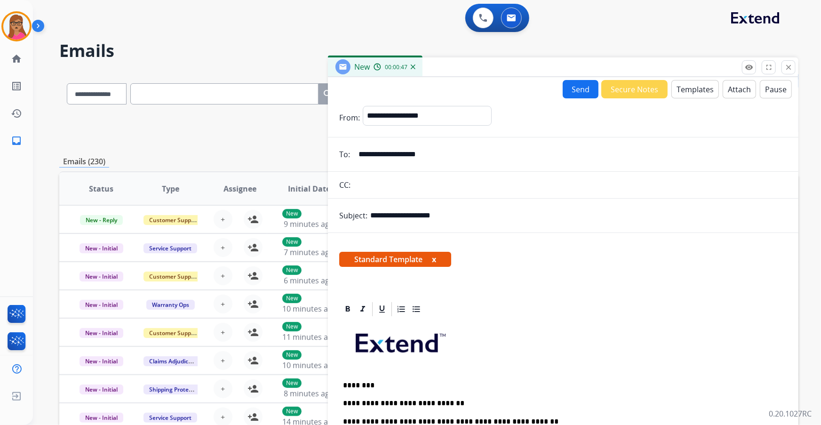
click at [563, 93] on button "Send" at bounding box center [581, 89] width 36 height 18
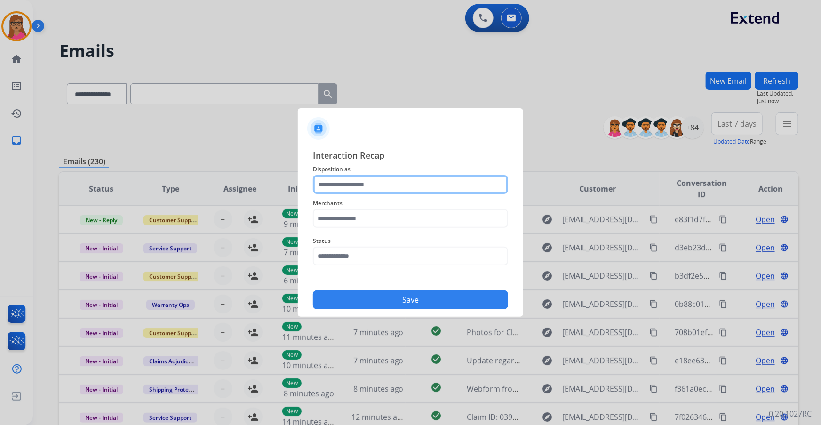
click at [377, 182] on input "text" at bounding box center [410, 184] width 195 height 19
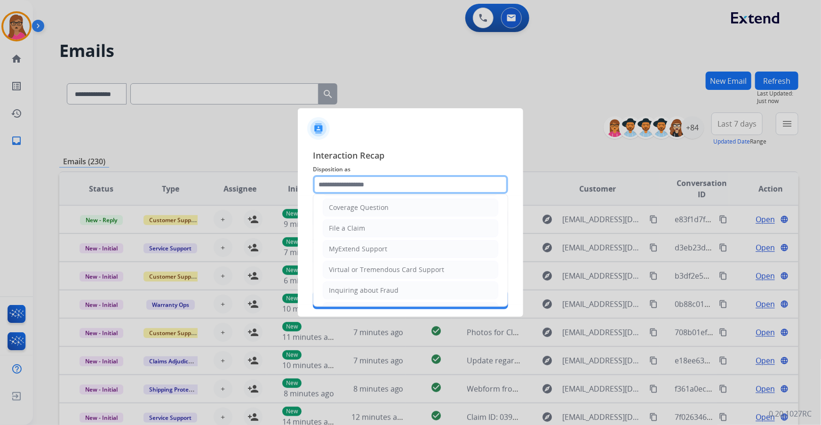
scroll to position [145, 0]
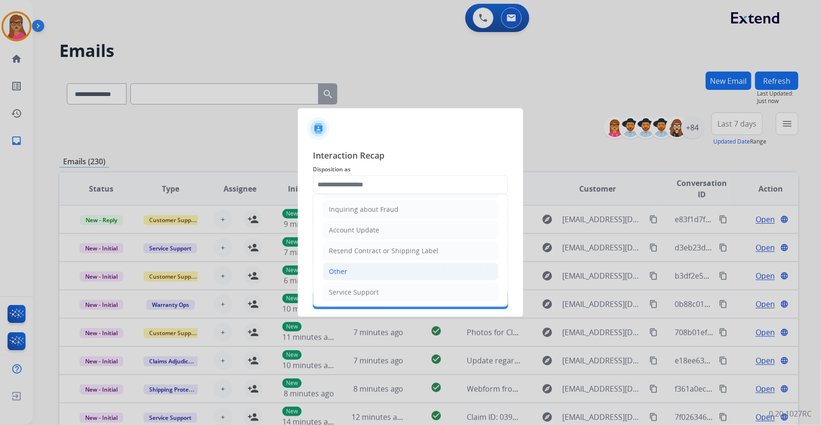
click at [349, 266] on li "Other" at bounding box center [410, 271] width 175 height 18
type input "*****"
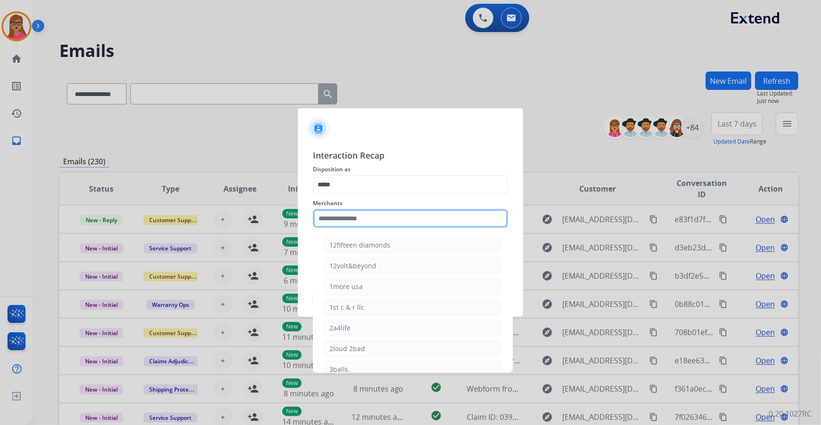
click at [370, 221] on input "text" at bounding box center [410, 218] width 195 height 19
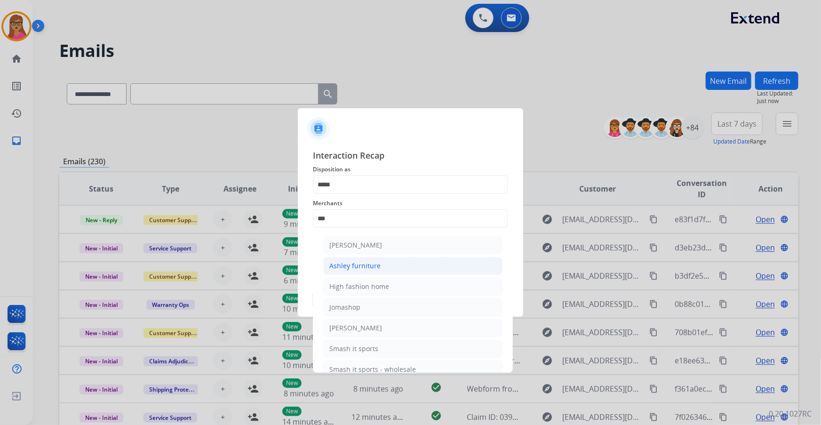
click at [375, 270] on div "Ashley furniture" at bounding box center [354, 265] width 51 height 9
type input "**********"
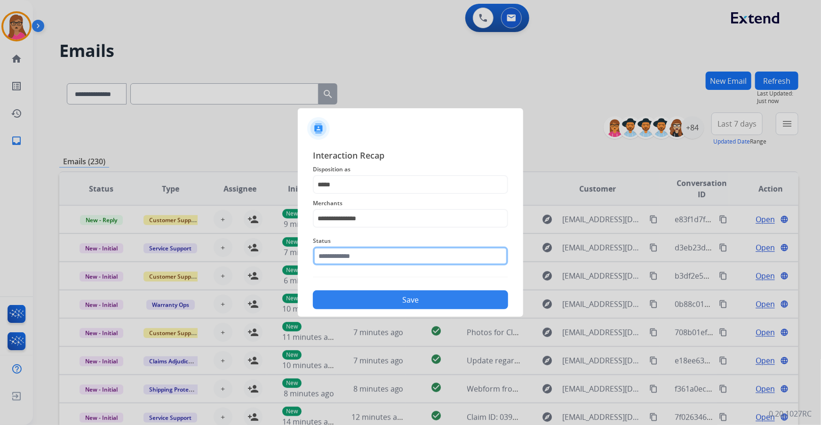
click at [346, 249] on input "text" at bounding box center [410, 255] width 195 height 19
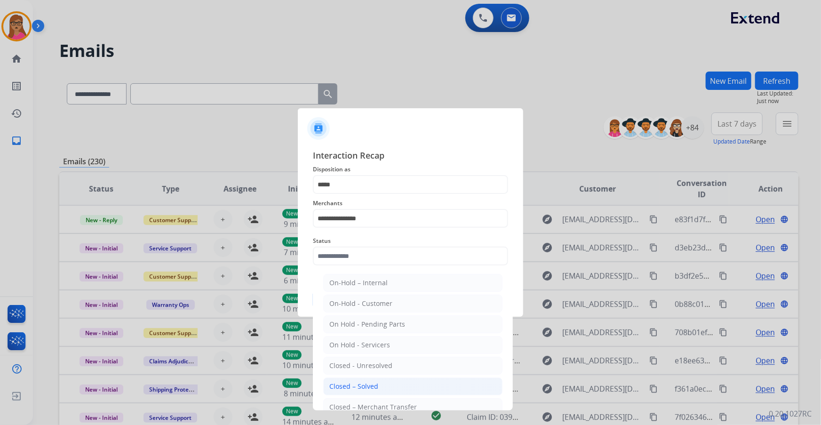
click at [360, 386] on div "Closed – Solved" at bounding box center [353, 385] width 49 height 9
type input "**********"
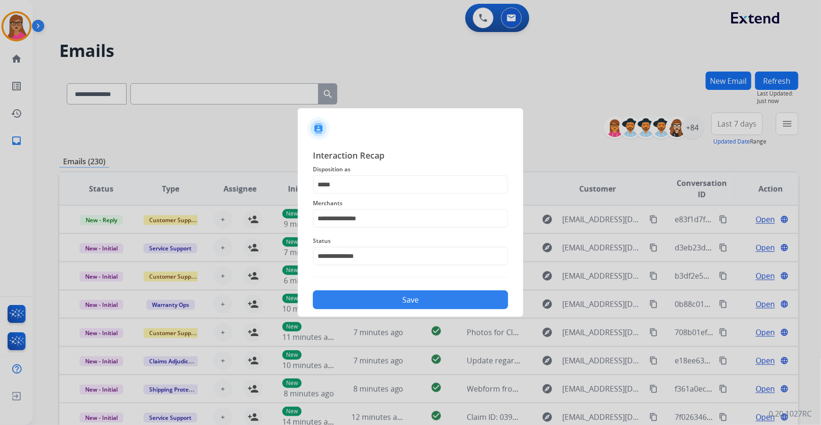
click at [428, 307] on button "Save" at bounding box center [410, 299] width 195 height 19
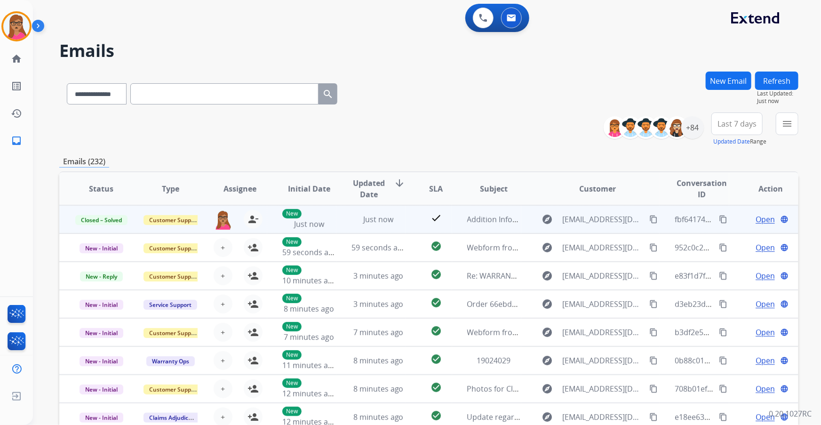
click at [719, 219] on mat-icon "content_copy" at bounding box center [723, 219] width 8 height 8
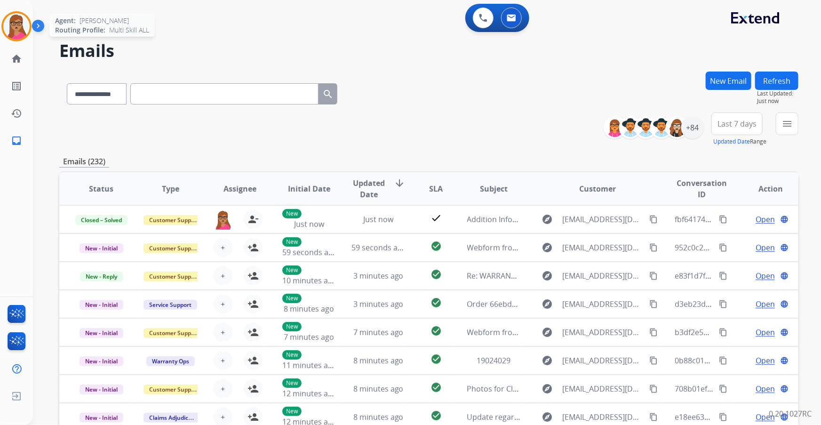
click at [13, 33] on img at bounding box center [16, 26] width 26 height 26
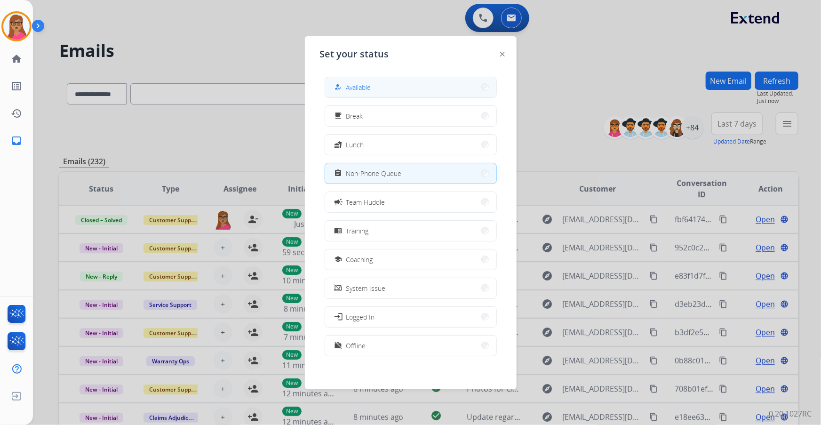
click at [371, 86] on span "Available" at bounding box center [358, 87] width 25 height 10
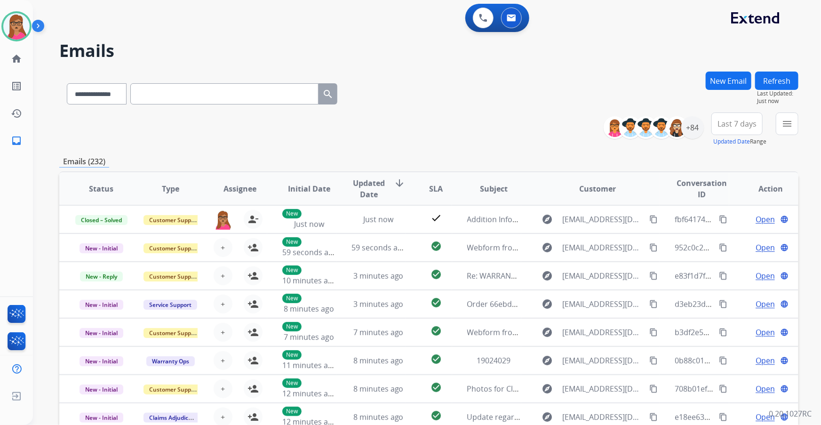
click at [747, 126] on span "Last 7 days" at bounding box center [736, 124] width 39 height 4
click at [729, 239] on div "Last 90 days" at bounding box center [734, 238] width 52 height 14
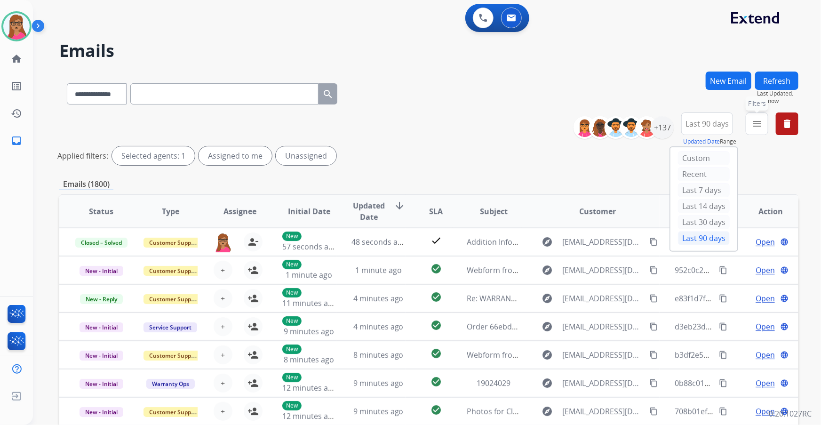
click at [761, 117] on button "menu Filters" at bounding box center [757, 123] width 23 height 23
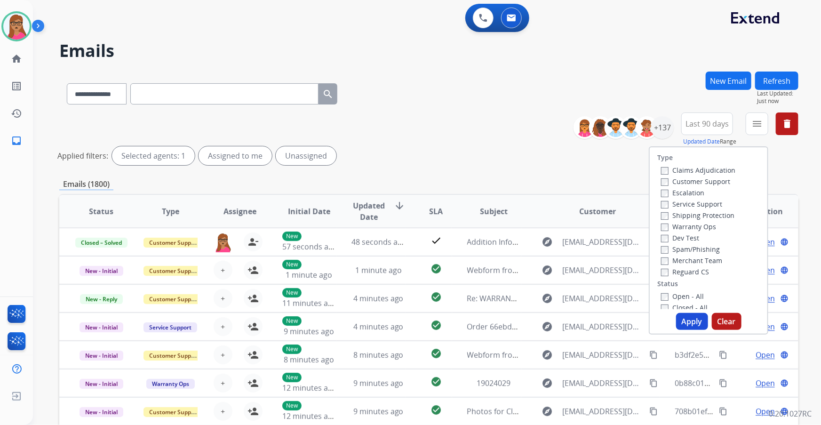
click at [708, 182] on label "Customer Support" at bounding box center [695, 181] width 69 height 9
click at [722, 218] on label "Shipping Protection" at bounding box center [697, 215] width 73 height 9
click at [686, 268] on label "Reguard CS" at bounding box center [685, 271] width 48 height 9
drag, startPoint x: 672, startPoint y: 294, endPoint x: 673, endPoint y: 298, distance: 4.8
click at [672, 294] on label "Open - All" at bounding box center [682, 296] width 43 height 9
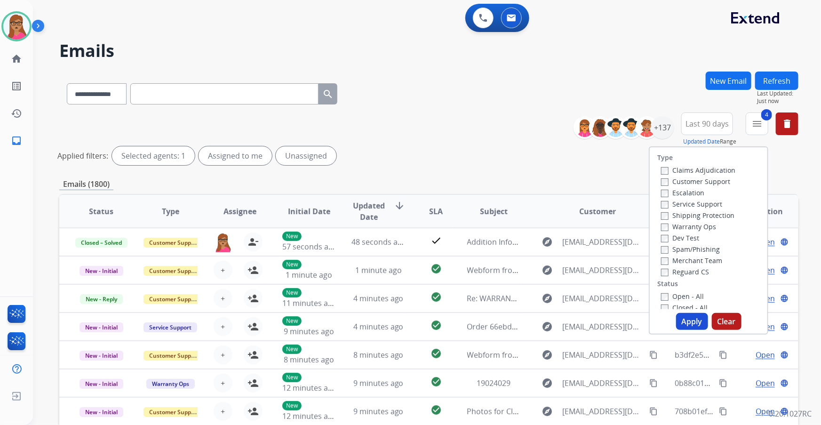
click at [684, 322] on button "Apply" at bounding box center [692, 321] width 32 height 17
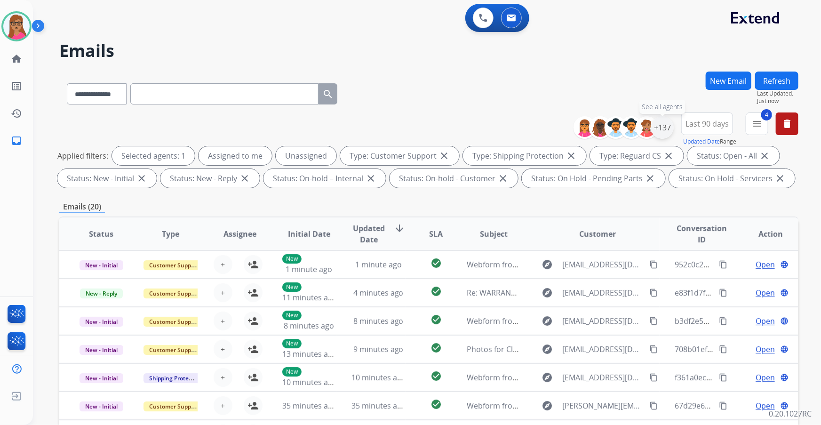
click at [659, 133] on div "+137" at bounding box center [662, 127] width 23 height 23
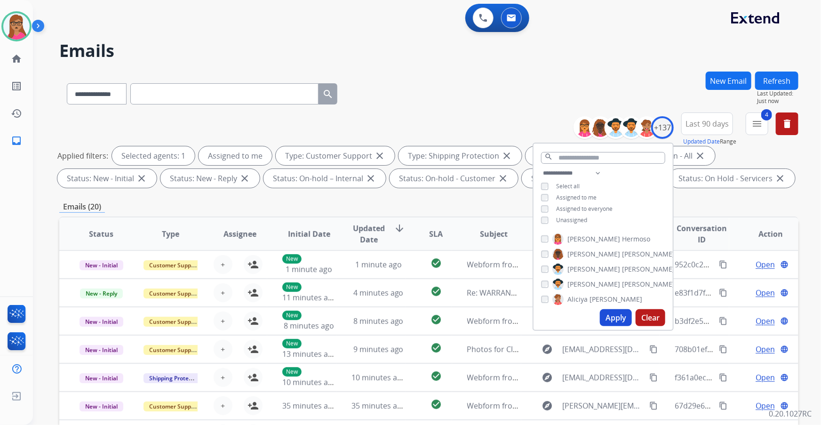
click at [607, 314] on button "Apply" at bounding box center [616, 317] width 32 height 17
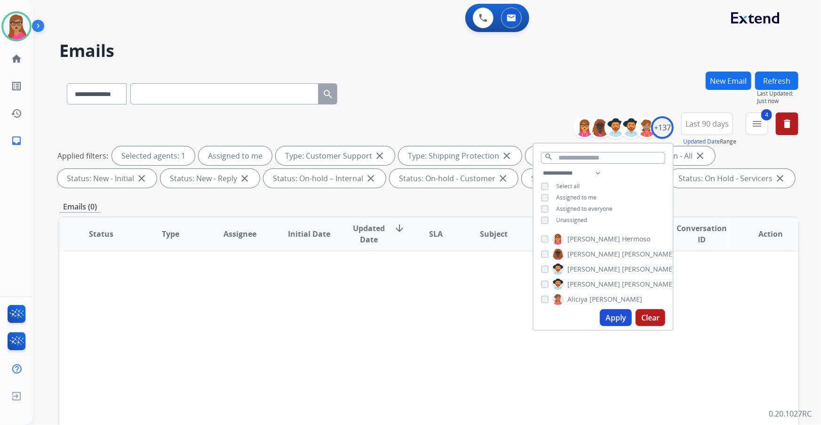
click at [701, 126] on span "Last 90 days" at bounding box center [706, 124] width 43 height 4
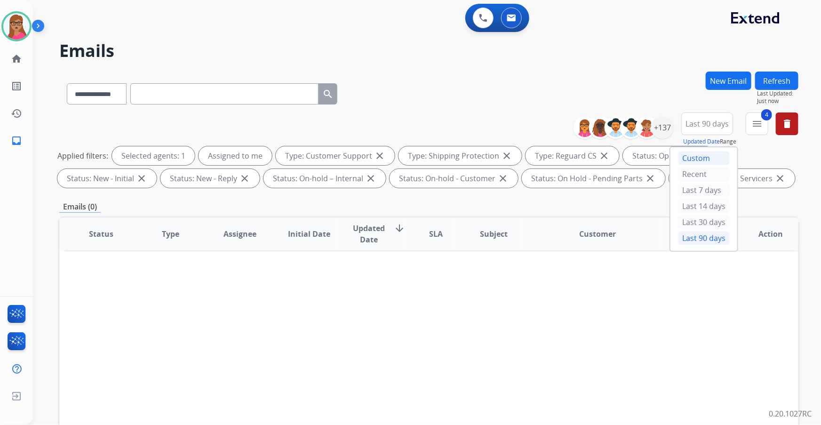
click at [698, 162] on div "Custom" at bounding box center [704, 158] width 52 height 14
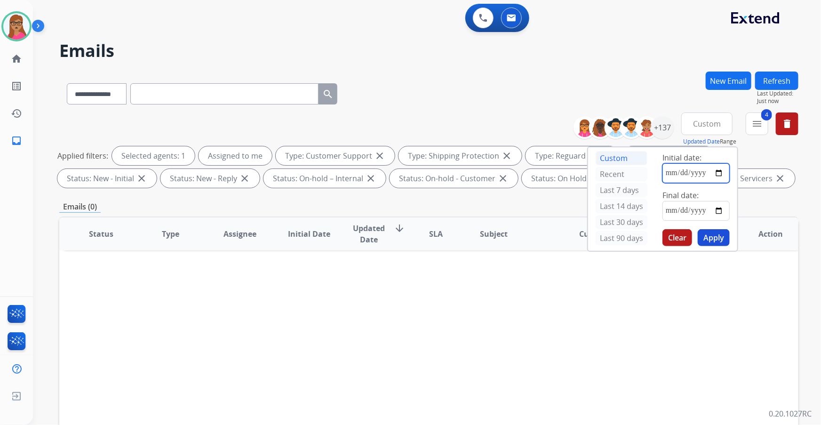
click at [722, 173] on input "date" at bounding box center [695, 173] width 67 height 20
type input "**********"
click at [718, 208] on input "date" at bounding box center [695, 211] width 67 height 20
type input "**********"
click at [710, 238] on button "Apply" at bounding box center [714, 237] width 32 height 17
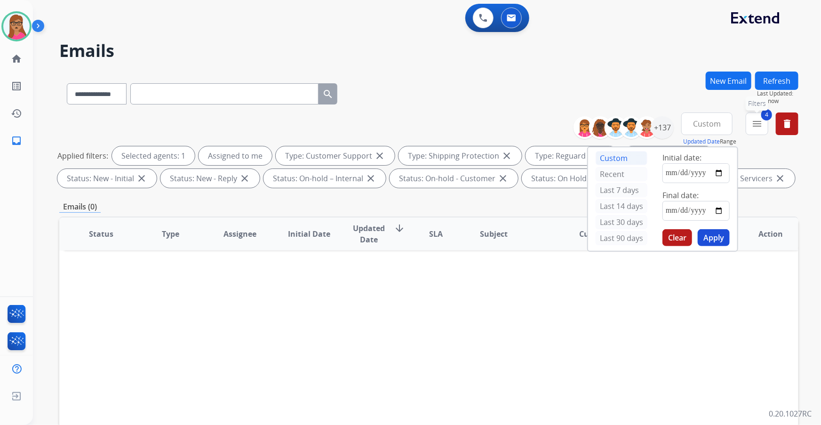
click at [750, 125] on button "4 menu Filters" at bounding box center [757, 123] width 23 height 23
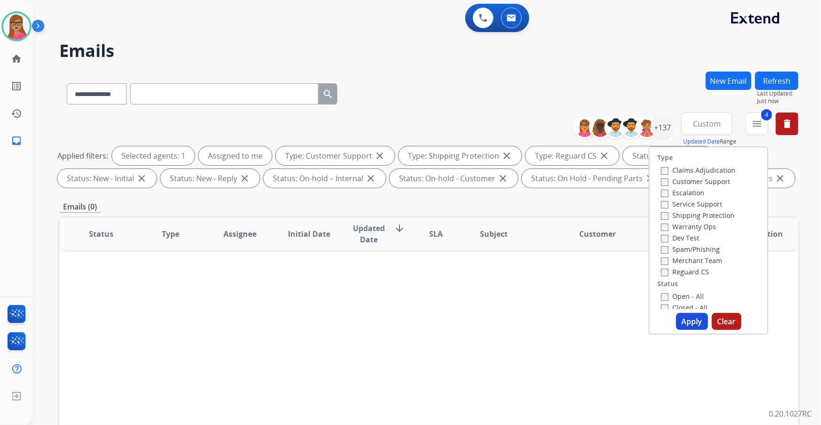
click at [690, 323] on button "Apply" at bounding box center [692, 321] width 32 height 17
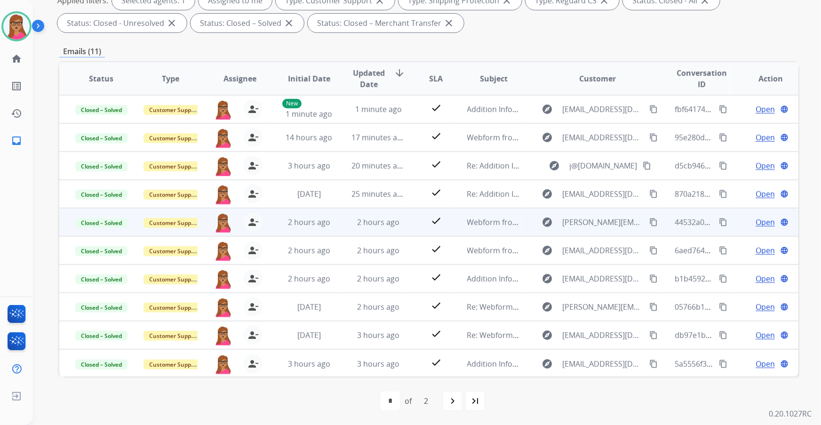
scroll to position [0, 0]
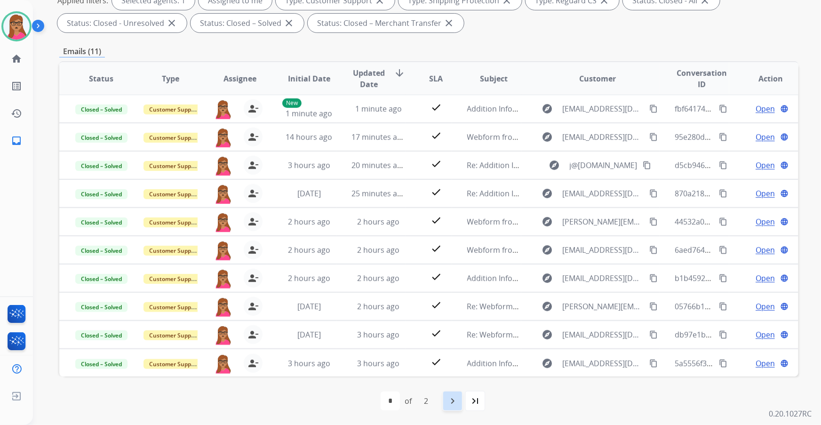
click at [450, 400] on mat-icon "navigate_next" at bounding box center [452, 400] width 11 height 11
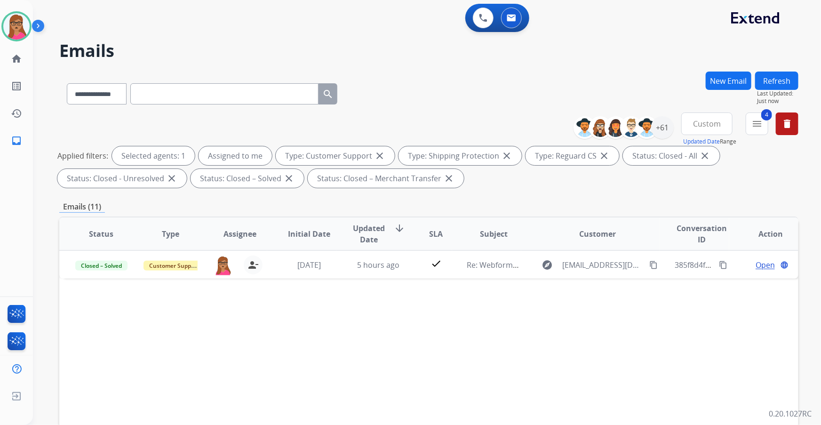
scroll to position [0, 0]
click at [705, 123] on span "Custom" at bounding box center [707, 124] width 28 height 4
click at [697, 239] on div "Last 90 days" at bounding box center [704, 238] width 52 height 14
select select "*"
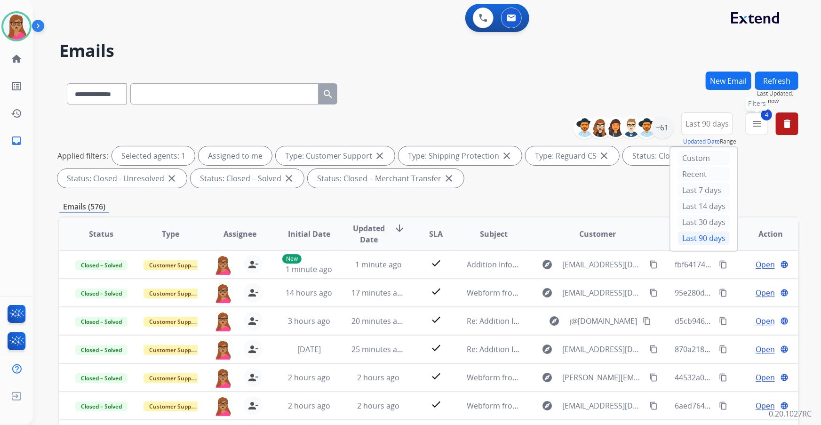
click at [761, 122] on mat-icon "menu" at bounding box center [756, 123] width 11 height 11
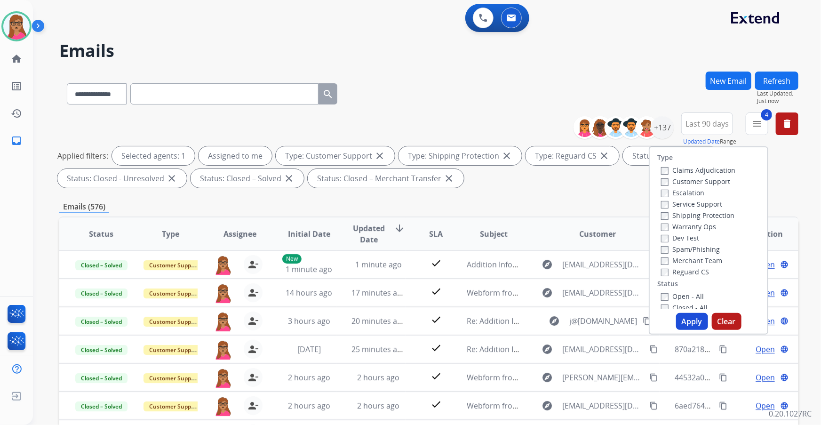
click at [684, 317] on button "Apply" at bounding box center [692, 321] width 32 height 17
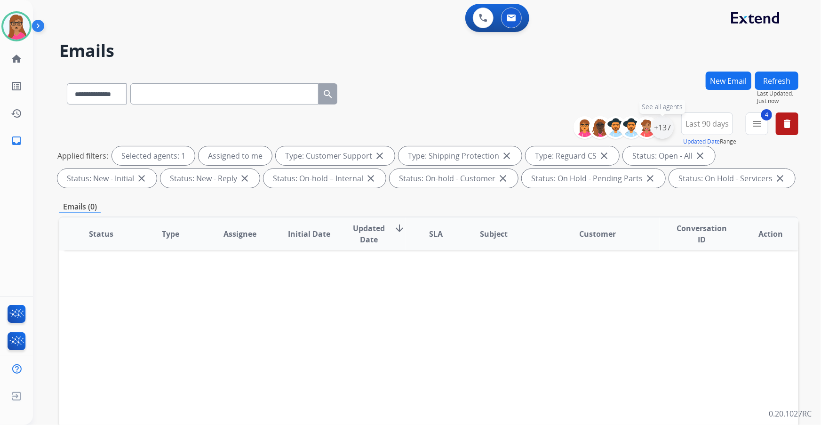
click at [667, 129] on div "+137" at bounding box center [662, 127] width 23 height 23
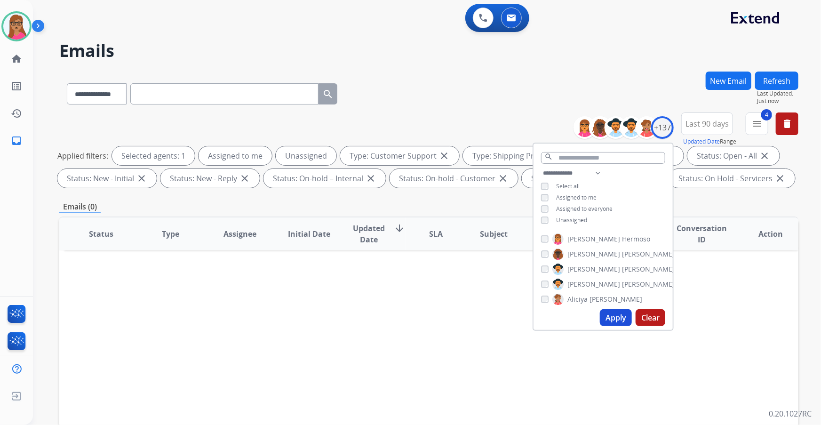
click at [619, 323] on button "Apply" at bounding box center [616, 317] width 32 height 17
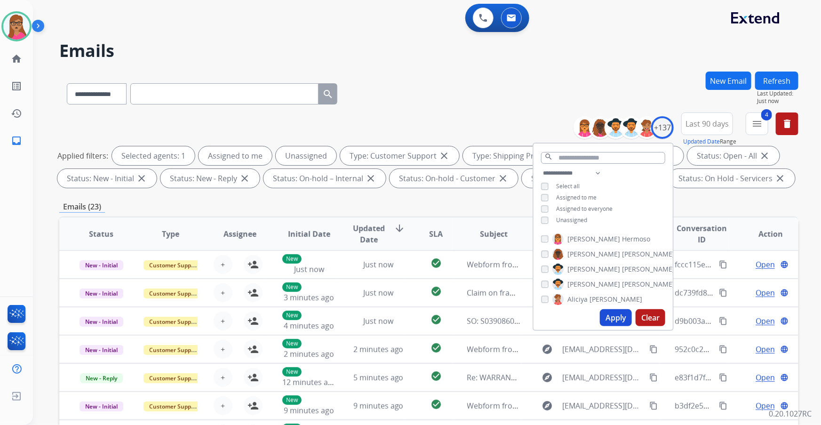
click at [407, 199] on div "**********" at bounding box center [428, 325] width 739 height 509
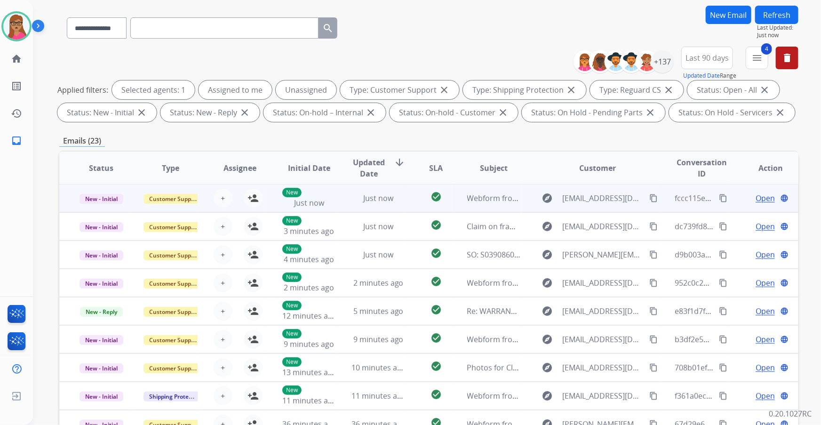
scroll to position [155, 0]
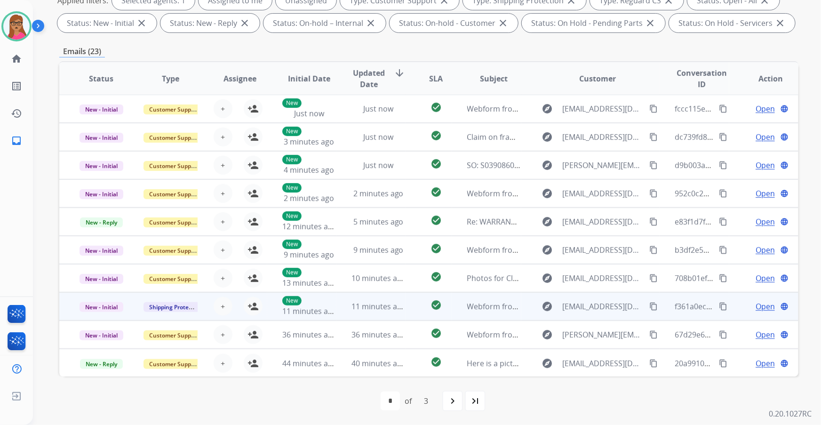
click at [109, 315] on td "New - Initial" at bounding box center [93, 306] width 69 height 28
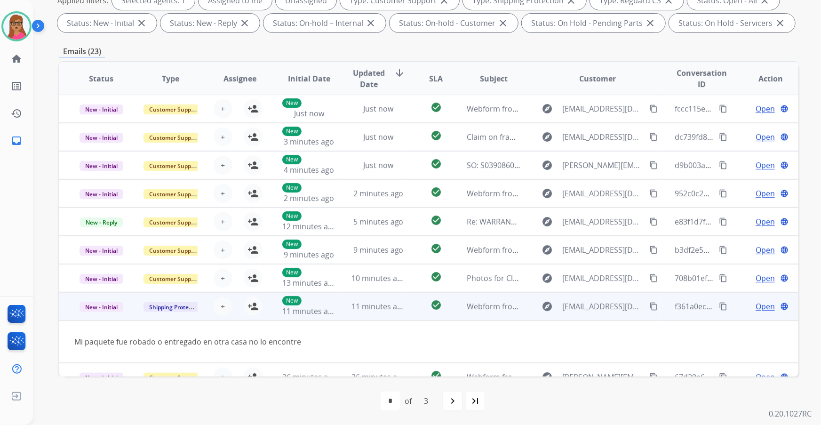
scroll to position [43, 0]
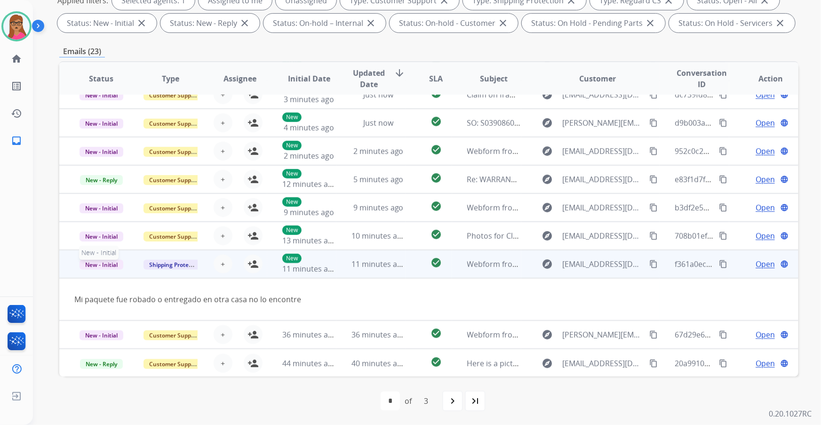
click at [99, 266] on span "New - Initial" at bounding box center [101, 265] width 44 height 10
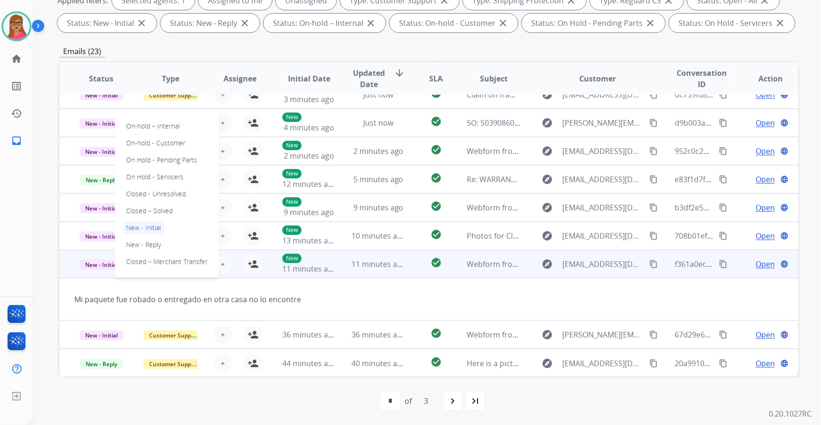
click at [99, 275] on td "New - Initial On-hold – Internal On-hold - Customer On Hold - Pending Parts On …" at bounding box center [93, 264] width 69 height 28
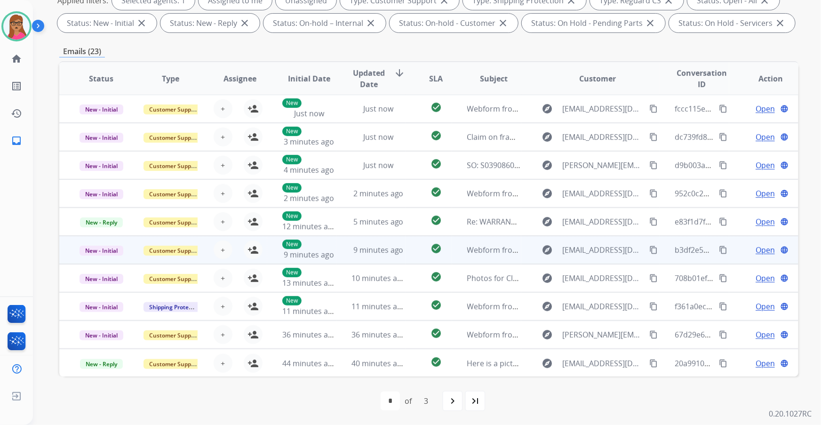
click at [109, 259] on td "New - Initial" at bounding box center [93, 250] width 69 height 28
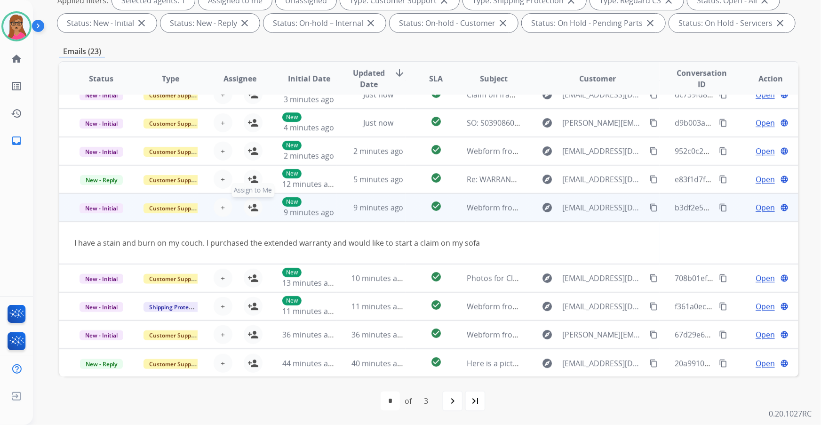
click at [245, 202] on button "person_add Assign to Me" at bounding box center [253, 207] width 19 height 19
click at [760, 202] on span "Open" at bounding box center [764, 207] width 19 height 11
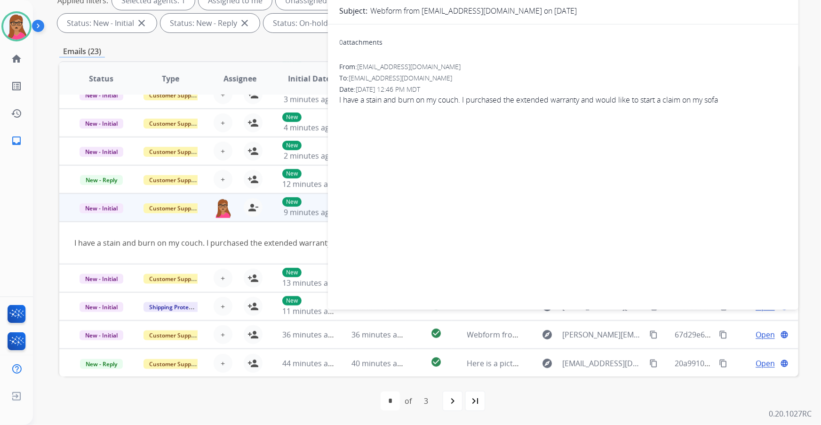
scroll to position [0, 0]
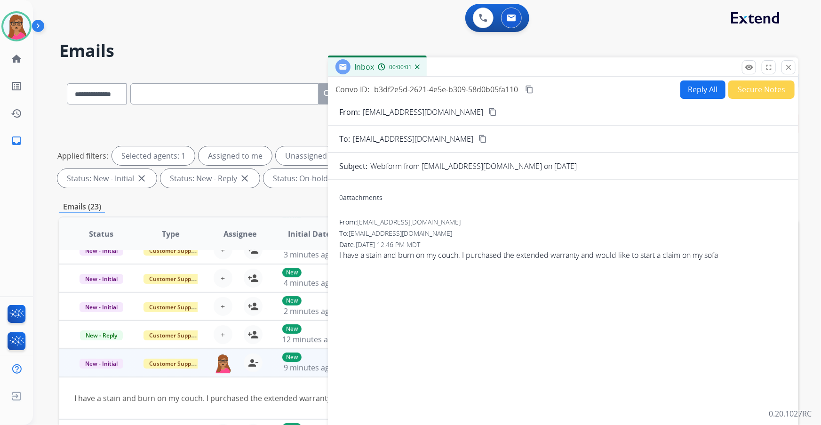
click at [488, 114] on mat-icon "content_copy" at bounding box center [492, 112] width 8 height 8
click at [488, 111] on mat-icon "content_copy" at bounding box center [492, 112] width 8 height 8
click at [691, 89] on button "Reply All" at bounding box center [702, 89] width 45 height 18
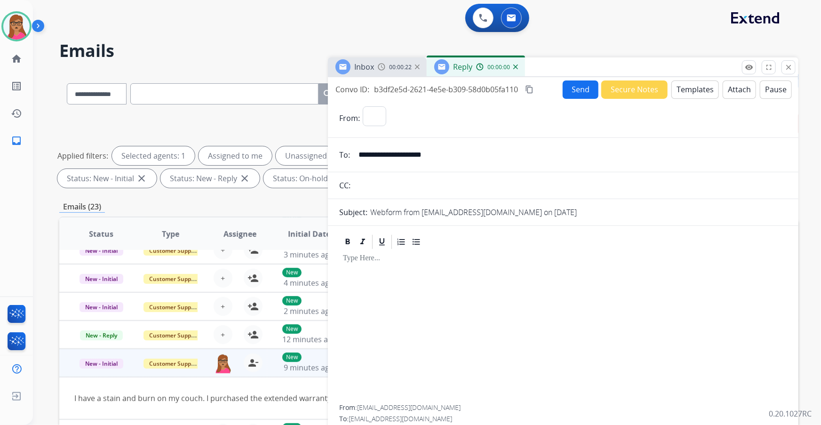
select select "**********"
click at [692, 80] on button "Templates" at bounding box center [695, 89] width 48 height 18
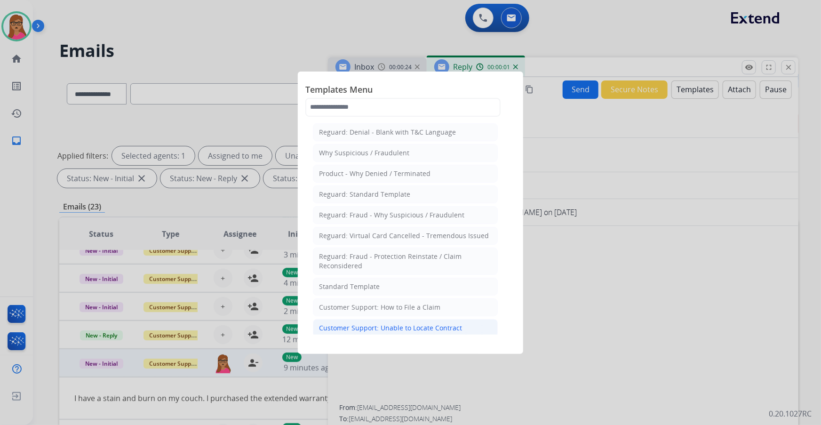
click at [373, 328] on div "Customer Support: Unable to Locate Contract" at bounding box center [390, 327] width 143 height 9
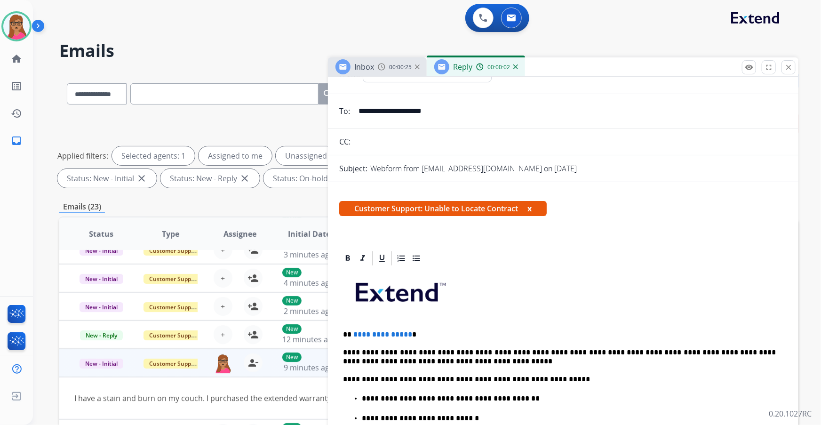
scroll to position [85, 0]
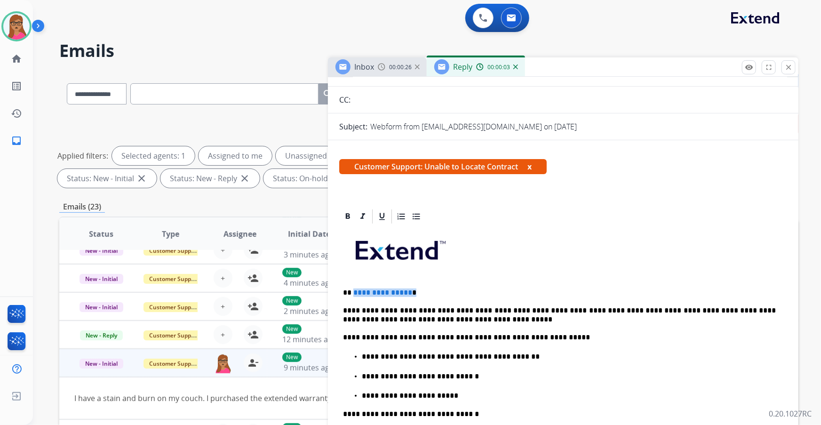
drag, startPoint x: 421, startPoint y: 290, endPoint x: 352, endPoint y: 292, distance: 68.2
click at [352, 292] on p "**********" at bounding box center [559, 292] width 433 height 8
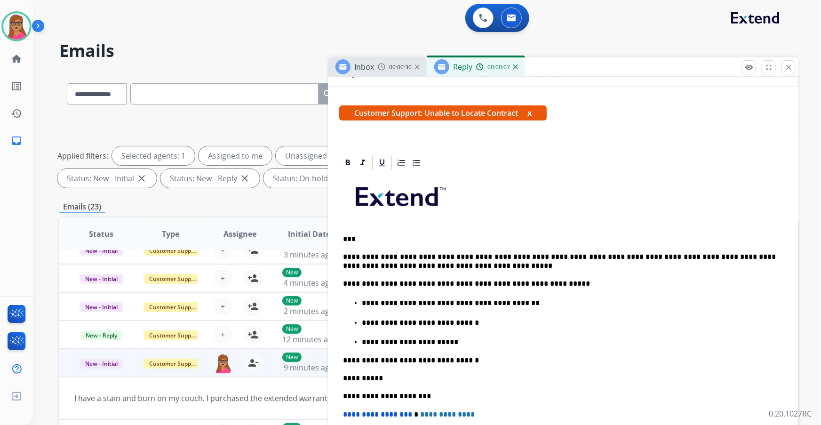
scroll to position [0, 0]
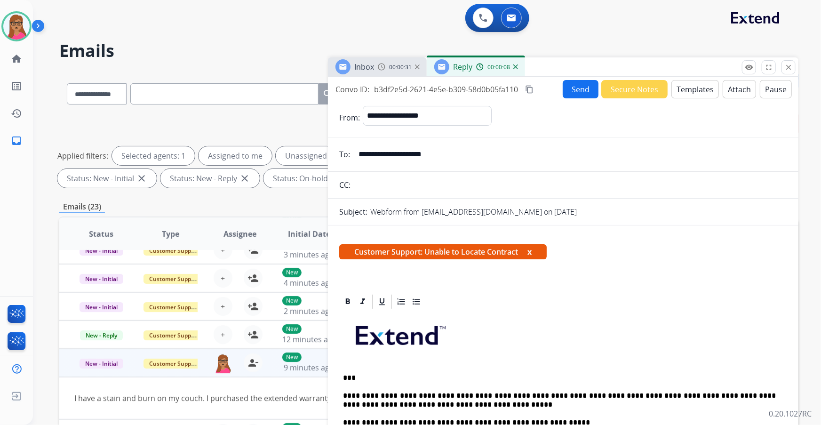
click at [577, 87] on button "Send" at bounding box center [581, 89] width 36 height 18
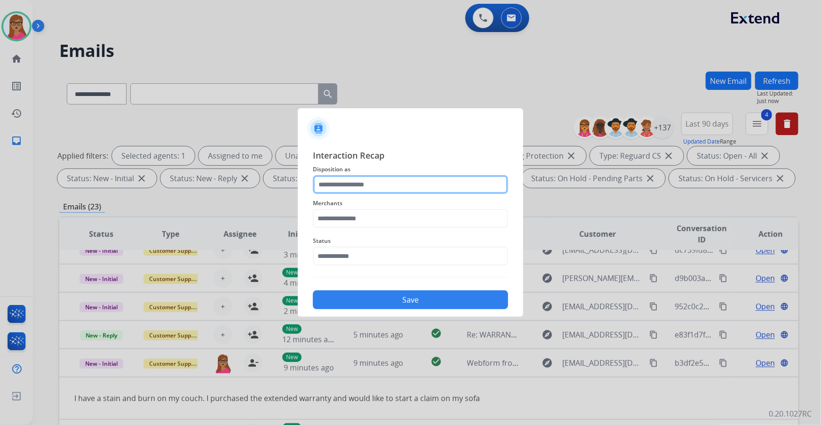
click at [385, 186] on input "text" at bounding box center [410, 184] width 195 height 19
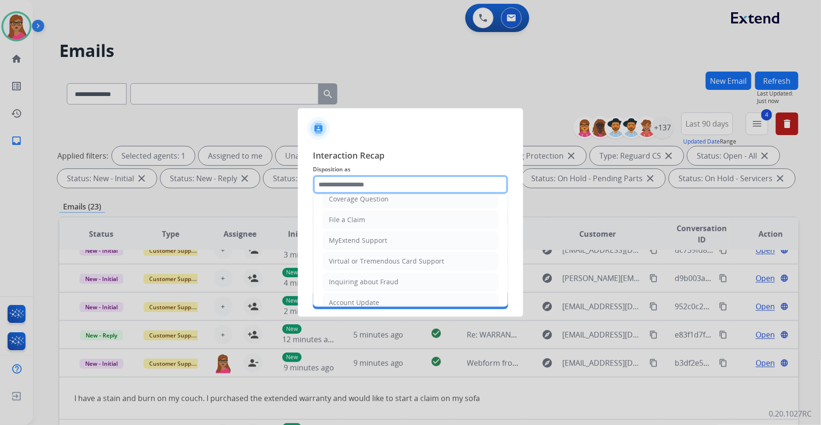
scroll to position [145, 0]
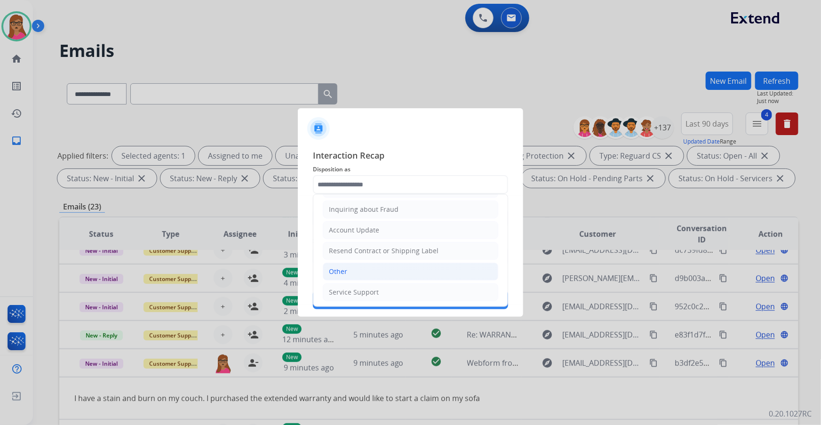
click at [347, 276] on li "Other" at bounding box center [410, 271] width 175 height 18
type input "*****"
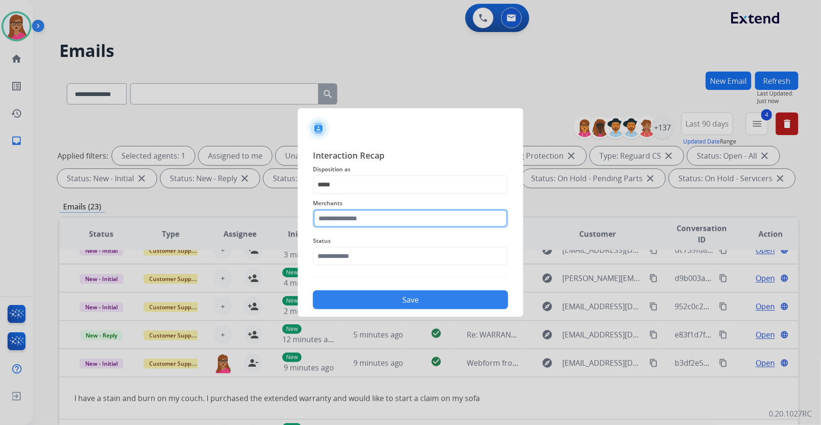
click at [385, 219] on input "text" at bounding box center [410, 218] width 195 height 19
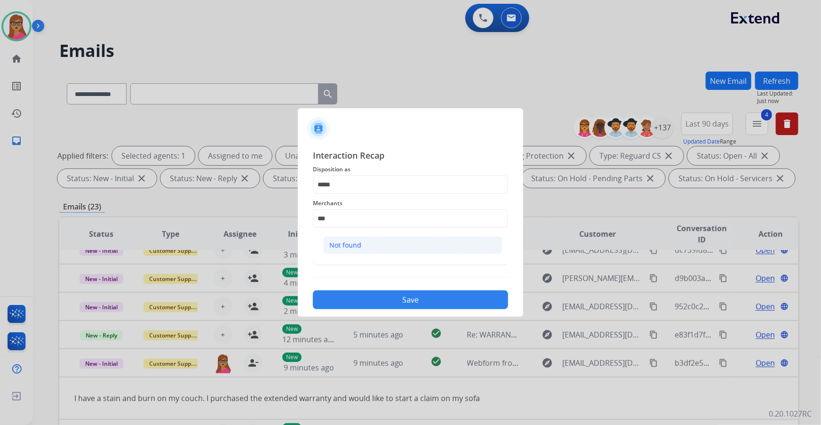
click at [361, 245] on li "Not found" at bounding box center [412, 245] width 179 height 18
type input "*********"
click at [326, 253] on input "text" at bounding box center [410, 255] width 195 height 19
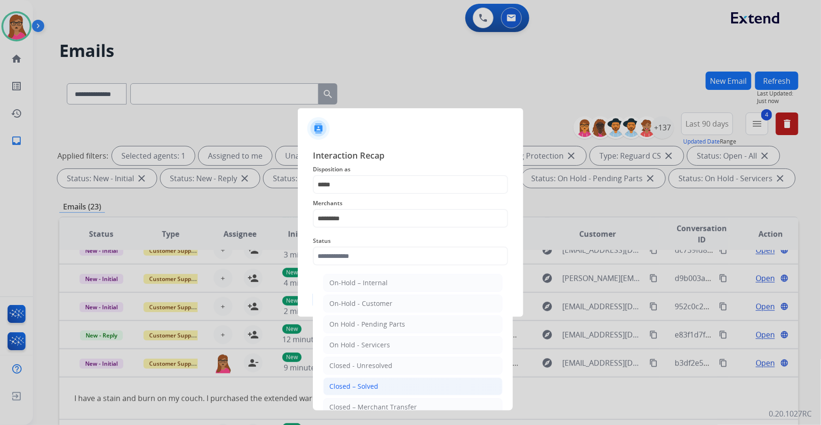
click at [374, 387] on div "Closed – Solved" at bounding box center [353, 385] width 49 height 9
type input "**********"
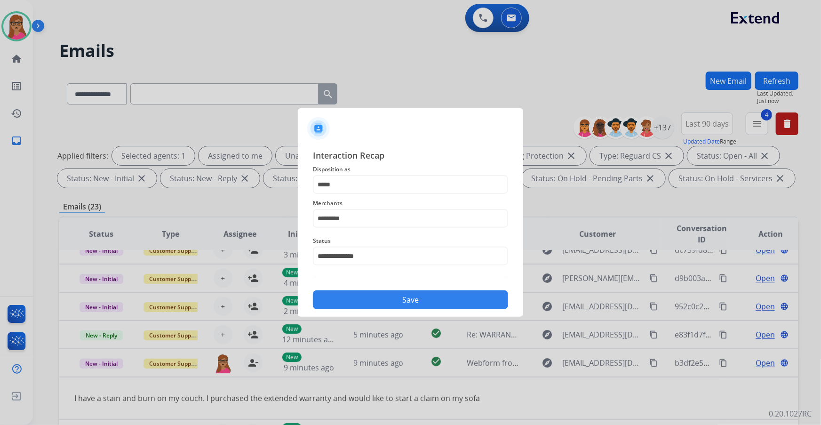
click at [397, 293] on button "Save" at bounding box center [410, 299] width 195 height 19
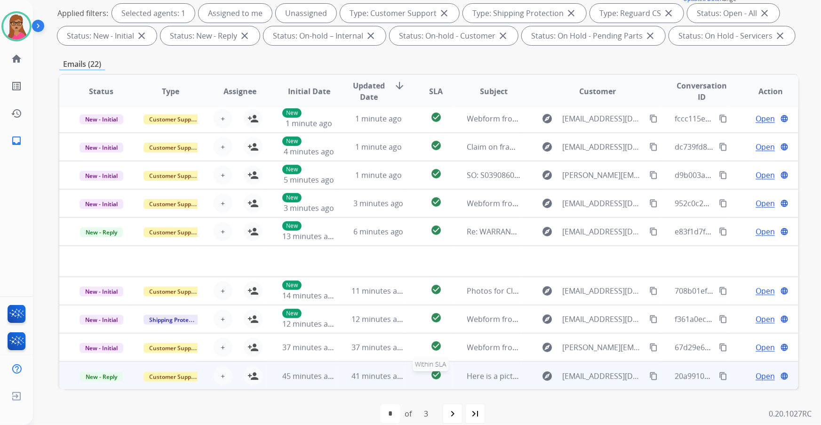
scroll to position [155, 0]
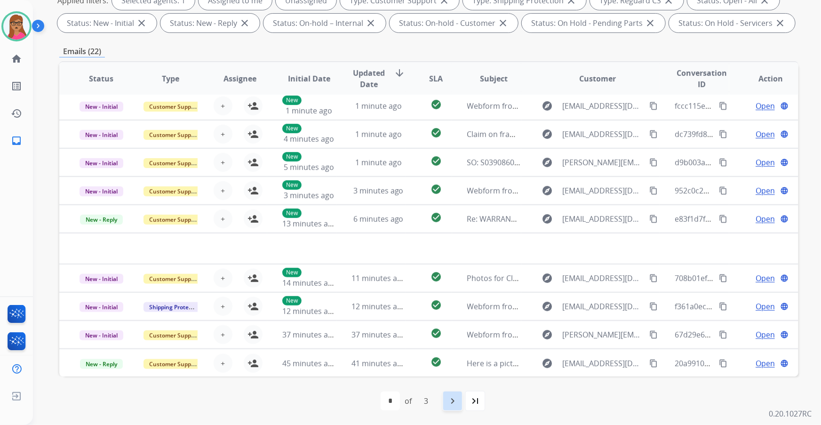
click at [447, 405] on mat-icon "navigate_next" at bounding box center [452, 400] width 11 height 11
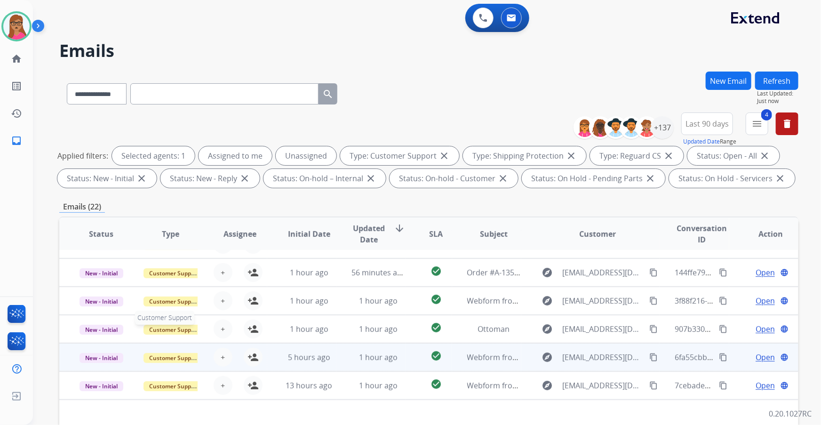
scroll to position [32, 0]
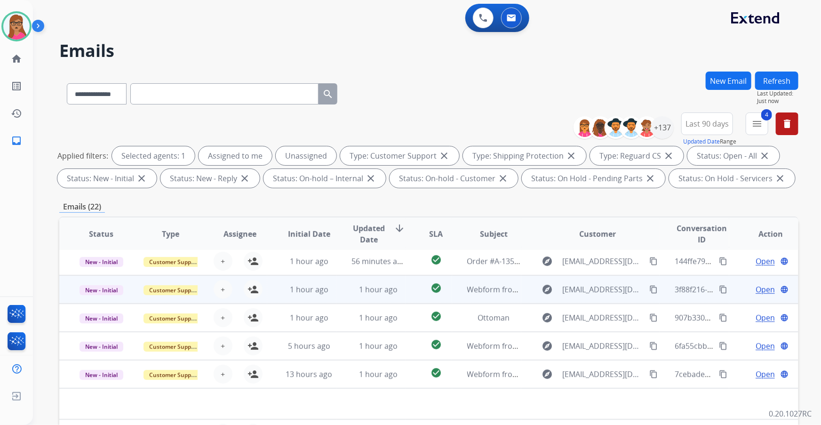
click at [111, 297] on td "New - Initial" at bounding box center [93, 289] width 69 height 28
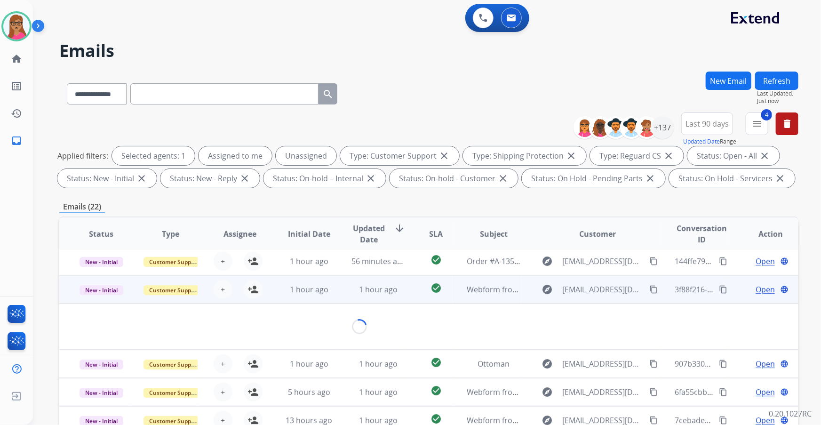
scroll to position [43, 0]
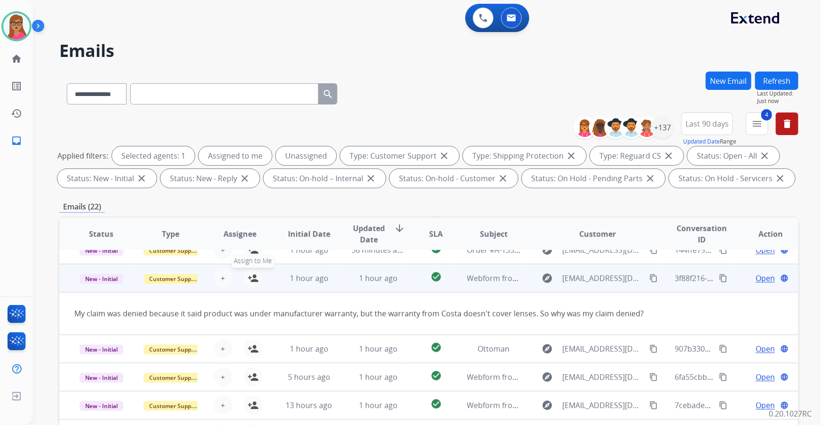
click at [251, 277] on mat-icon "person_add" at bounding box center [252, 277] width 11 height 11
click at [755, 279] on span "Open" at bounding box center [764, 277] width 19 height 11
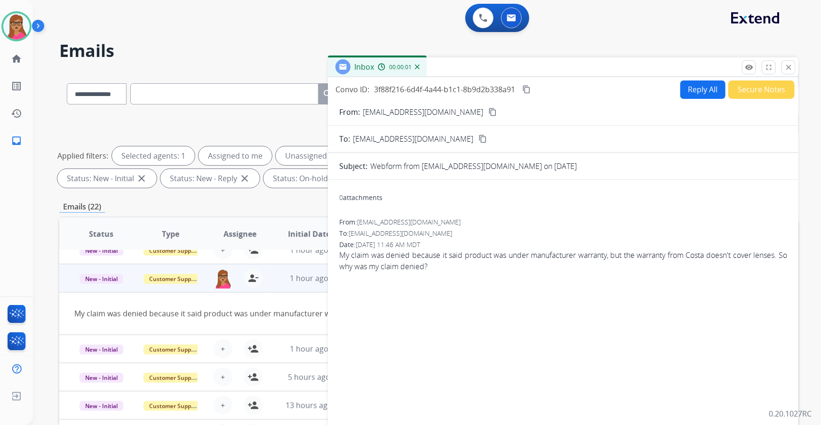
click at [488, 114] on mat-icon "content_copy" at bounding box center [492, 112] width 8 height 8
click at [707, 90] on button "Reply All" at bounding box center [702, 89] width 45 height 18
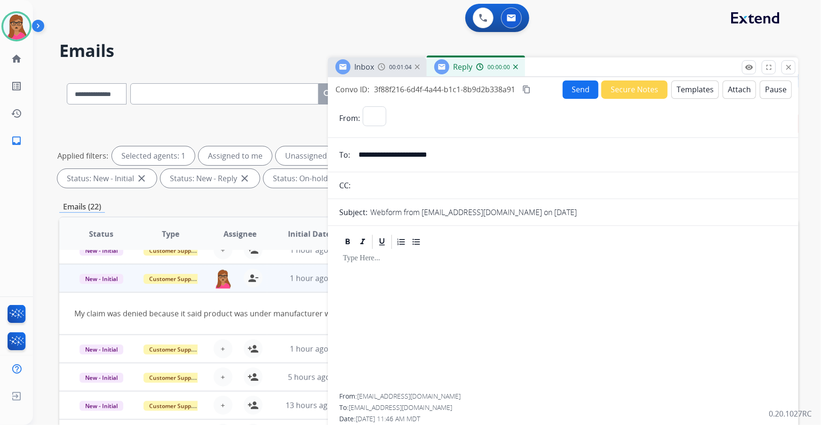
select select "**********"
click at [676, 88] on button "Templates" at bounding box center [695, 89] width 48 height 18
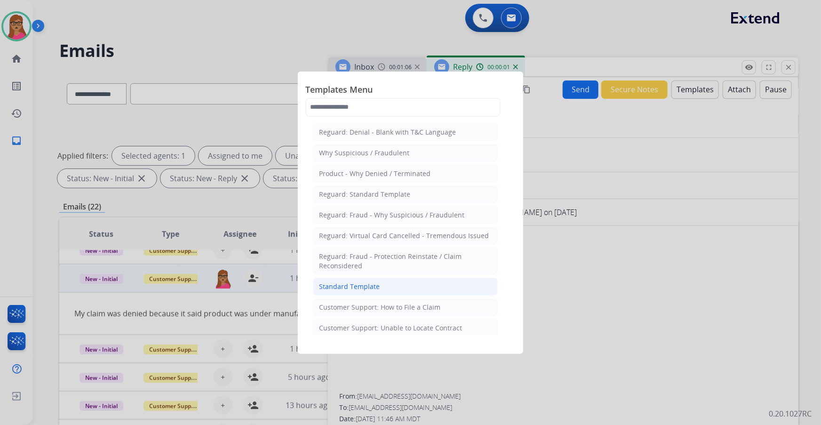
click at [369, 288] on div "Standard Template" at bounding box center [349, 286] width 61 height 9
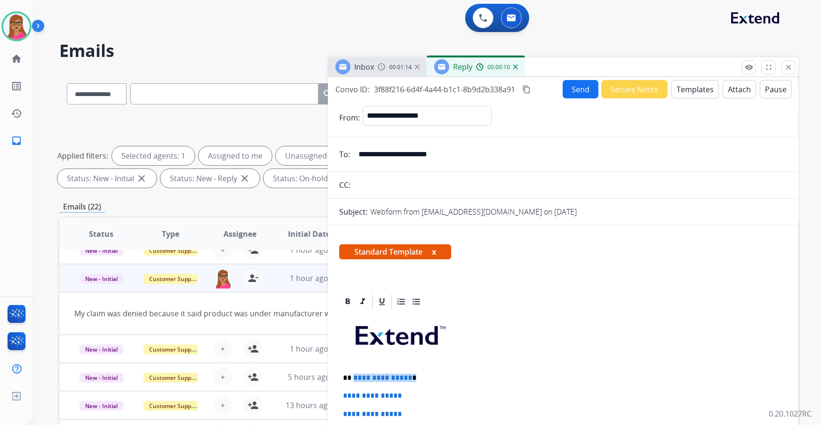
drag, startPoint x: 417, startPoint y: 372, endPoint x: 352, endPoint y: 375, distance: 64.5
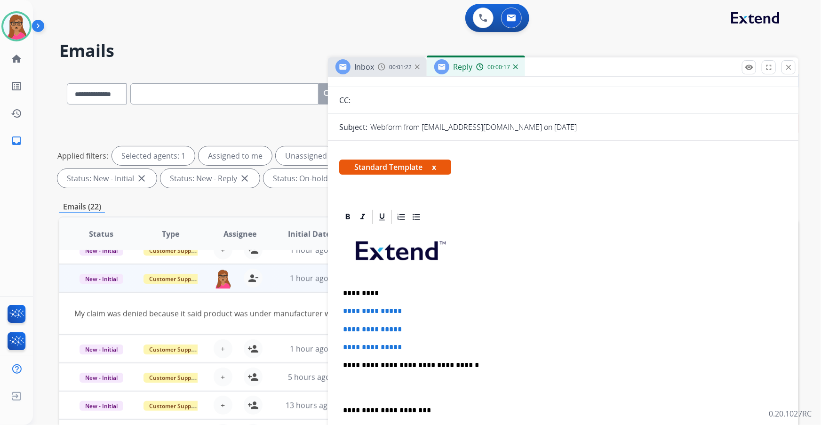
scroll to position [85, 0]
drag, startPoint x: 343, startPoint y: 308, endPoint x: 415, endPoint y: 340, distance: 78.1
click at [415, 340] on div "**********" at bounding box center [563, 387] width 448 height 324
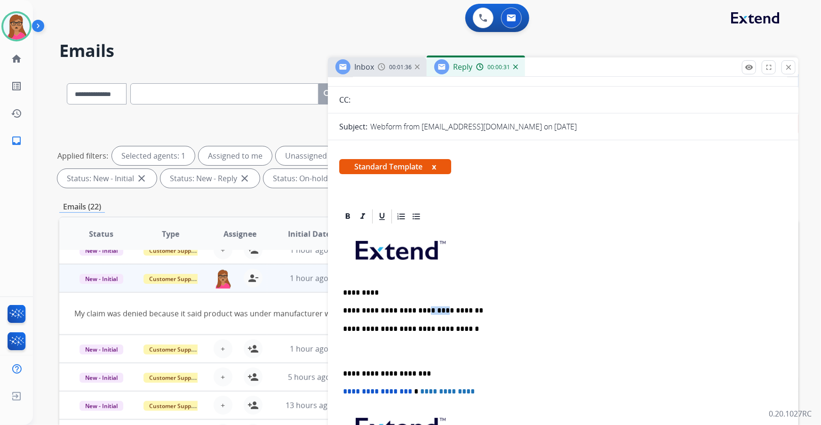
drag, startPoint x: 430, startPoint y: 308, endPoint x: 421, endPoint y: 309, distance: 9.0
click at [417, 309] on p "**********" at bounding box center [559, 310] width 433 height 8
click at [427, 310] on p "**********" at bounding box center [559, 310] width 433 height 8
drag, startPoint x: 432, startPoint y: 310, endPoint x: 388, endPoint y: 308, distance: 44.7
click at [388, 308] on p "**********" at bounding box center [559, 310] width 433 height 8
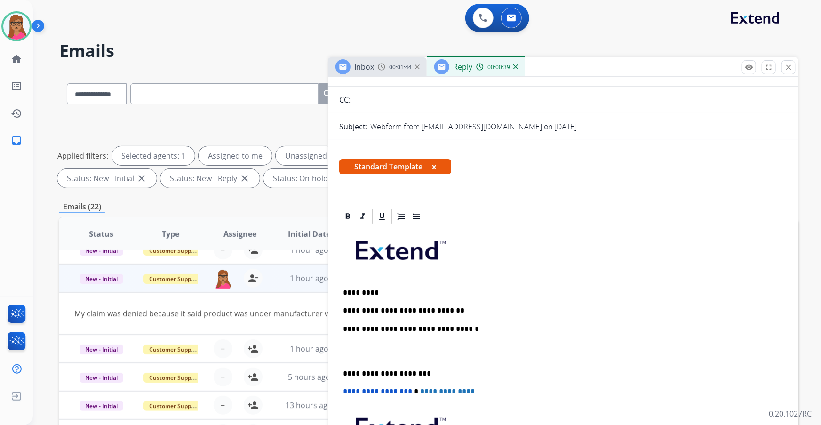
click at [462, 309] on p "**********" at bounding box center [559, 310] width 433 height 8
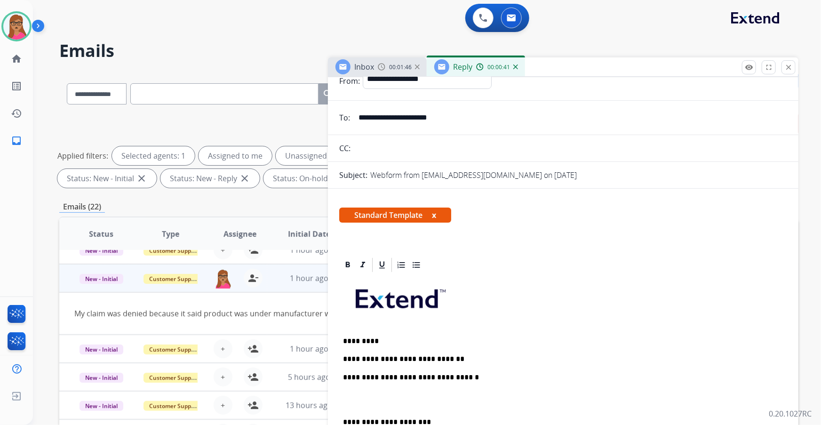
scroll to position [0, 0]
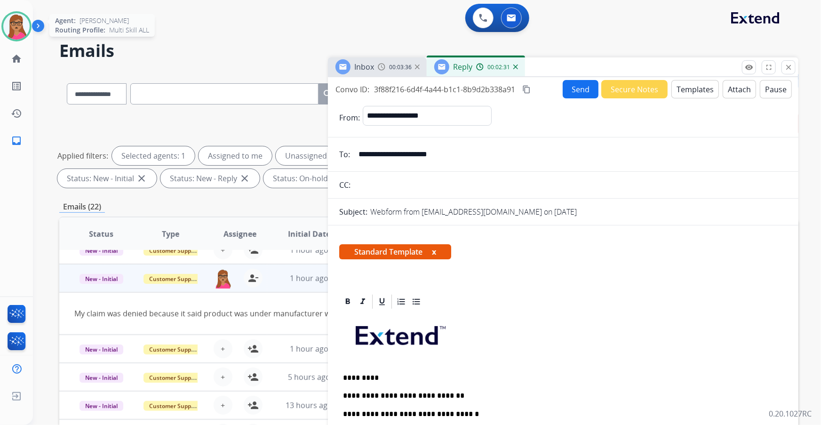
click at [18, 31] on img at bounding box center [16, 26] width 26 height 26
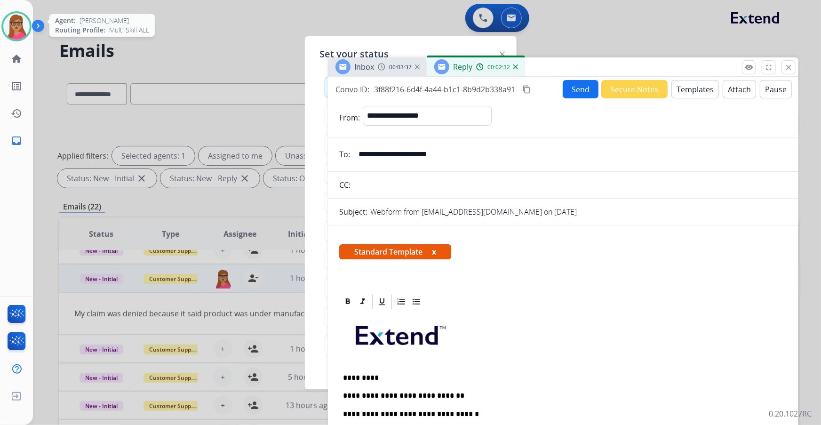
click at [18, 31] on img at bounding box center [16, 26] width 26 height 26
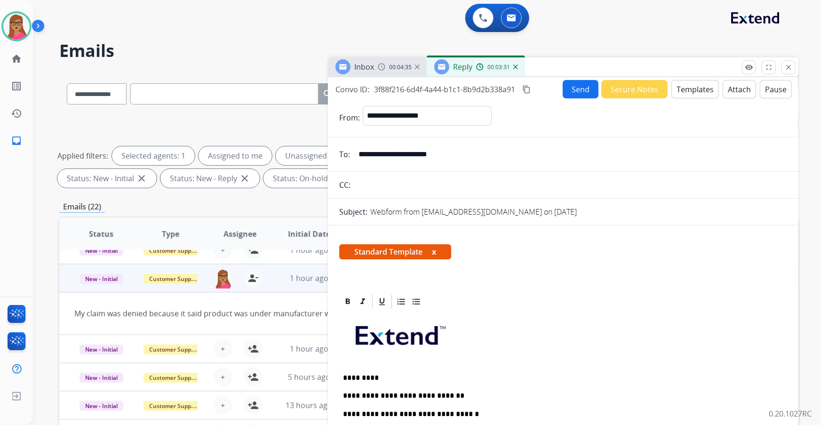
click at [371, 65] on span "Inbox" at bounding box center [364, 67] width 20 height 10
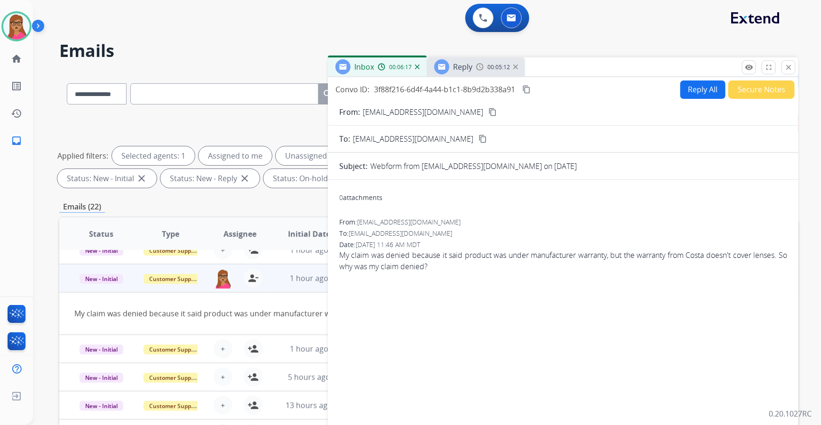
click at [471, 65] on span "Reply" at bounding box center [462, 67] width 19 height 10
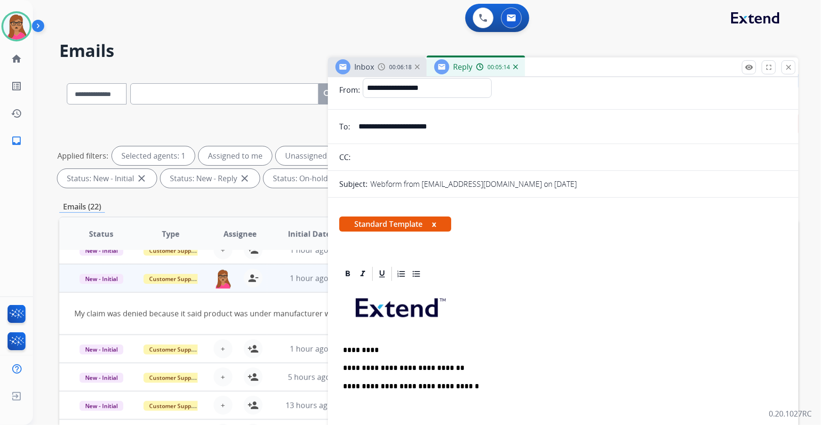
scroll to position [42, 0]
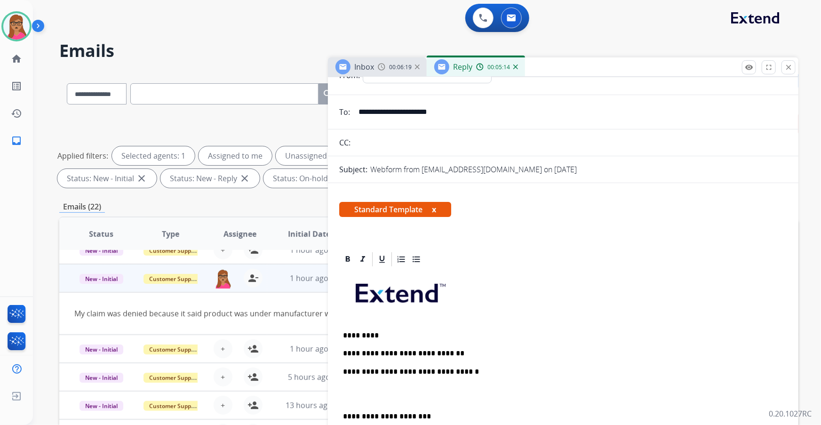
click at [482, 349] on p "**********" at bounding box center [559, 353] width 433 height 8
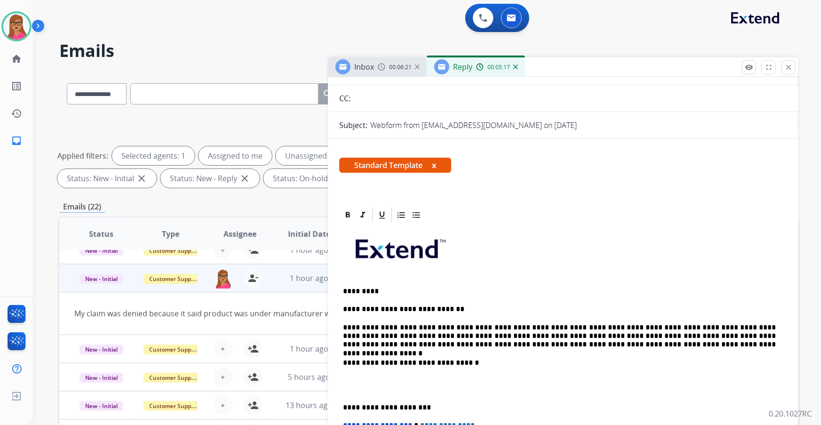
scroll to position [128, 0]
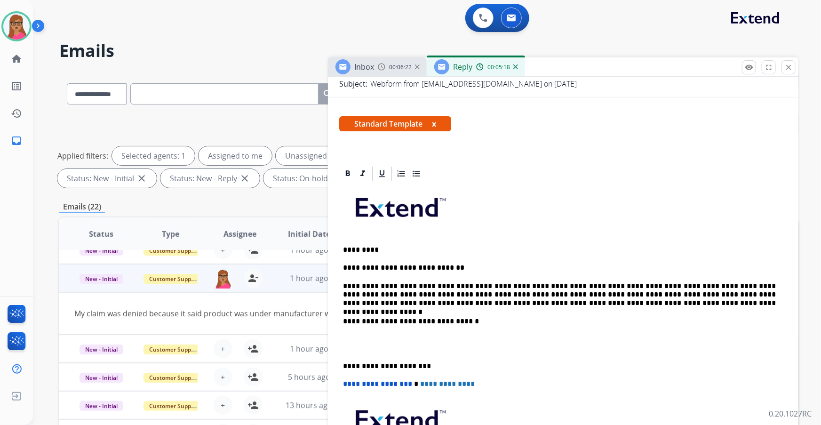
click at [343, 362] on p "**********" at bounding box center [559, 366] width 433 height 8
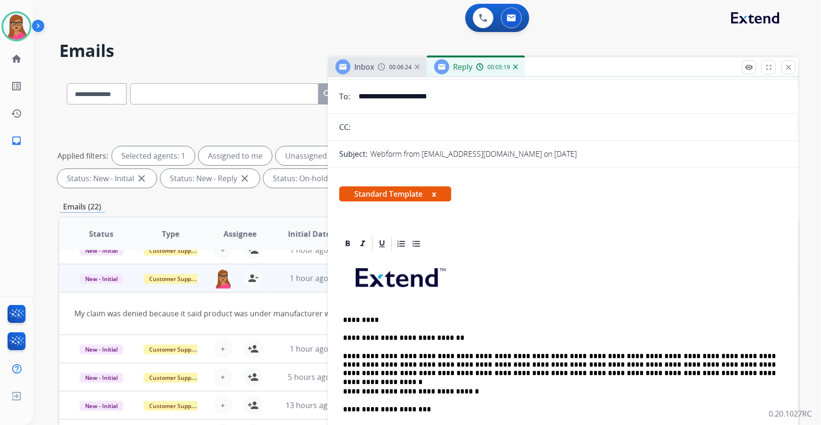
scroll to position [0, 0]
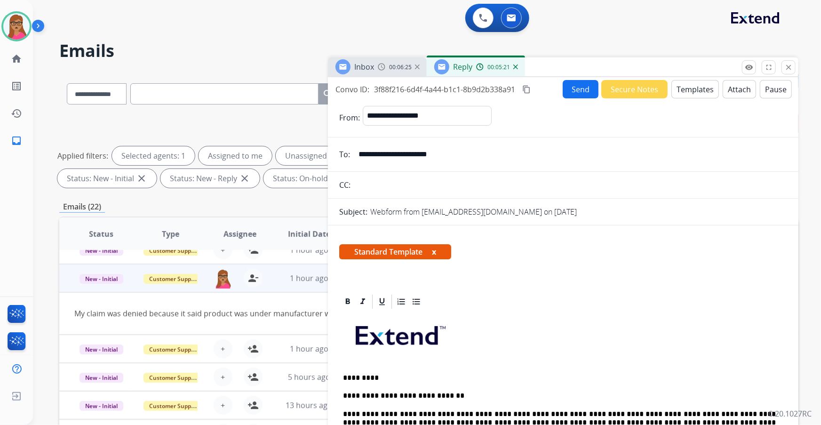
click at [527, 90] on mat-icon "content_copy" at bounding box center [526, 89] width 8 height 8
click at [572, 88] on button "Send" at bounding box center [581, 89] width 36 height 18
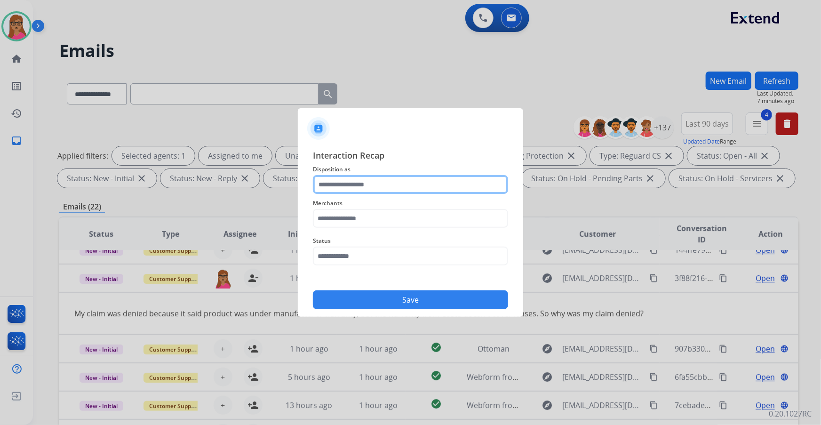
click at [367, 183] on input "text" at bounding box center [410, 184] width 195 height 19
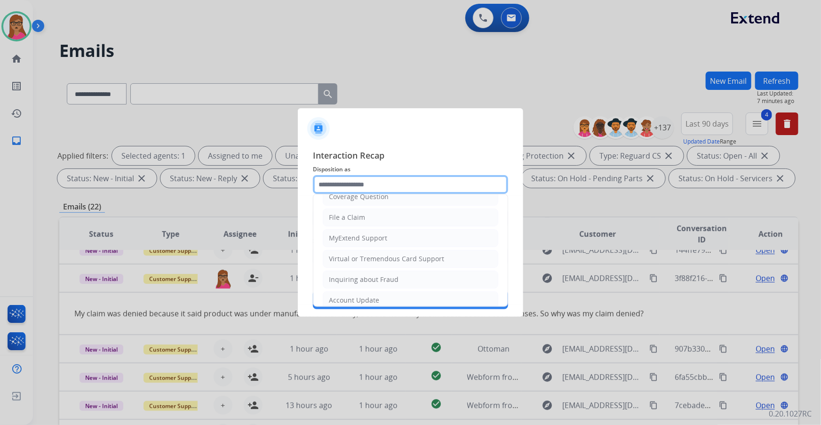
scroll to position [145, 0]
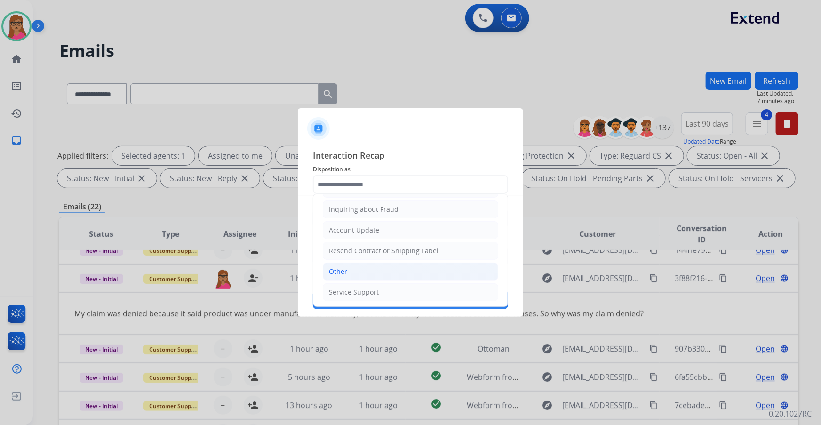
click at [343, 272] on div "Other" at bounding box center [338, 271] width 18 height 9
type input "*****"
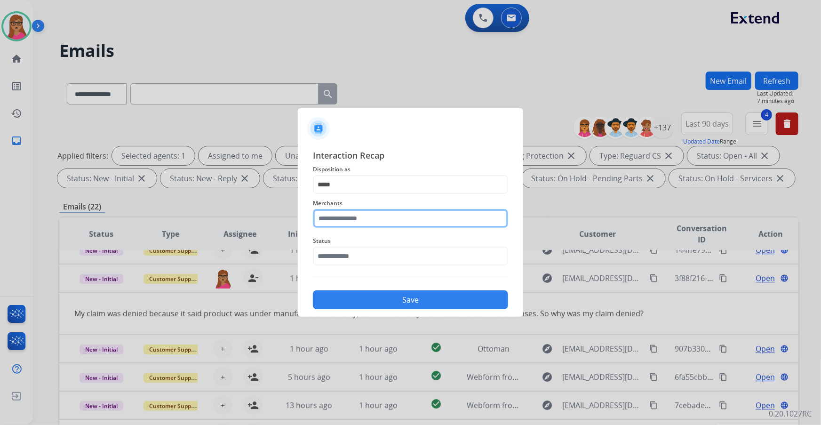
click at [353, 221] on input "text" at bounding box center [410, 218] width 195 height 19
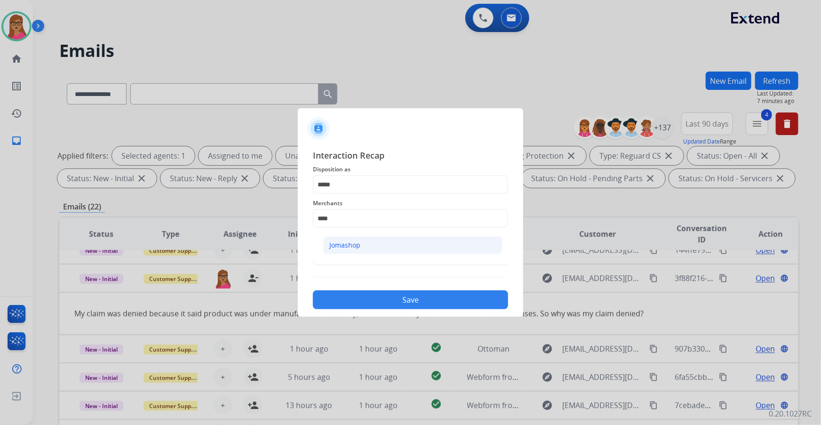
click at [346, 249] on div "Jomashop" at bounding box center [344, 244] width 31 height 9
type input "********"
click at [366, 252] on input "text" at bounding box center [410, 255] width 195 height 19
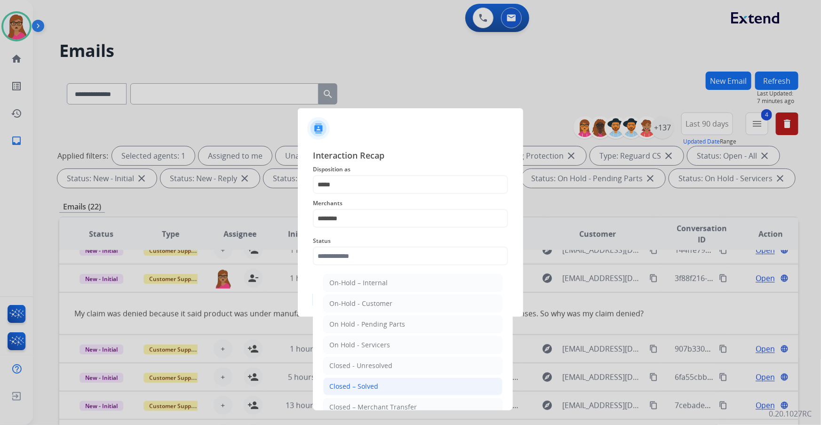
click at [376, 385] on div "Closed – Solved" at bounding box center [353, 385] width 49 height 9
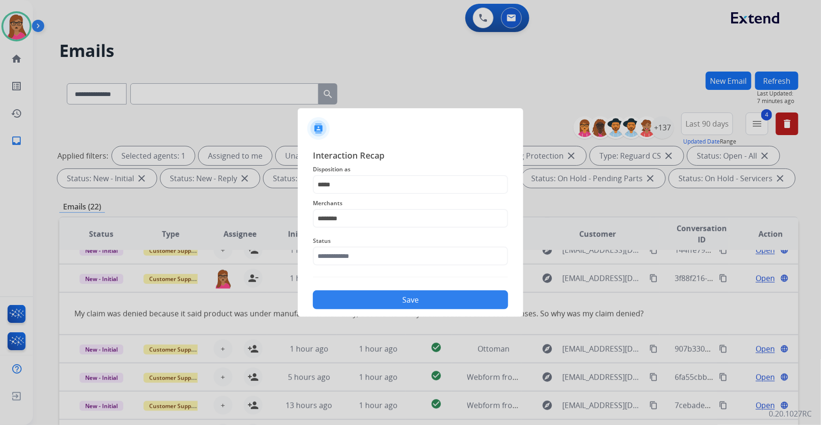
type input "**********"
click at [410, 300] on button "Save" at bounding box center [410, 299] width 195 height 19
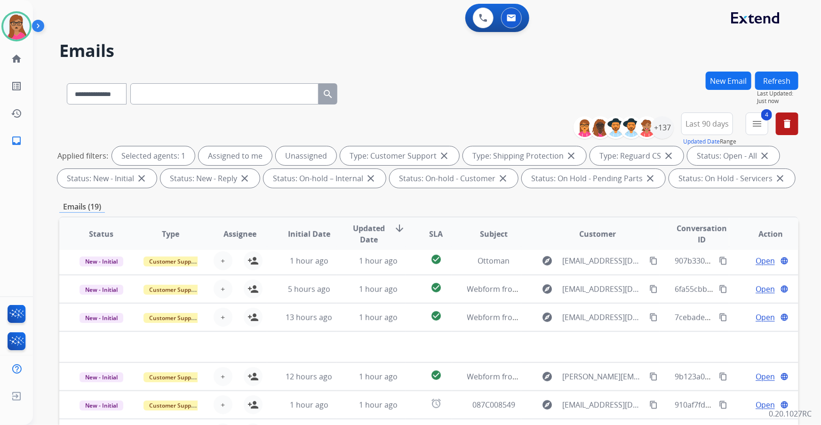
scroll to position [3, 0]
click at [32, 29] on div at bounding box center [41, 28] width 19 height 19
click at [13, 25] on img at bounding box center [16, 26] width 26 height 26
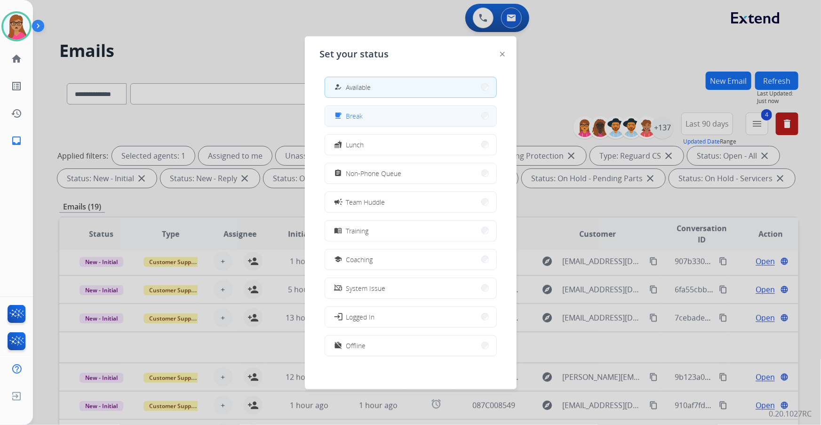
click at [370, 117] on button "free_breakfast Break" at bounding box center [410, 116] width 171 height 20
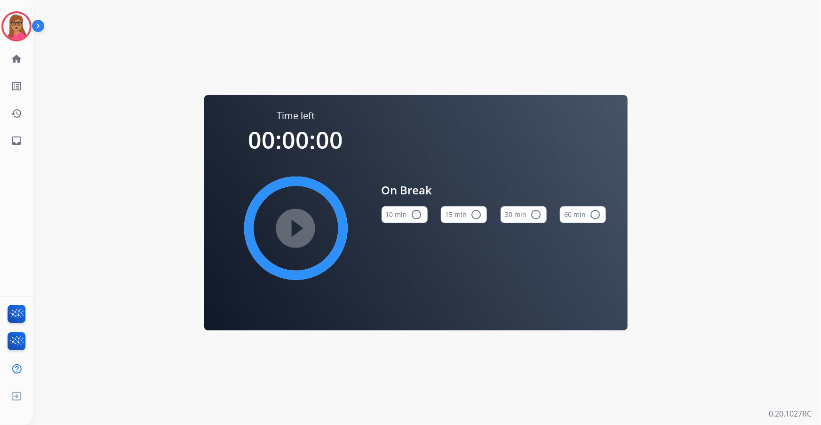
click at [399, 212] on button "10 min radio_button_unchecked" at bounding box center [404, 214] width 46 height 17
click at [295, 228] on mat-icon "play_circle_filled" at bounding box center [295, 227] width 11 height 11
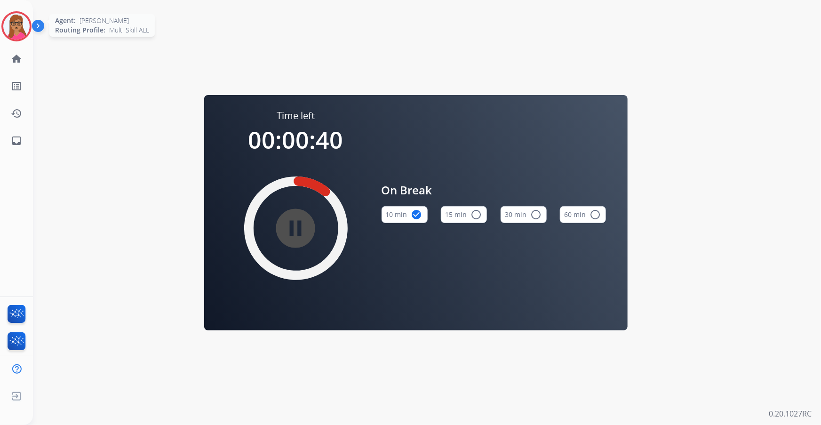
click at [22, 32] on img at bounding box center [16, 26] width 26 height 26
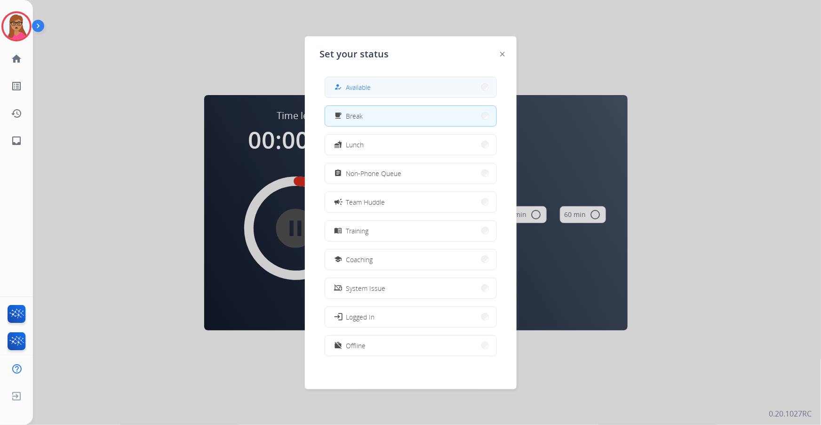
click at [377, 85] on button "how_to_reg Available" at bounding box center [410, 87] width 171 height 20
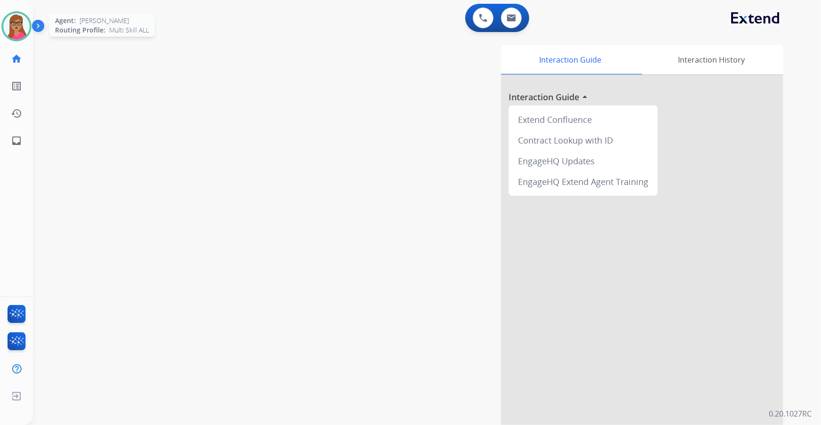
click at [16, 19] on img at bounding box center [16, 26] width 26 height 26
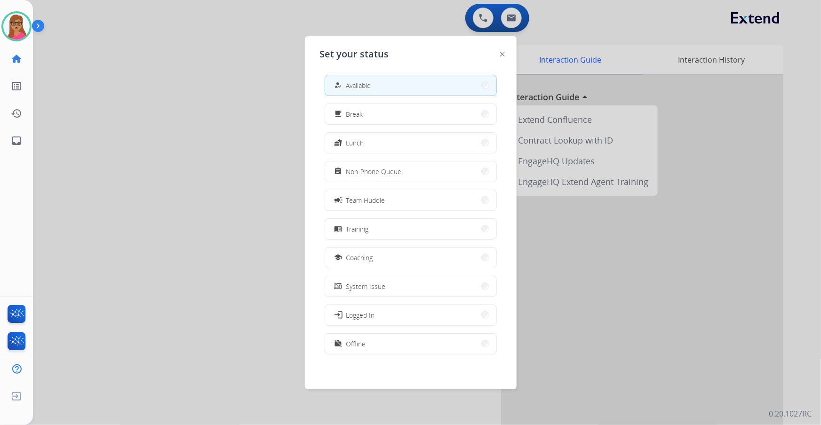
scroll to position [2, 0]
click at [385, 342] on button "work_off Offline" at bounding box center [410, 343] width 171 height 20
